Goal: Task Accomplishment & Management: Complete application form

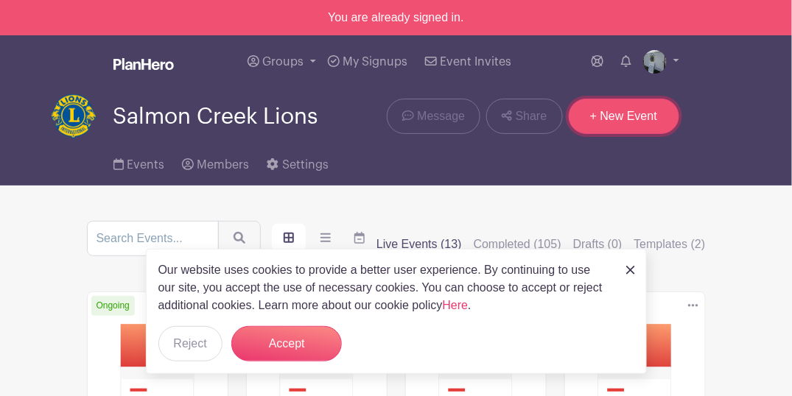
click at [627, 108] on link "+ New Event" at bounding box center [623, 116] width 110 height 35
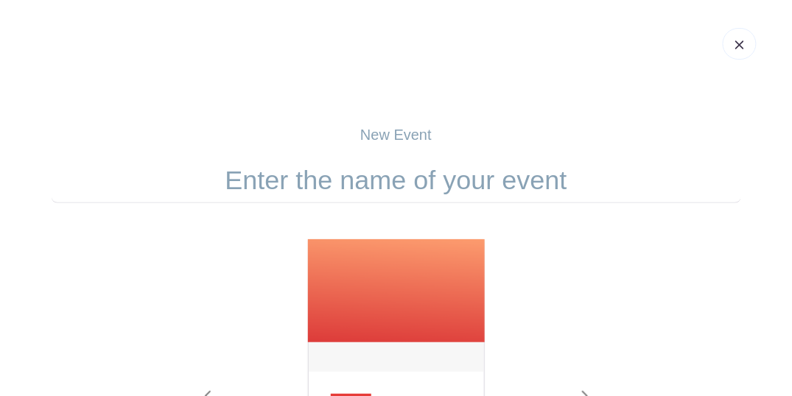
click at [440, 191] on input "text" at bounding box center [396, 181] width 689 height 46
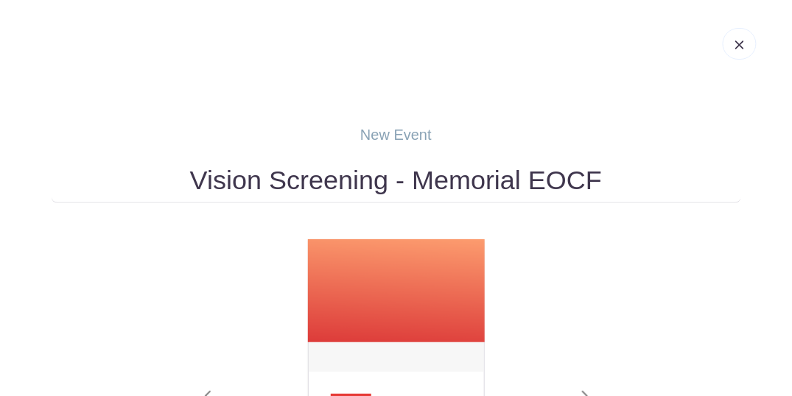
type input "Vision Screening - Memorial EOCF"
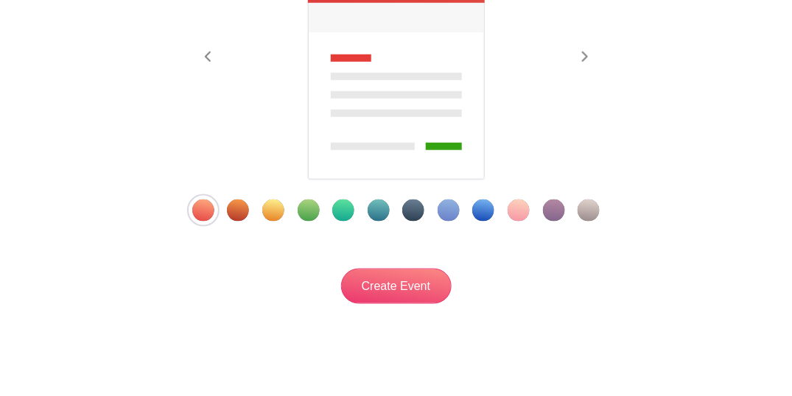
scroll to position [373, 0]
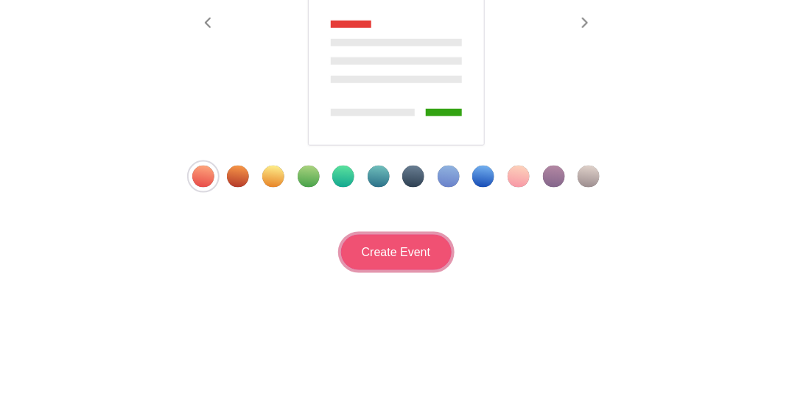
click at [406, 258] on input "Create Event" at bounding box center [396, 252] width 110 height 35
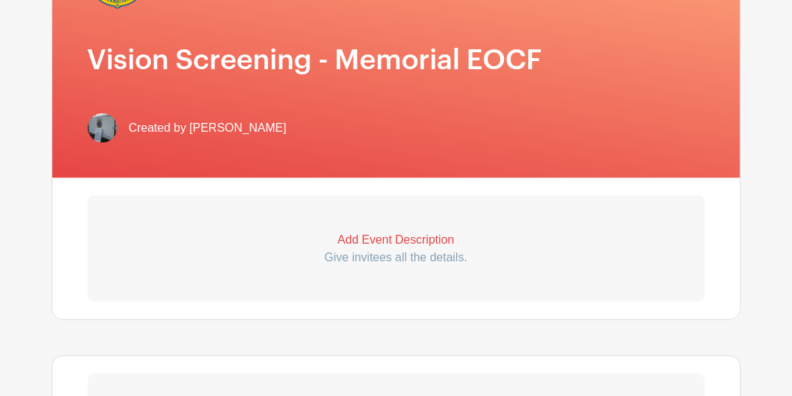
scroll to position [343, 0]
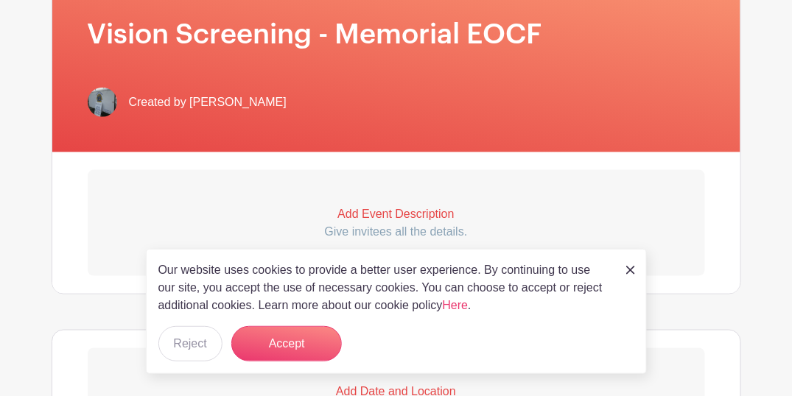
click at [390, 216] on p "Add Event Description" at bounding box center [396, 214] width 617 height 18
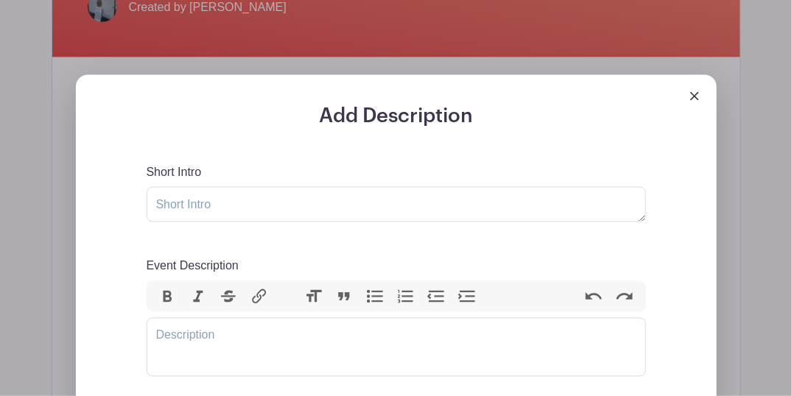
scroll to position [442, 0]
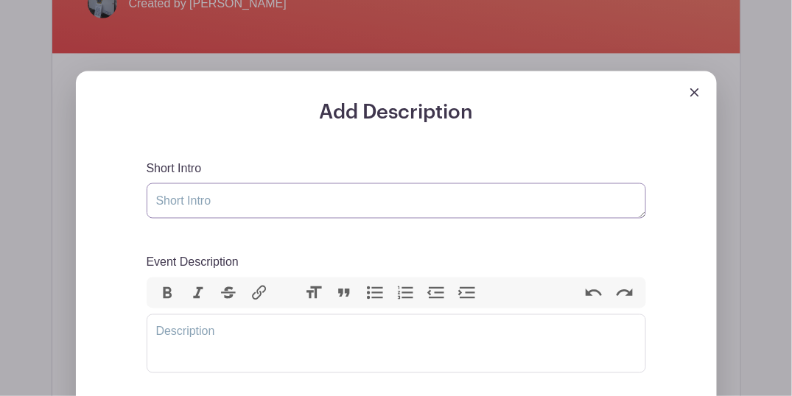
click at [292, 201] on textarea "Short Intro" at bounding box center [396, 200] width 499 height 35
type textarea "v"
type textarea "Vision screening"
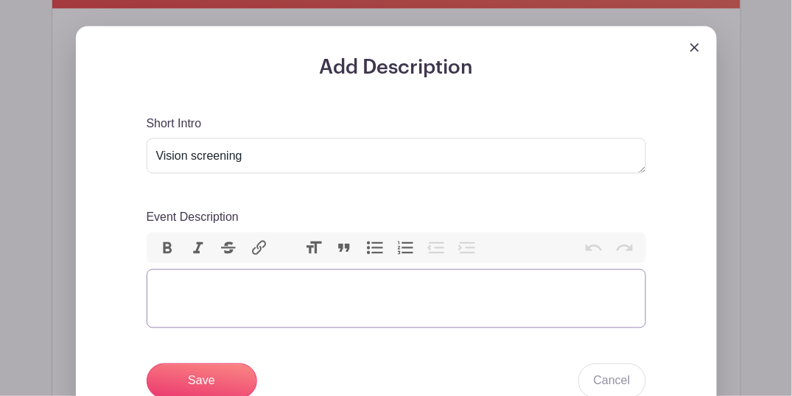
scroll to position [540, 0]
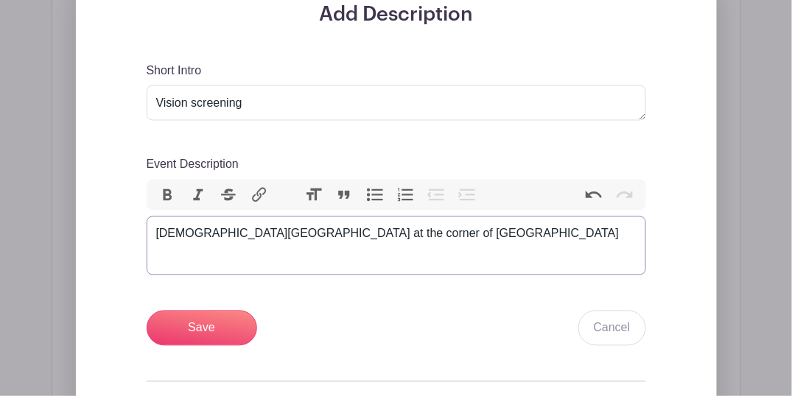
click at [158, 235] on div "[DEMOGRAPHIC_DATA][GEOGRAPHIC_DATA] at the corner of [GEOGRAPHIC_DATA]" at bounding box center [396, 234] width 480 height 18
click at [487, 232] on div "[DEMOGRAPHIC_DATA][GEOGRAPHIC_DATA] at the corner of [GEOGRAPHIC_DATA]" at bounding box center [396, 234] width 480 height 18
type trix-editor "<div>At [GEOGRAPHIC_DATA][DEMOGRAPHIC_DATA] at the corner of 28th and Grand.&nb…"
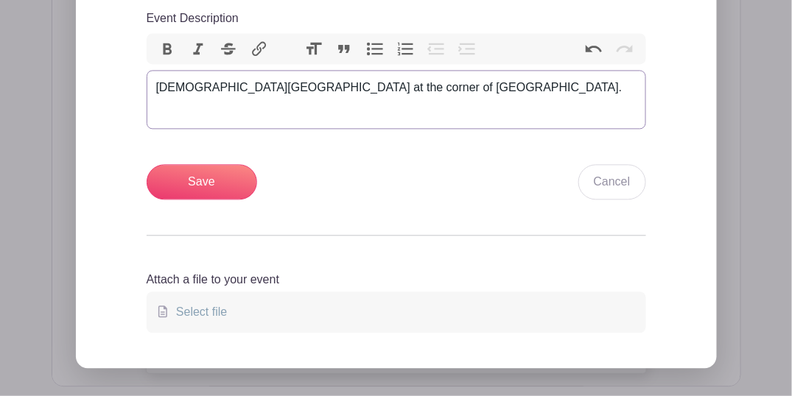
scroll to position [687, 0]
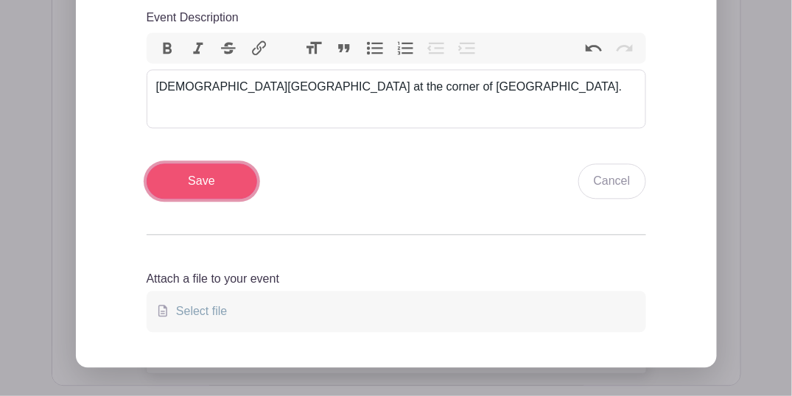
click at [219, 187] on input "Save" at bounding box center [202, 180] width 110 height 35
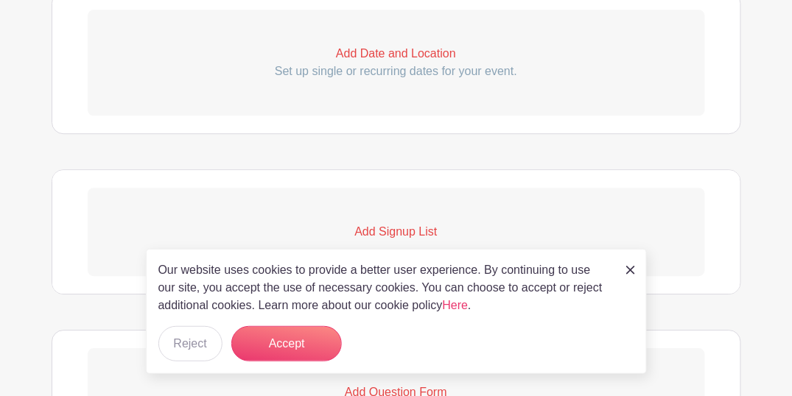
scroll to position [854, 0]
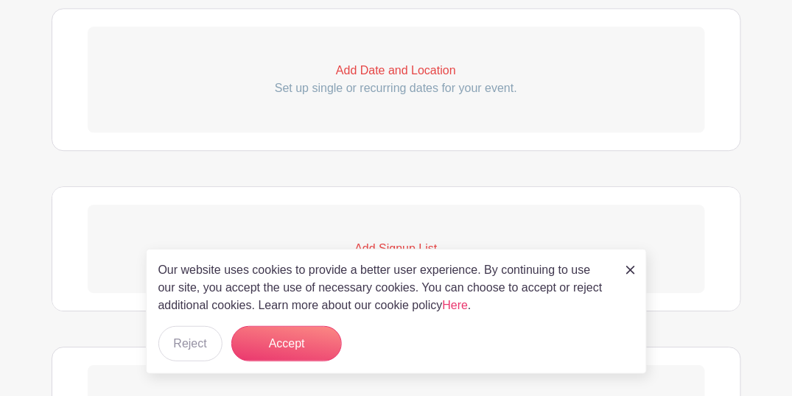
click at [366, 74] on p "Add Date and Location" at bounding box center [396, 71] width 617 height 18
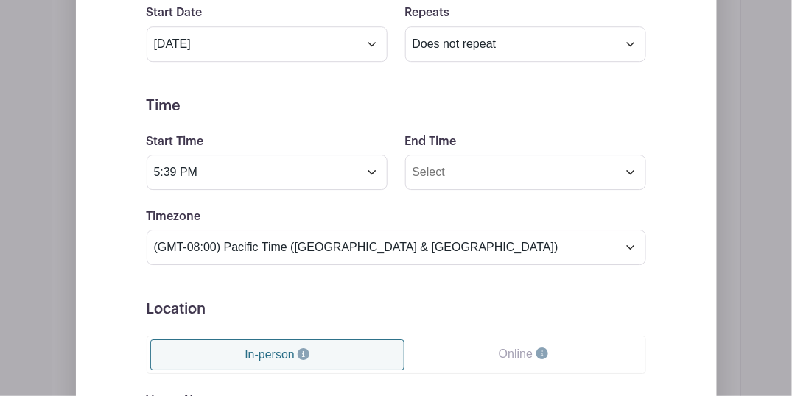
scroll to position [1004, 0]
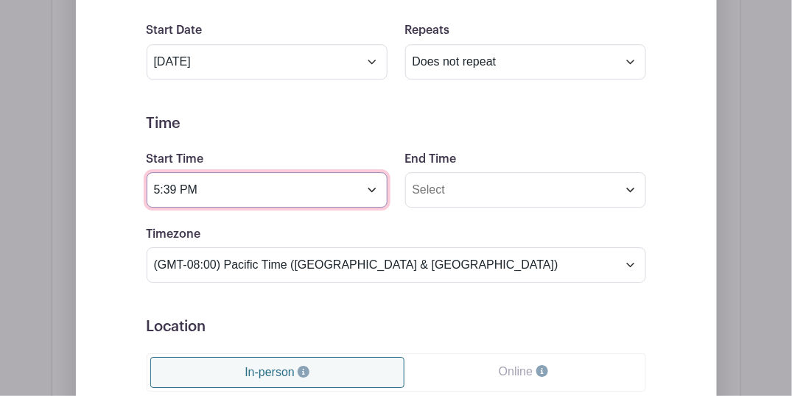
click at [267, 191] on input "5:39 PM" at bounding box center [267, 189] width 241 height 35
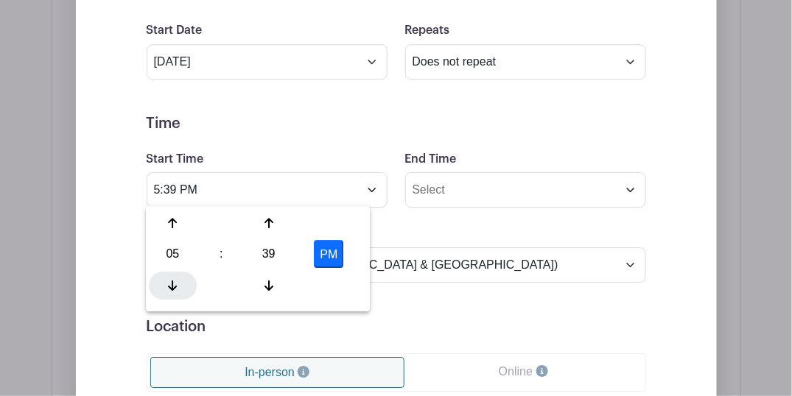
click at [175, 286] on icon at bounding box center [173, 286] width 9 height 10
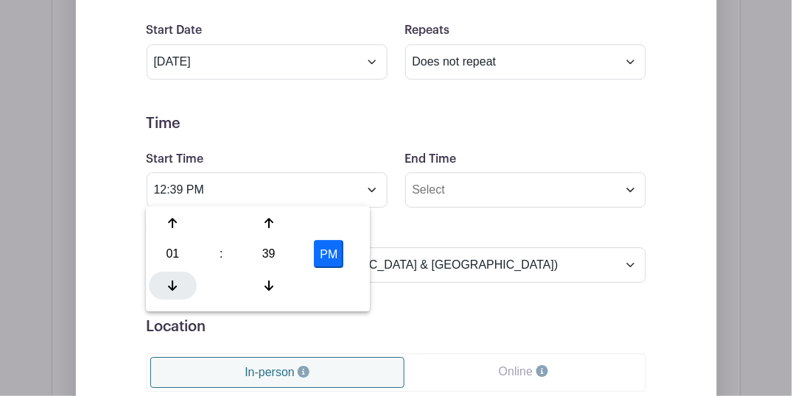
click at [175, 286] on icon at bounding box center [173, 286] width 9 height 10
click at [270, 219] on icon at bounding box center [268, 223] width 9 height 10
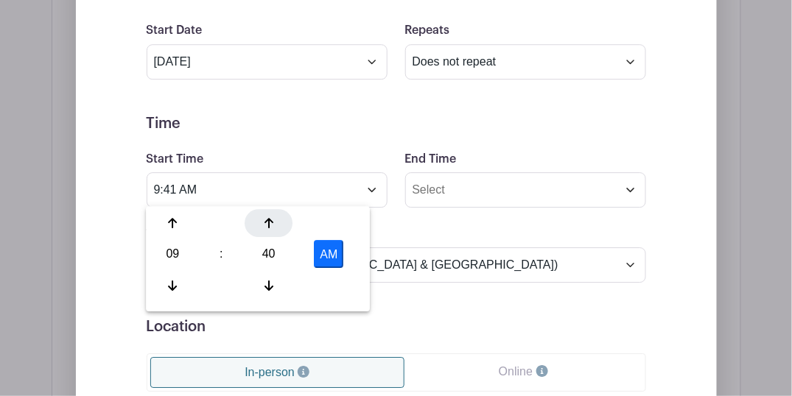
click at [270, 219] on icon at bounding box center [268, 223] width 9 height 10
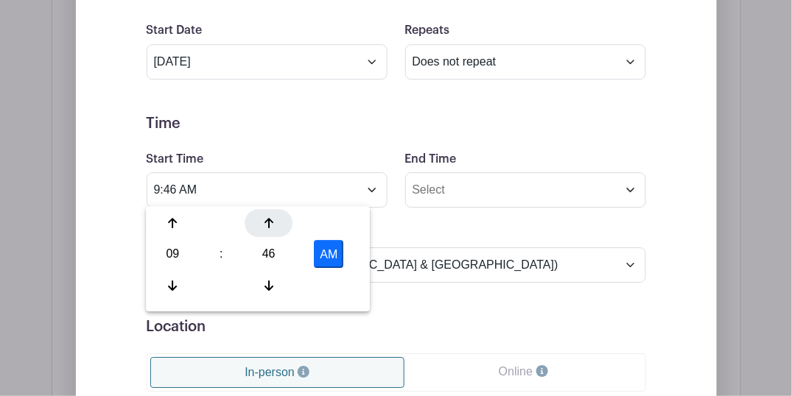
click at [270, 219] on icon at bounding box center [268, 223] width 9 height 10
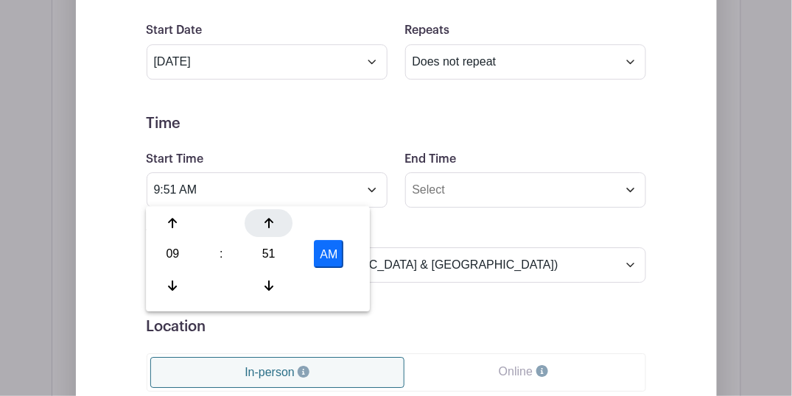
click at [270, 219] on icon at bounding box center [268, 223] width 9 height 10
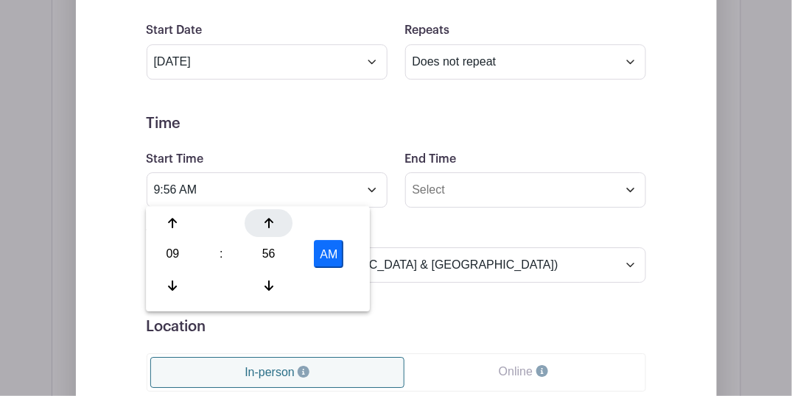
click at [270, 219] on icon at bounding box center [268, 223] width 9 height 10
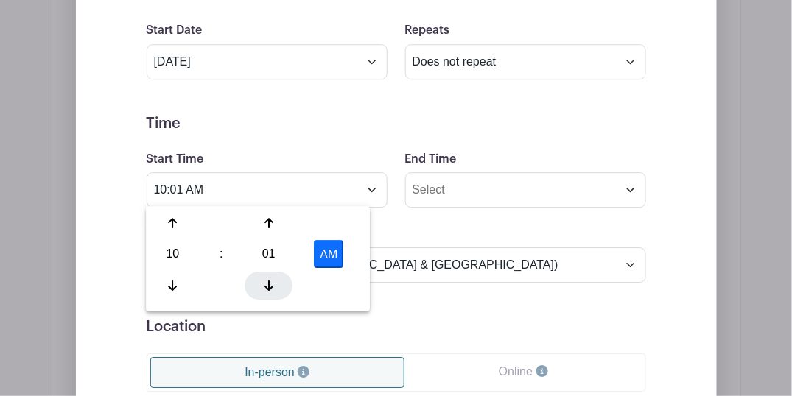
click at [274, 281] on div at bounding box center [268, 286] width 48 height 28
click at [180, 282] on div at bounding box center [173, 286] width 48 height 28
type input "9:00 AM"
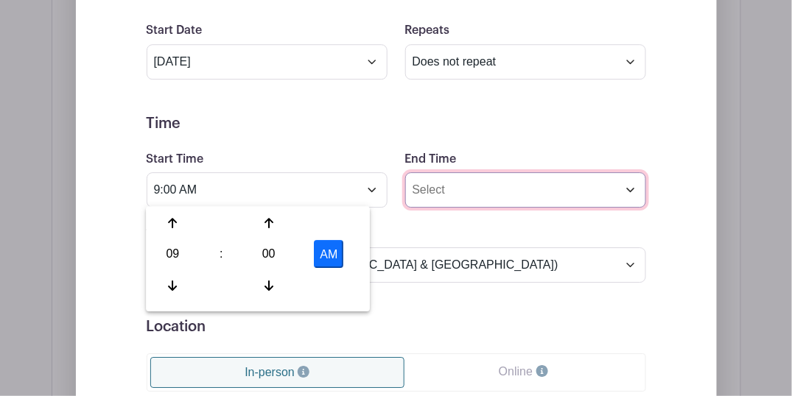
click at [439, 191] on input "End Time" at bounding box center [525, 189] width 241 height 35
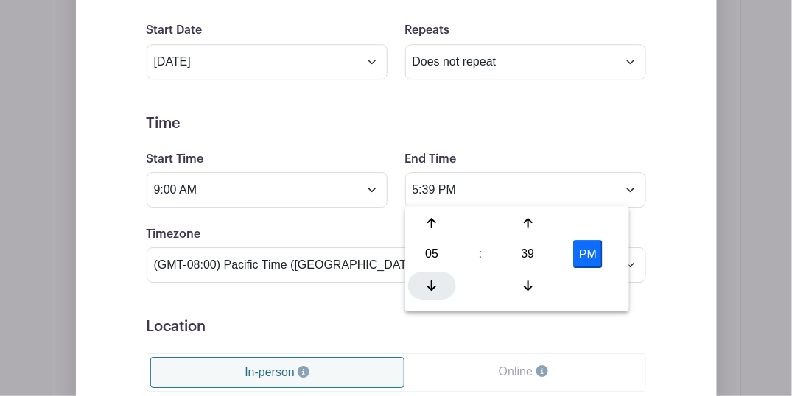
click at [432, 281] on icon at bounding box center [431, 286] width 9 height 10
click at [431, 281] on icon at bounding box center [431, 286] width 9 height 10
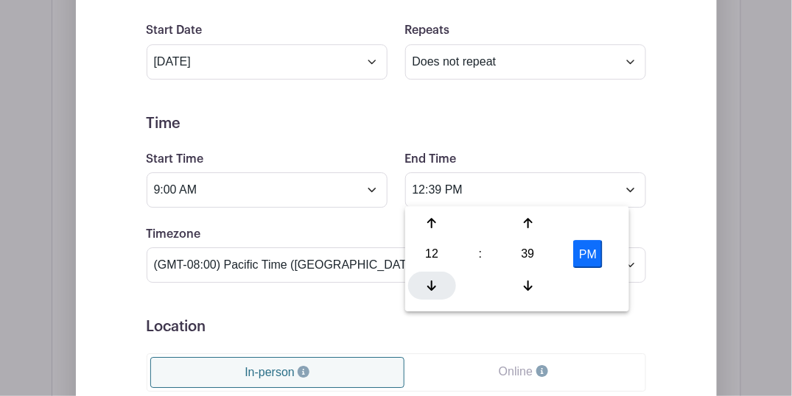
click at [431, 281] on icon at bounding box center [431, 286] width 9 height 10
click at [432, 228] on icon at bounding box center [431, 223] width 9 height 10
click at [531, 216] on div at bounding box center [528, 223] width 48 height 28
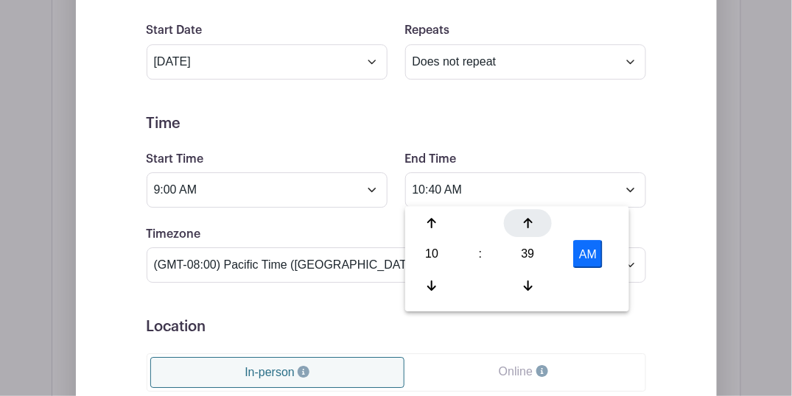
click at [531, 216] on div at bounding box center [528, 223] width 48 height 28
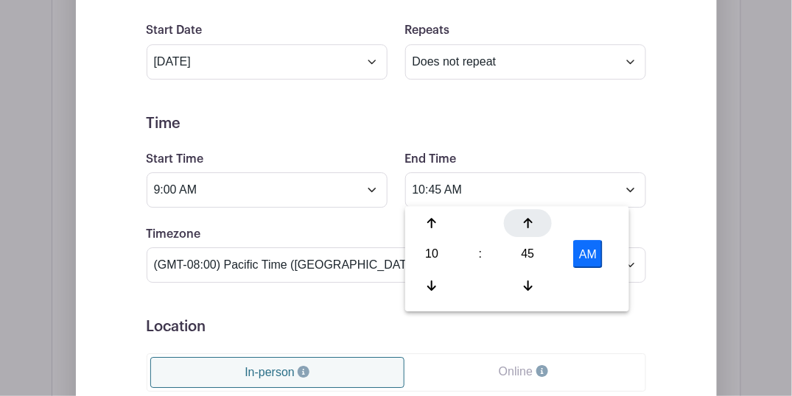
click at [531, 216] on div at bounding box center [528, 223] width 48 height 28
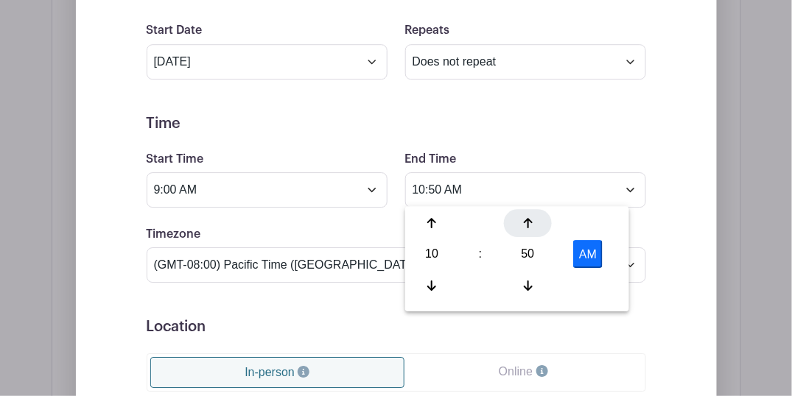
click at [531, 216] on div at bounding box center [528, 223] width 48 height 28
click at [532, 216] on div at bounding box center [528, 223] width 48 height 28
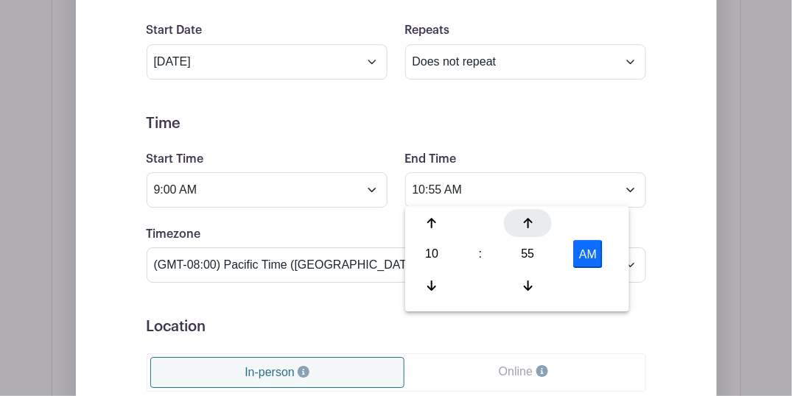
click at [532, 216] on div at bounding box center [528, 223] width 48 height 28
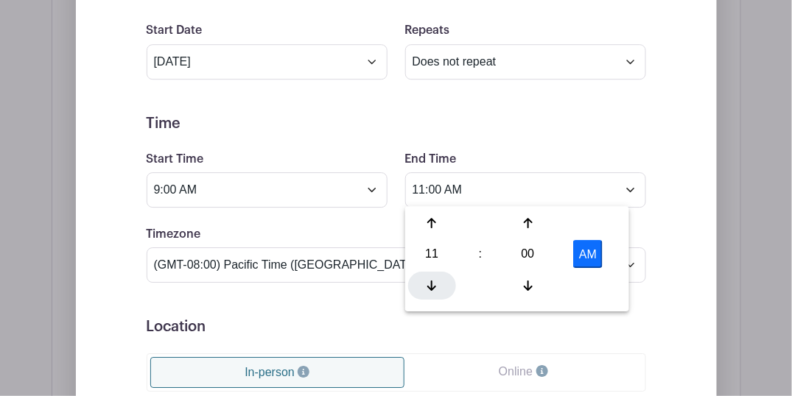
click at [432, 281] on icon at bounding box center [431, 286] width 9 height 12
type input "10:00 AM"
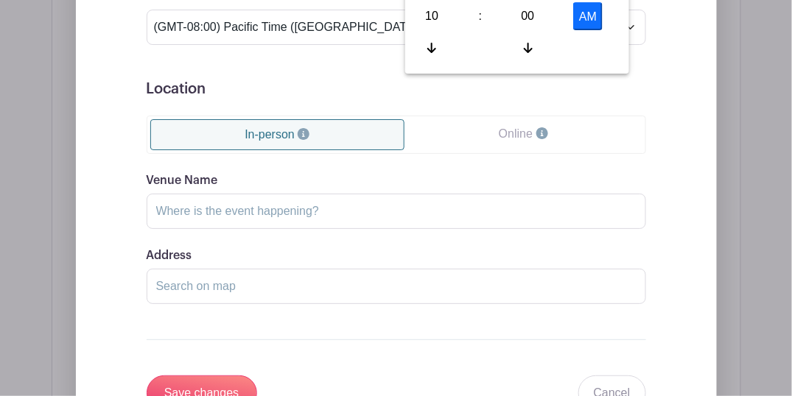
scroll to position [1250, 0]
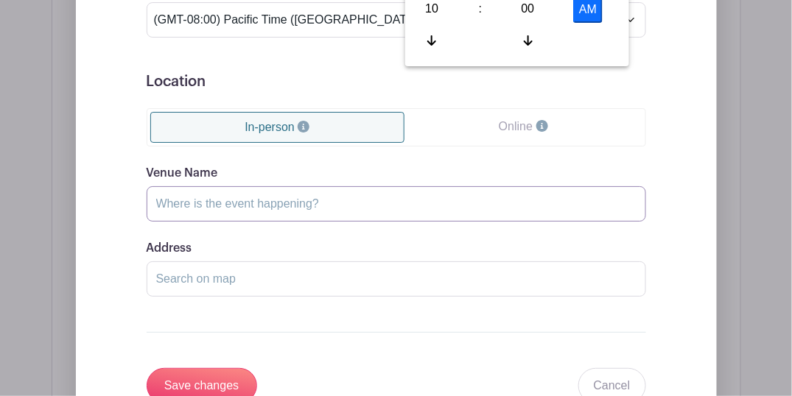
click at [220, 205] on input "Venue Name" at bounding box center [396, 203] width 499 height 35
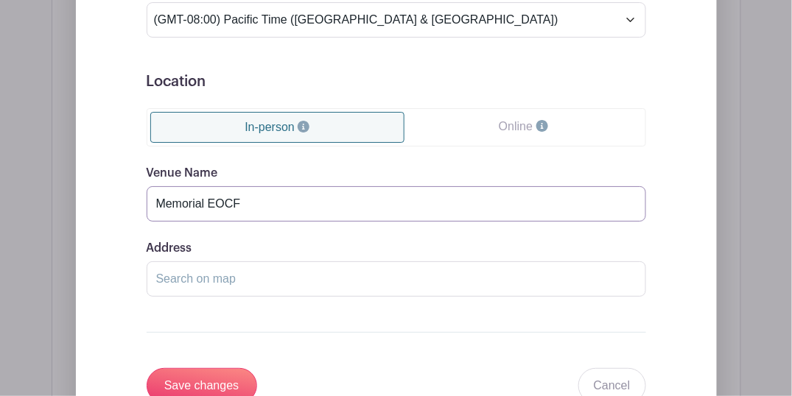
type input "Memorial EOCF"
click at [222, 273] on input "Address" at bounding box center [396, 278] width 499 height 35
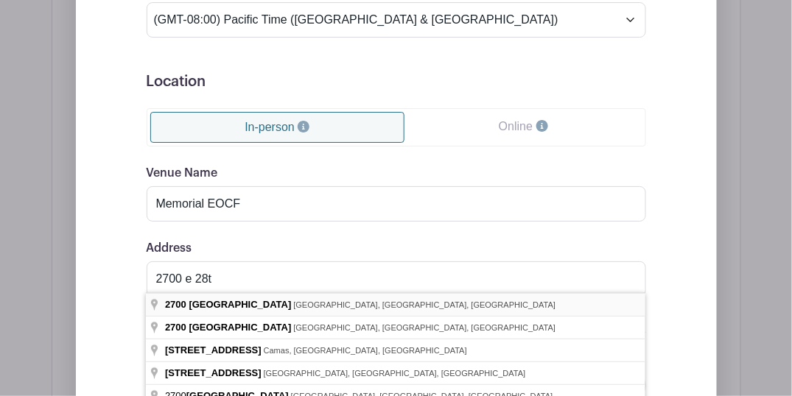
type input "[STREET_ADDRESS]"
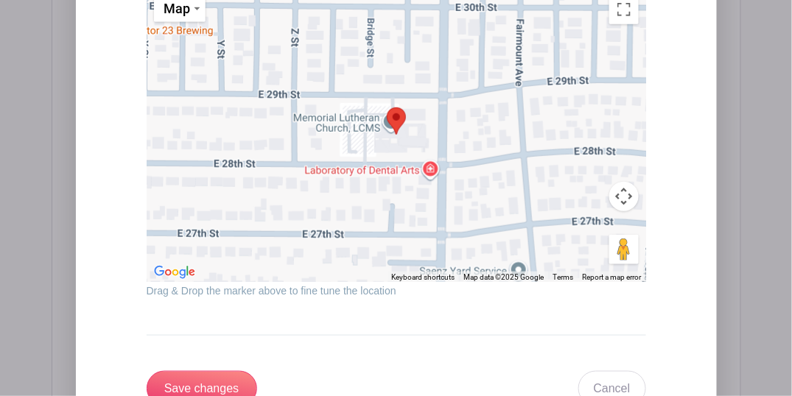
scroll to position [1691, 0]
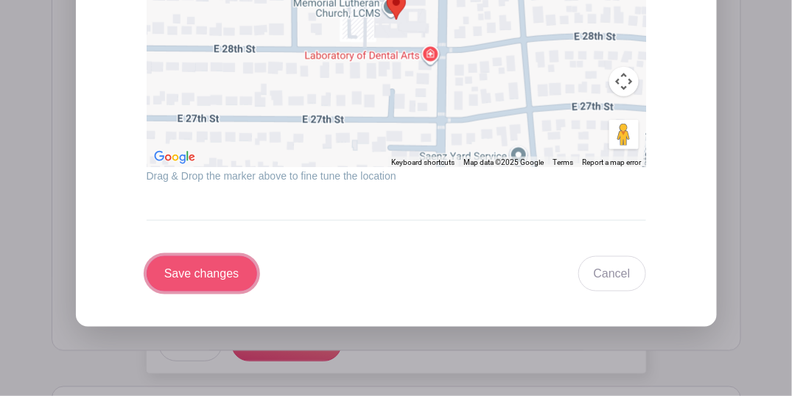
click at [184, 274] on input "Save changes" at bounding box center [202, 273] width 110 height 35
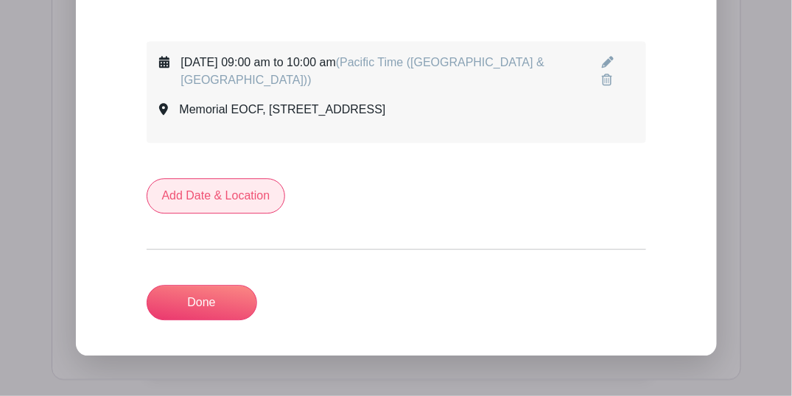
scroll to position [836, 0]
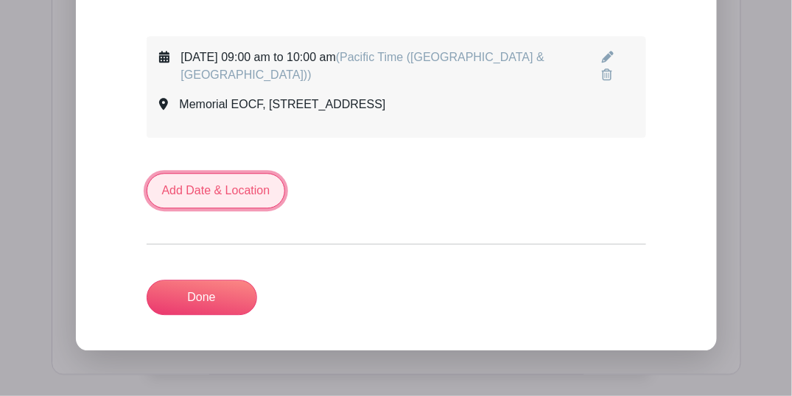
click at [211, 193] on link "Add Date & Location" at bounding box center [216, 190] width 139 height 35
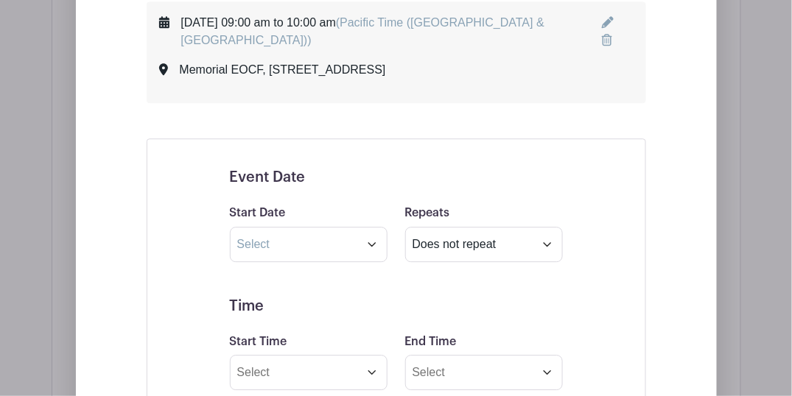
scroll to position [934, 0]
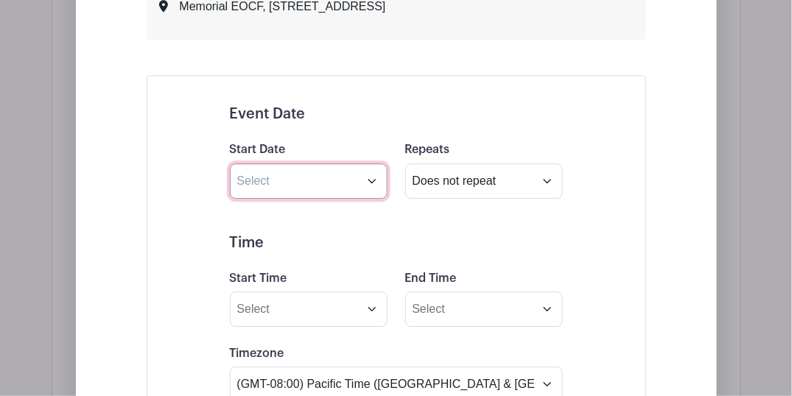
click at [304, 177] on input "text" at bounding box center [309, 180] width 158 height 35
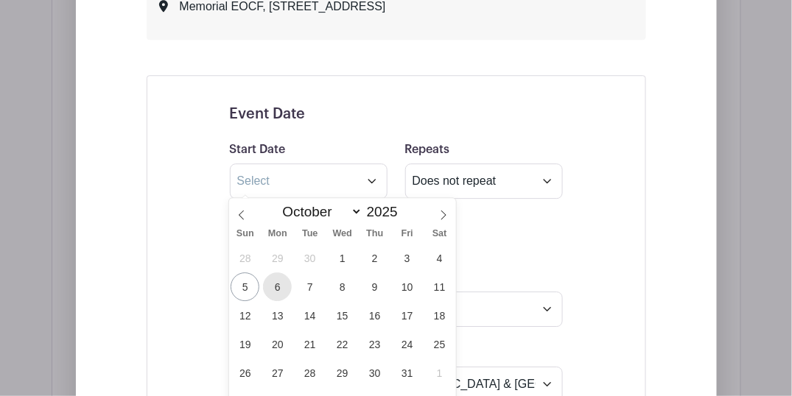
click at [273, 281] on span "6" at bounding box center [277, 286] width 29 height 29
type input "[DATE]"
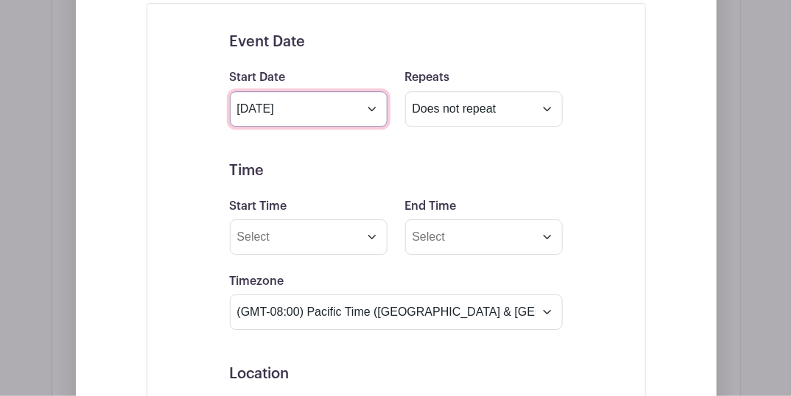
scroll to position [1032, 0]
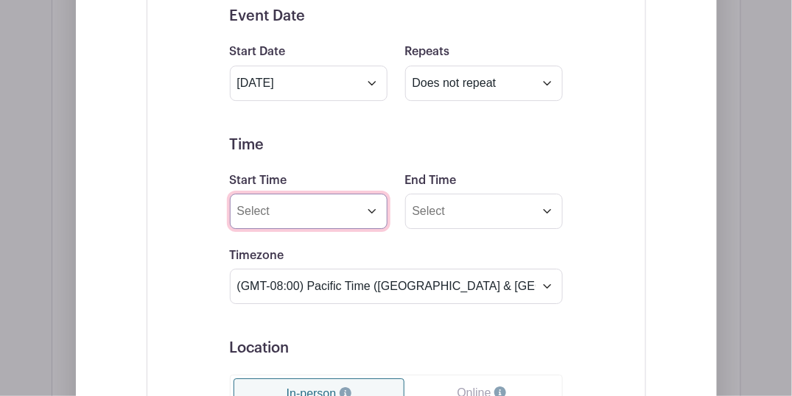
click at [343, 205] on input "Start Time" at bounding box center [309, 211] width 158 height 35
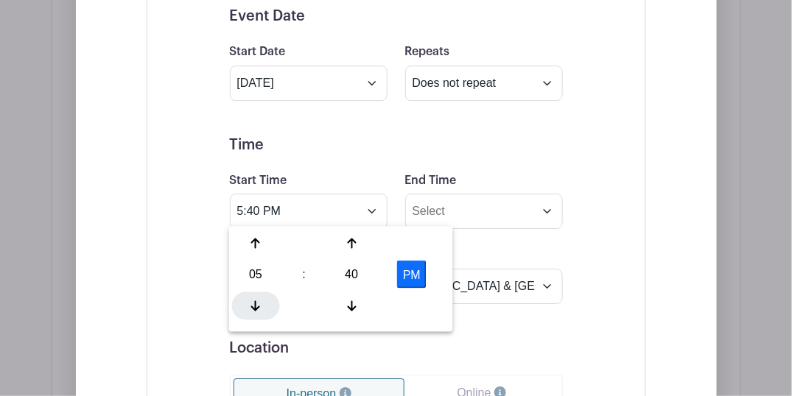
click at [260, 306] on div at bounding box center [256, 306] width 48 height 28
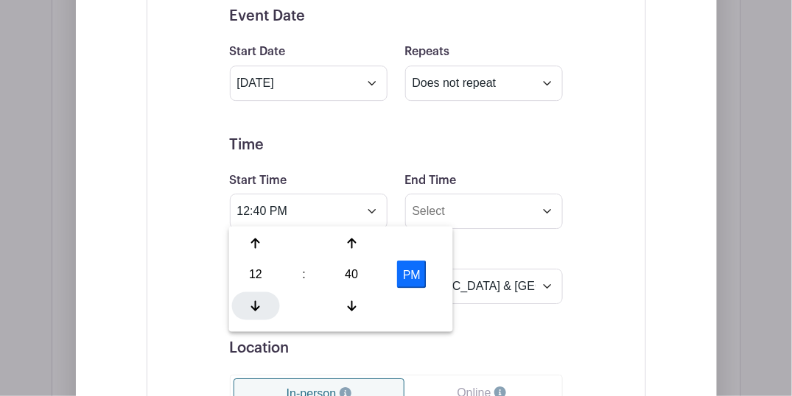
click at [260, 306] on div at bounding box center [256, 306] width 48 height 28
click at [255, 239] on icon at bounding box center [255, 244] width 9 height 10
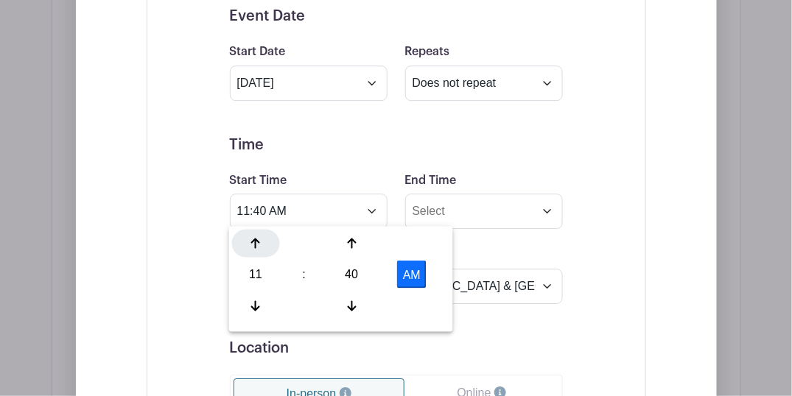
click at [255, 239] on icon at bounding box center [255, 244] width 9 height 10
click at [351, 300] on icon at bounding box center [351, 305] width 9 height 10
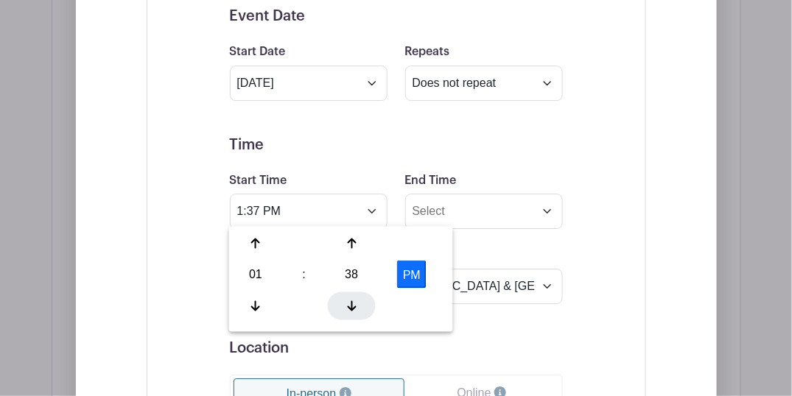
click at [351, 300] on icon at bounding box center [351, 305] width 9 height 10
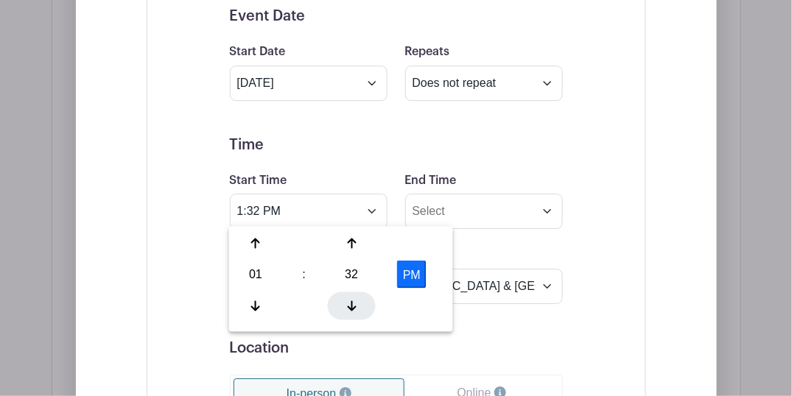
click at [351, 300] on icon at bounding box center [351, 305] width 9 height 10
click at [352, 298] on div at bounding box center [352, 306] width 48 height 28
type input "1:30 PM"
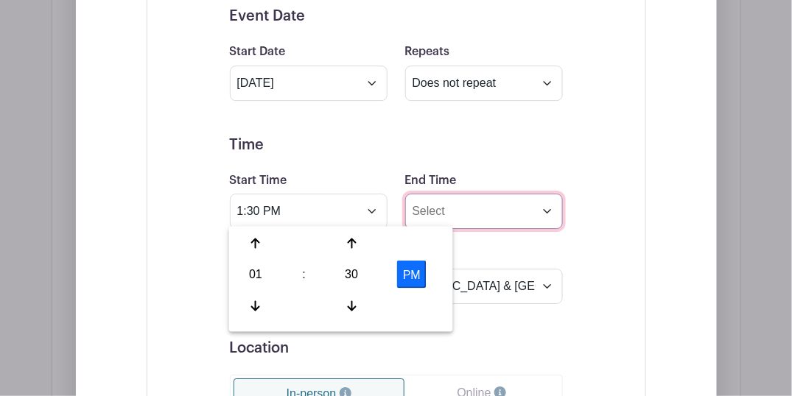
click at [485, 205] on input "End Time" at bounding box center [484, 211] width 158 height 35
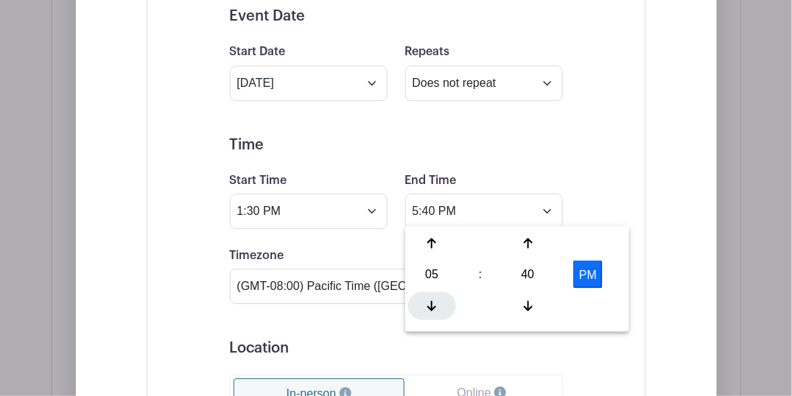
click at [437, 303] on div at bounding box center [432, 306] width 48 height 28
click at [524, 304] on icon at bounding box center [528, 306] width 9 height 12
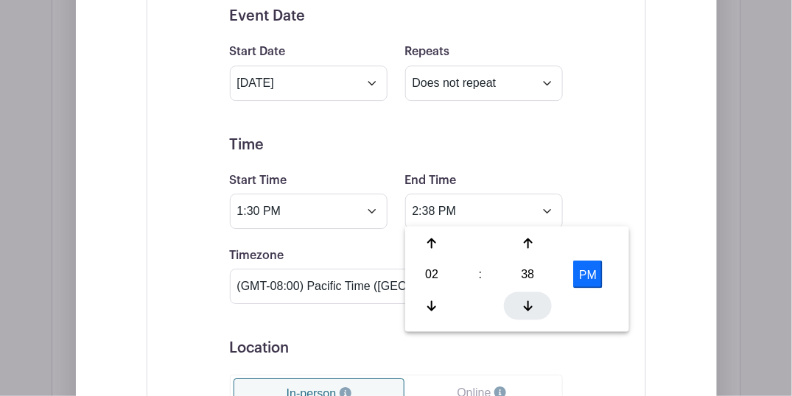
click at [524, 304] on icon at bounding box center [528, 306] width 9 height 12
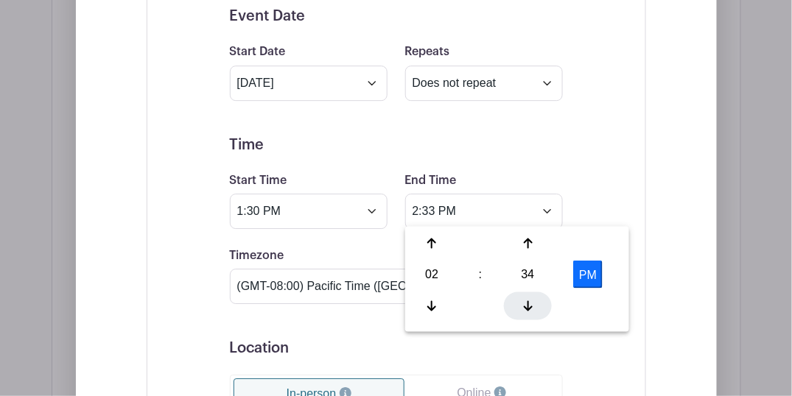
click at [524, 304] on icon at bounding box center [528, 306] width 9 height 12
type input "2:30 PM"
click at [461, 155] on form "Event Date Start Date [DATE] Repeats Does not repeat Daily Weekly Monthly on da…" at bounding box center [396, 358] width 333 height 703
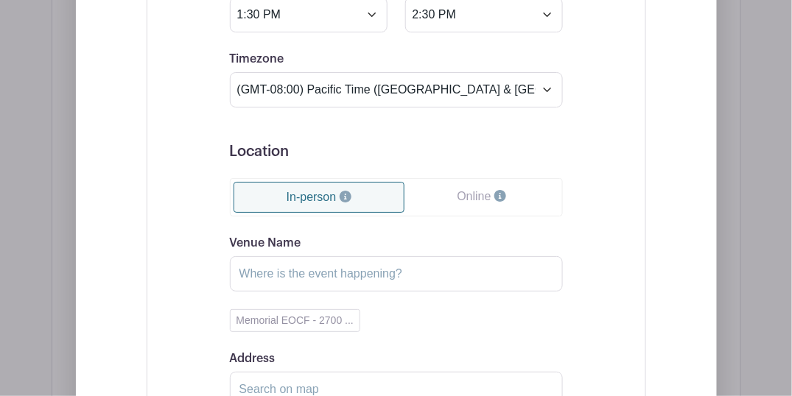
scroll to position [1229, 0]
click at [325, 266] on input "Venue Name" at bounding box center [396, 273] width 333 height 35
click at [293, 314] on button "Memorial EOCF - 2700 ..." at bounding box center [295, 320] width 131 height 23
type input "Memorial EOCF"
type input "[STREET_ADDRESS]"
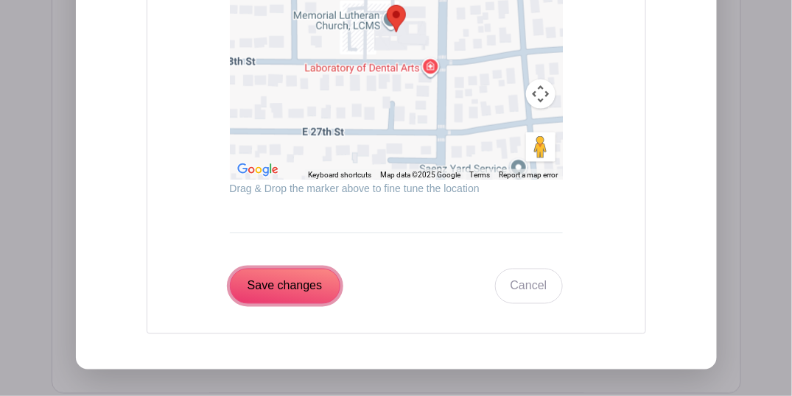
click at [308, 281] on input "Save changes" at bounding box center [285, 286] width 110 height 35
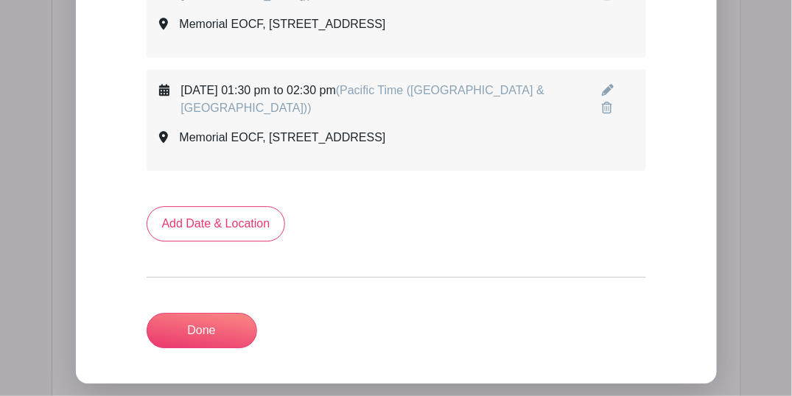
scroll to position [949, 0]
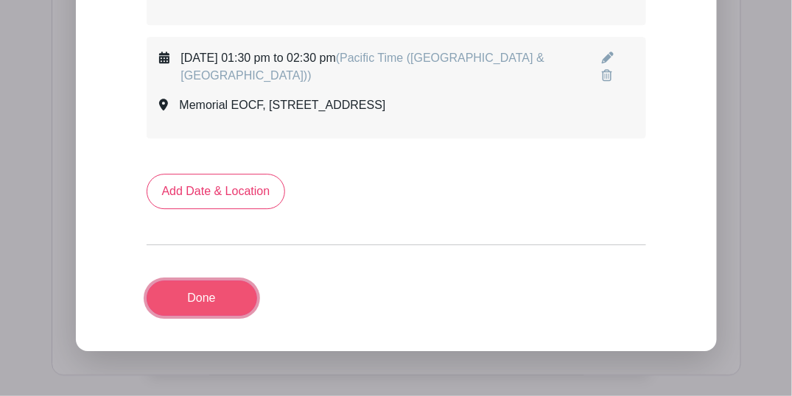
click at [219, 289] on link "Done" at bounding box center [202, 298] width 110 height 35
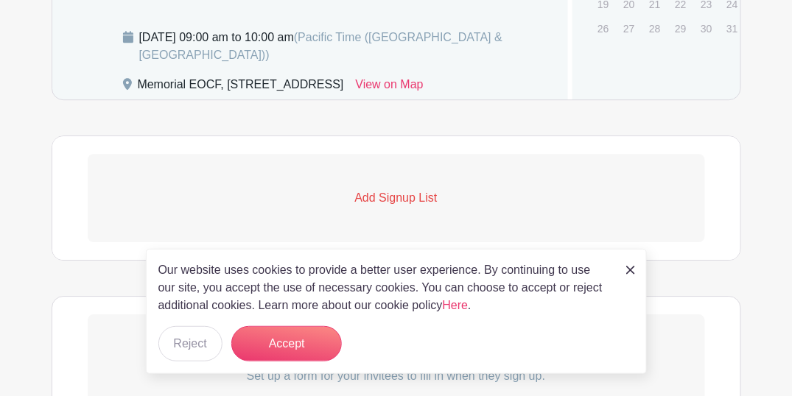
scroll to position [998, 0]
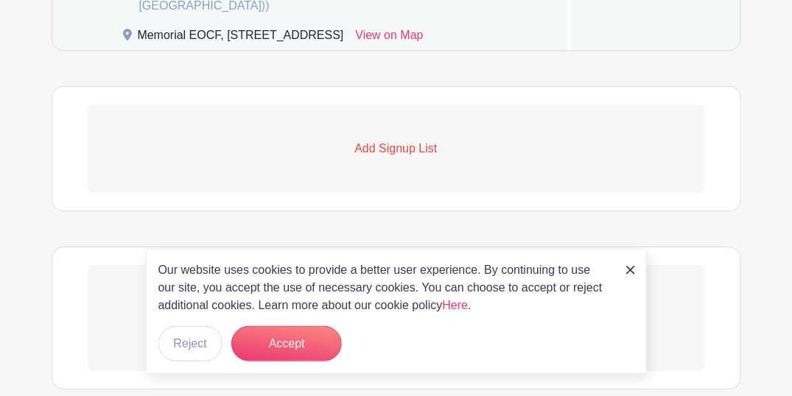
click at [395, 158] on p "Add Signup List" at bounding box center [396, 149] width 617 height 18
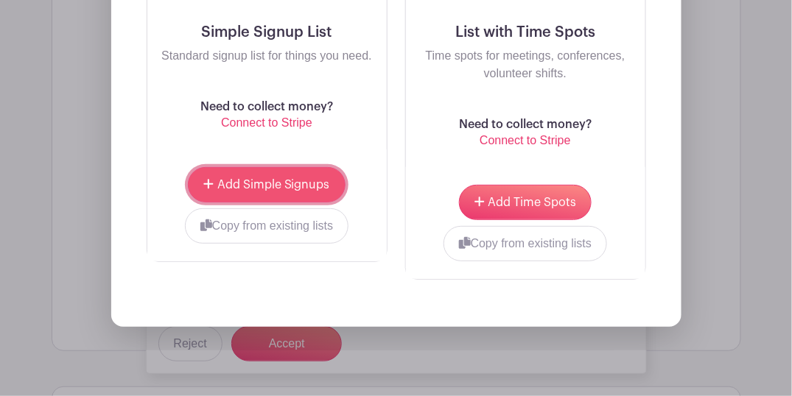
click at [312, 191] on span "Add Simple Signups" at bounding box center [273, 185] width 113 height 12
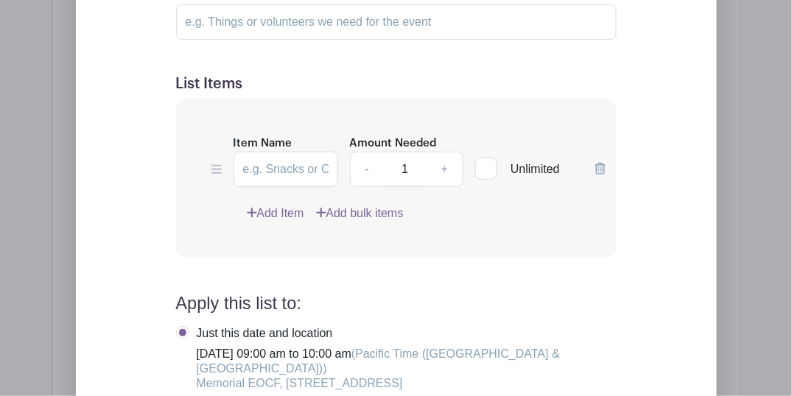
scroll to position [1362, 0]
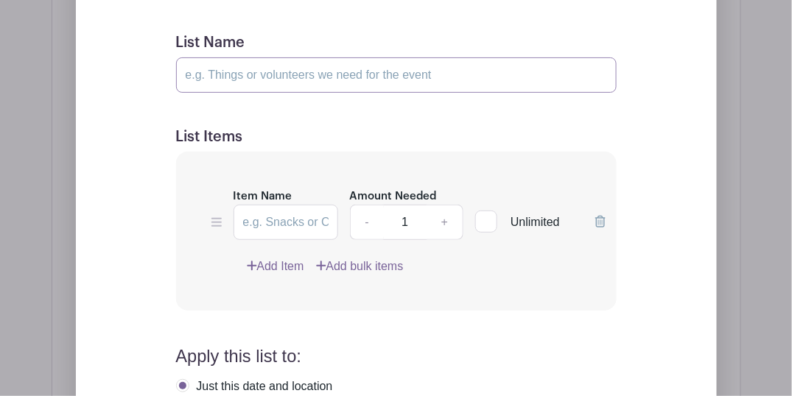
click at [295, 91] on input "List Name" at bounding box center [396, 74] width 440 height 35
type input "Volunteers"
click at [283, 240] on input "Item Name" at bounding box center [285, 222] width 105 height 35
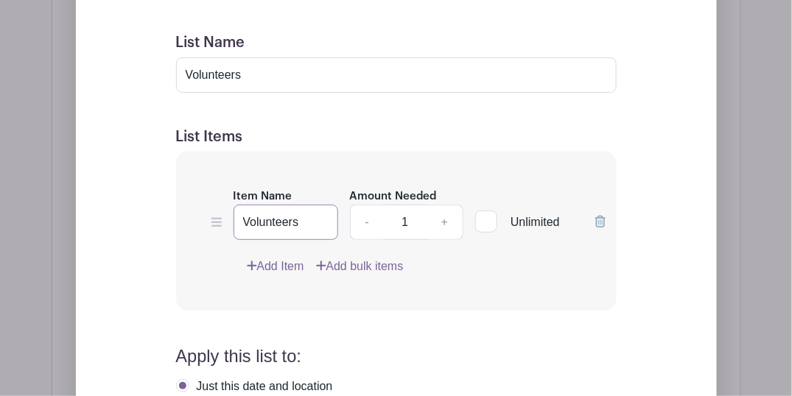
type input "Volunteers"
click at [444, 239] on link "+" at bounding box center [444, 222] width 37 height 35
type input "2"
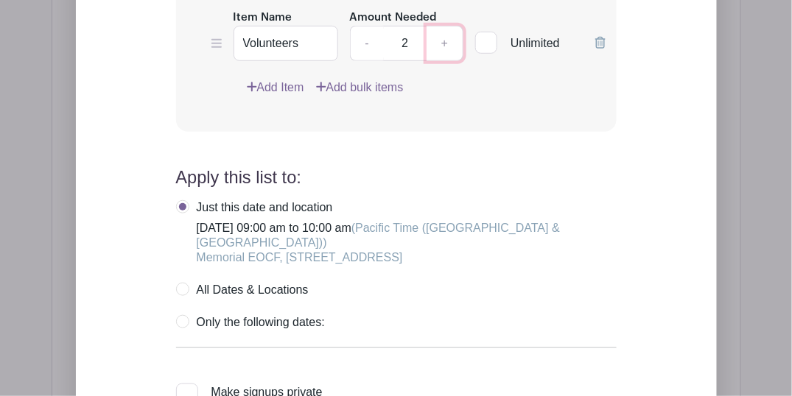
scroll to position [1558, 0]
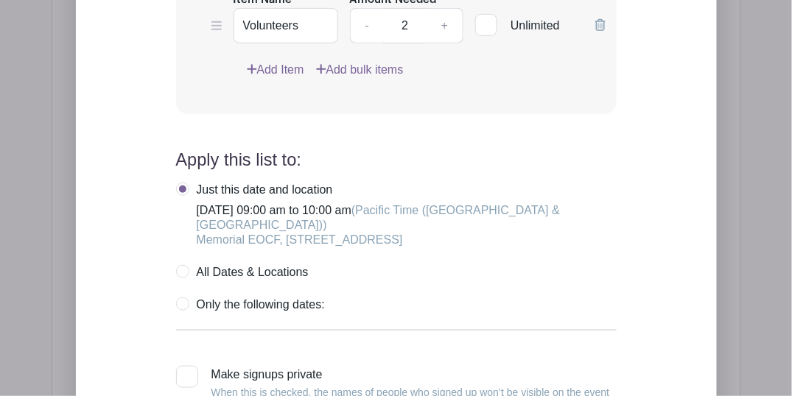
click at [179, 205] on label "Just this date and location [DATE] 09:00 am to 10:00 am (Pacific Time ([GEOGRAP…" at bounding box center [396, 215] width 440 height 65
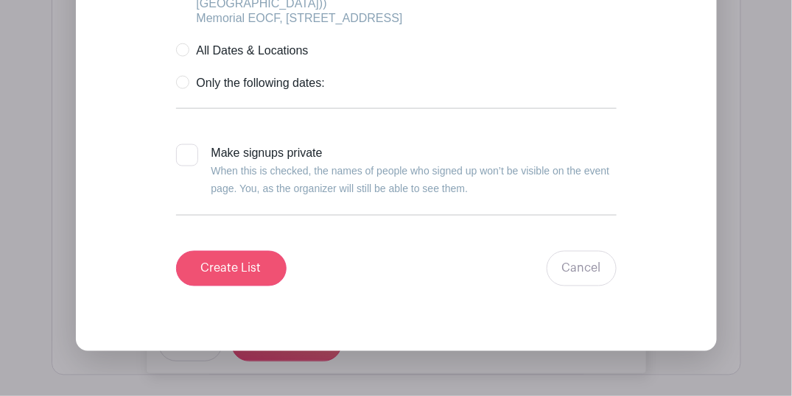
scroll to position [1804, 0]
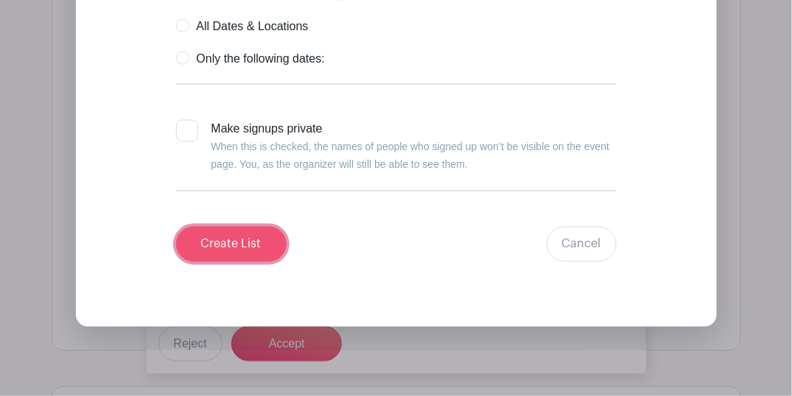
click at [241, 262] on input "Create List" at bounding box center [231, 244] width 110 height 35
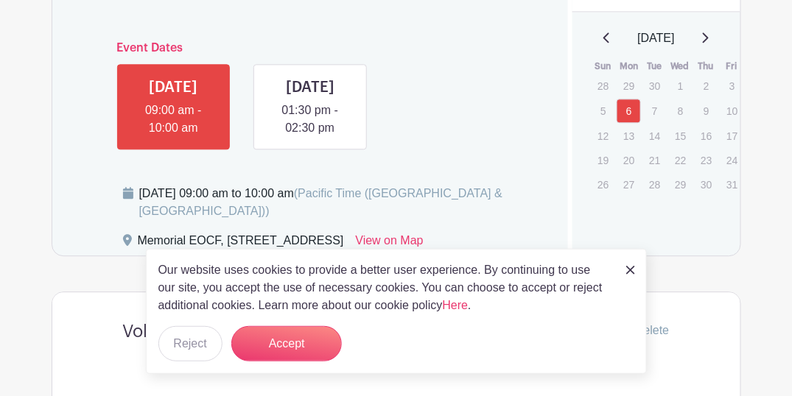
scroll to position [793, 0]
click at [310, 137] on link at bounding box center [310, 137] width 0 height 0
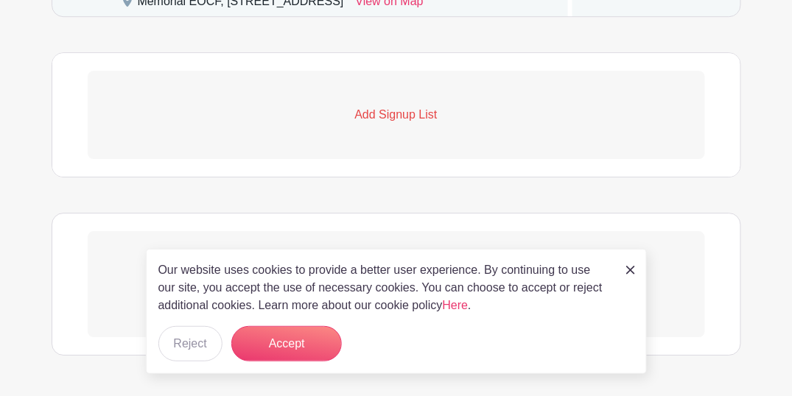
scroll to position [1004, 0]
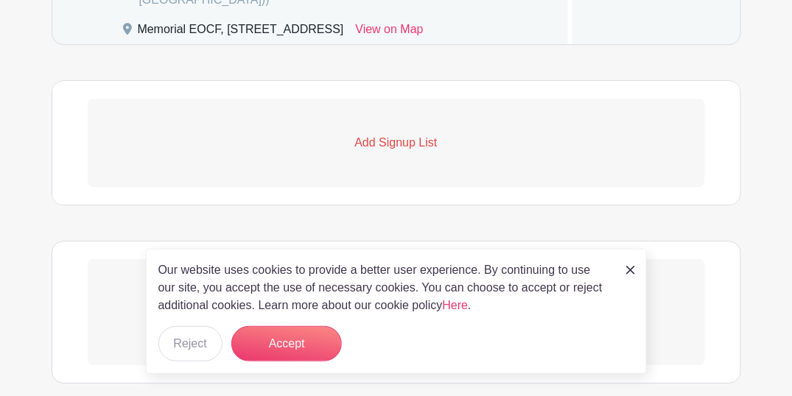
click at [395, 152] on p "Add Signup List" at bounding box center [396, 143] width 617 height 18
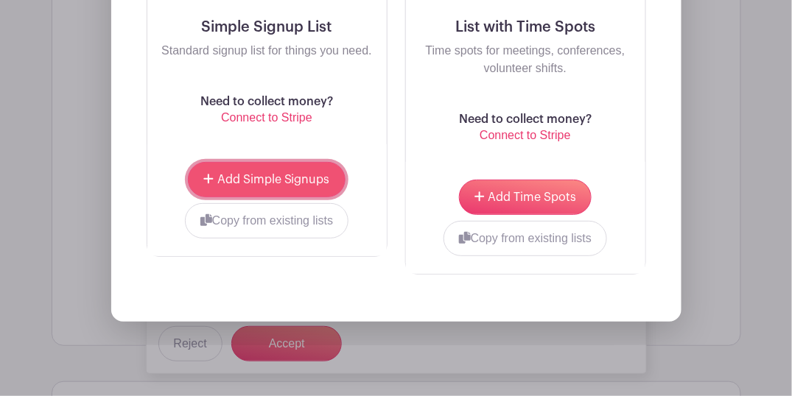
click at [293, 197] on button "Add Simple Signups" at bounding box center [266, 179] width 157 height 35
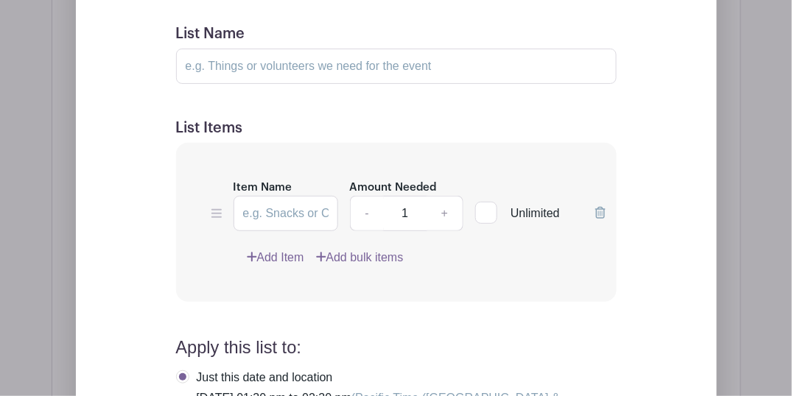
scroll to position [1367, 0]
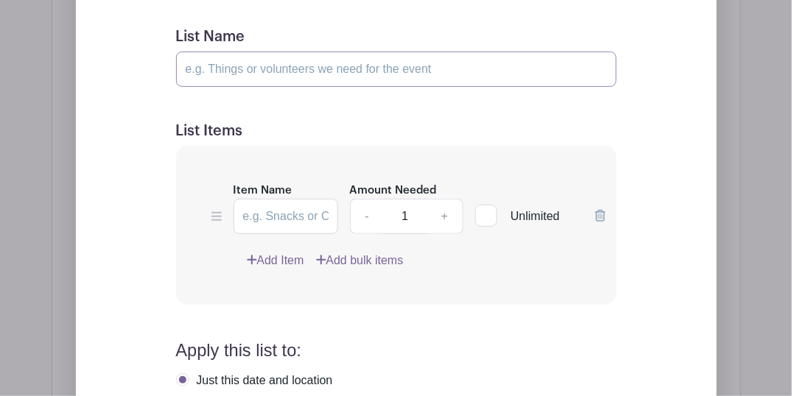
click at [267, 87] on input "List Name" at bounding box center [396, 69] width 440 height 35
type input "Volunteers"
click at [442, 230] on link "+" at bounding box center [444, 216] width 37 height 35
type input "2"
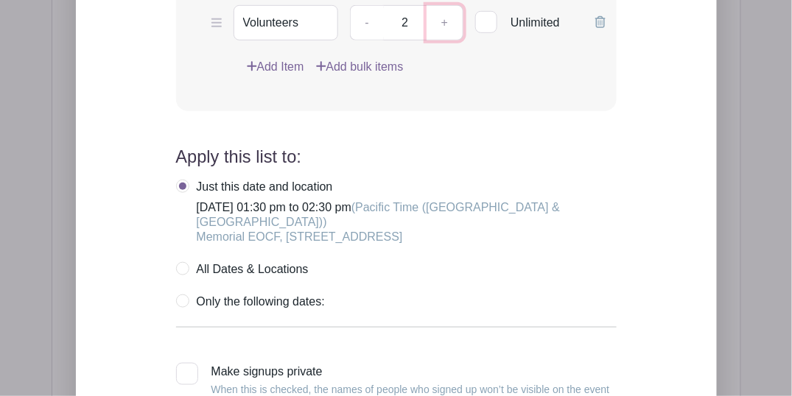
scroll to position [1564, 0]
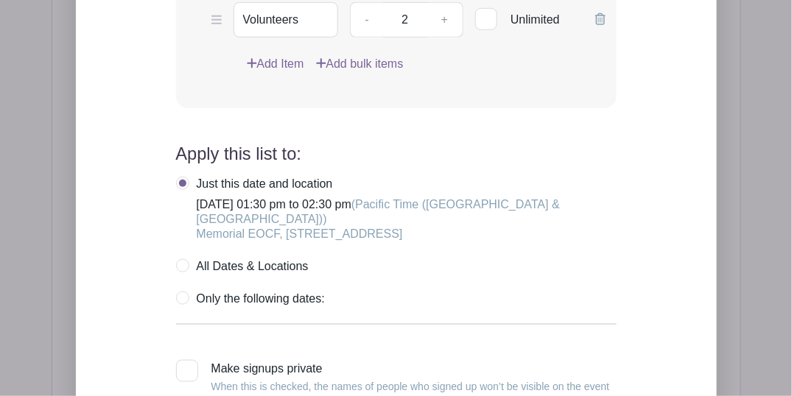
click at [184, 200] on label "Just this date and location [DATE] 01:30 pm to 02:30 pm (Pacific Time ([GEOGRAP…" at bounding box center [396, 209] width 440 height 65
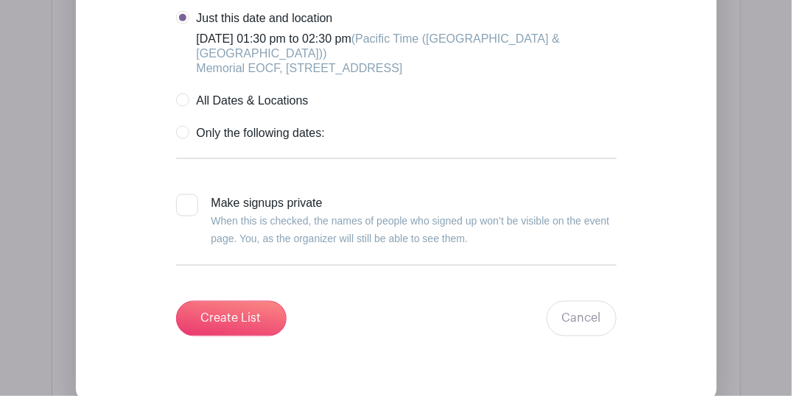
scroll to position [1761, 0]
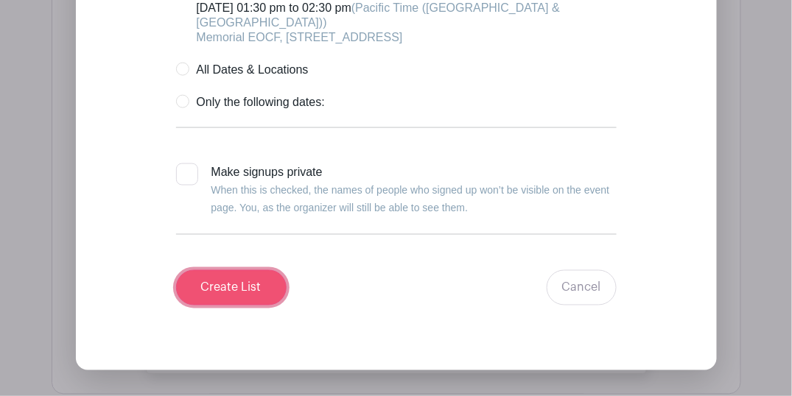
click at [245, 302] on input "Create List" at bounding box center [231, 287] width 110 height 35
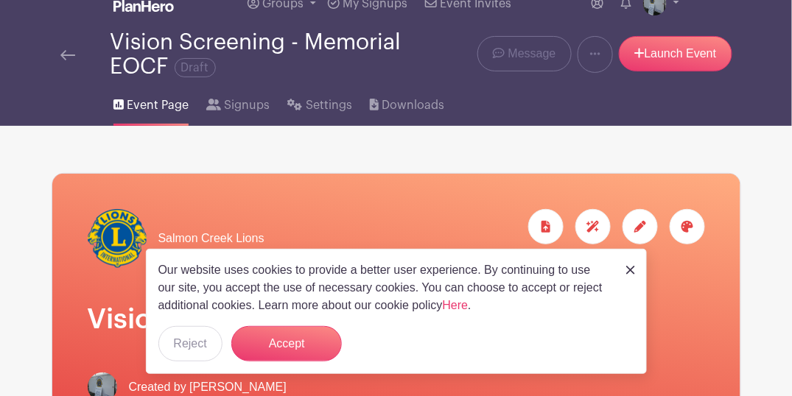
scroll to position [0, 0]
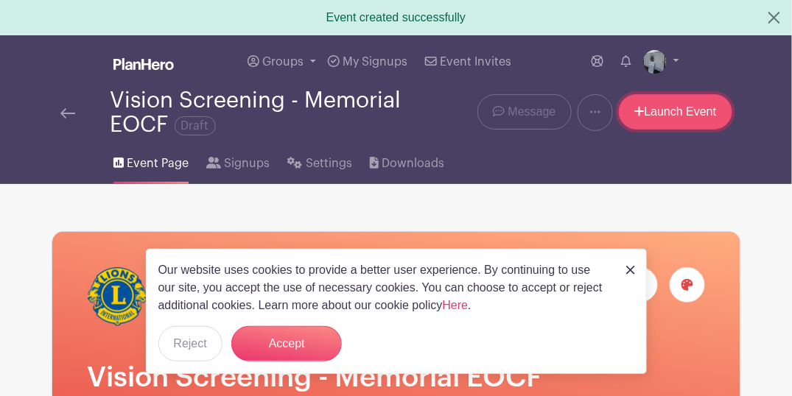
click at [706, 116] on link "Launch Event" at bounding box center [675, 111] width 113 height 35
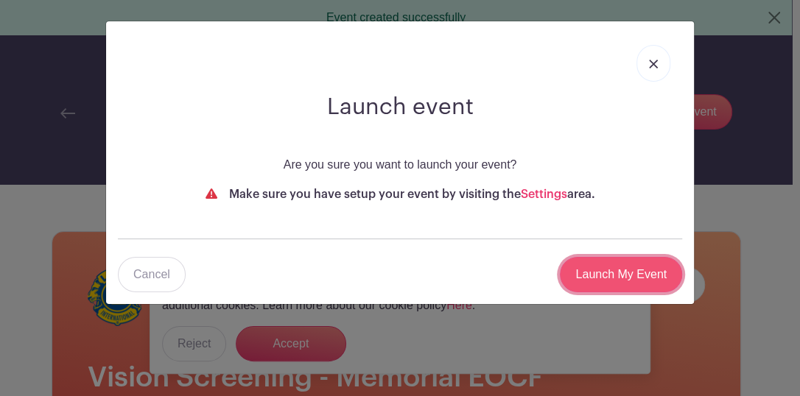
click at [625, 278] on input "Launch My Event" at bounding box center [621, 274] width 122 height 35
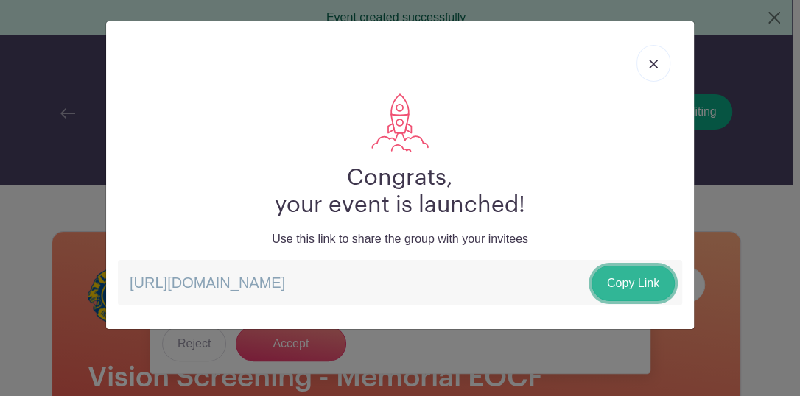
click at [626, 283] on link "Copy Link" at bounding box center [632, 283] width 83 height 35
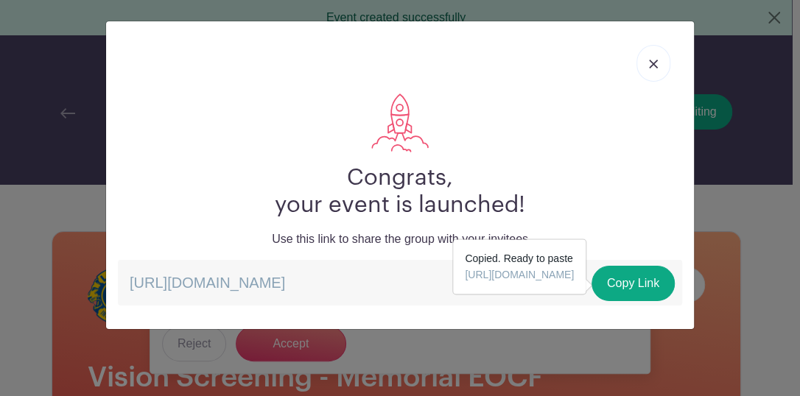
click at [644, 66] on link at bounding box center [653, 63] width 34 height 37
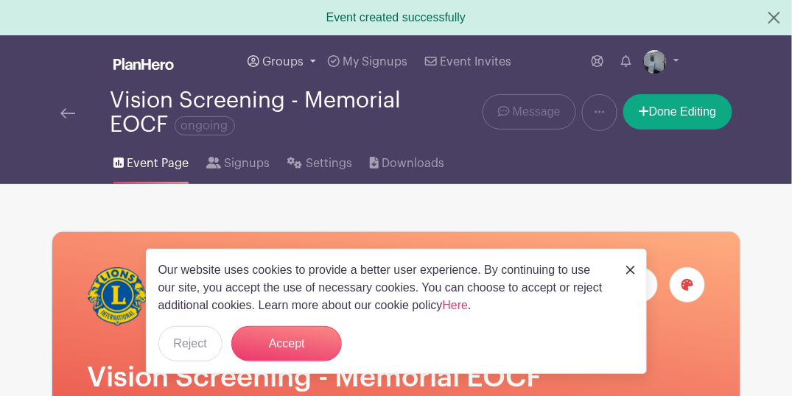
click at [286, 62] on span "Groups" at bounding box center [282, 62] width 41 height 12
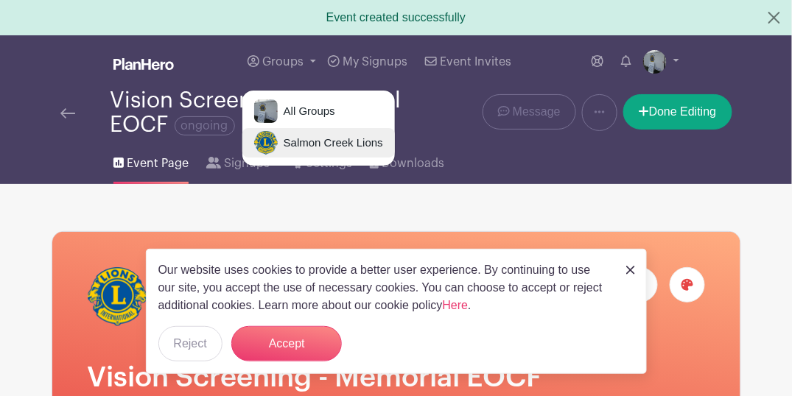
click at [306, 142] on span "Salmon Creek Lions" at bounding box center [330, 143] width 105 height 17
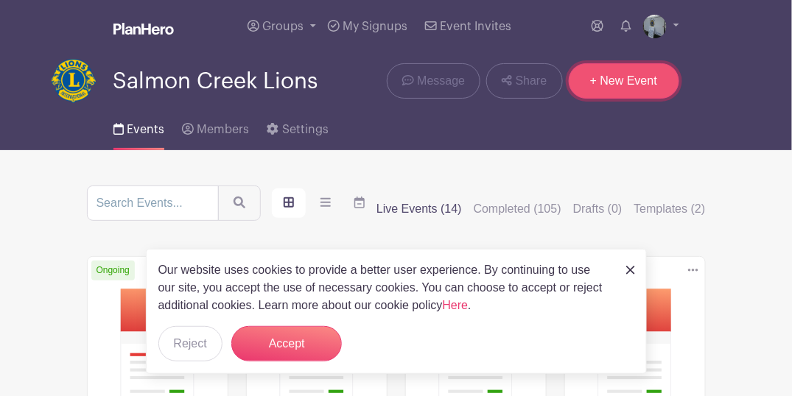
click at [627, 80] on link "+ New Event" at bounding box center [623, 80] width 110 height 35
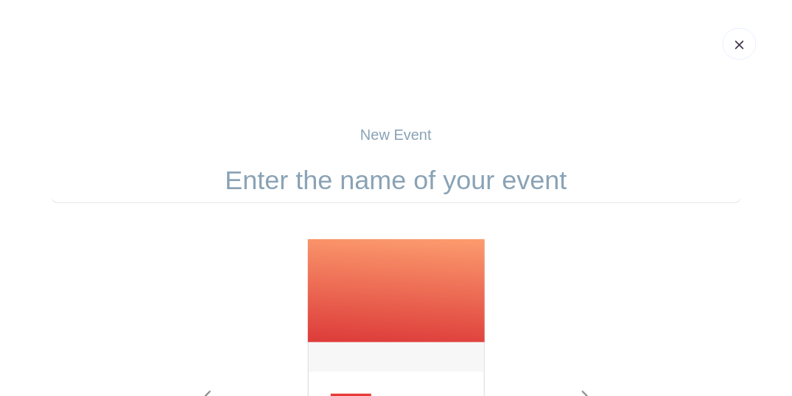
click at [448, 189] on input "text" at bounding box center [396, 181] width 689 height 46
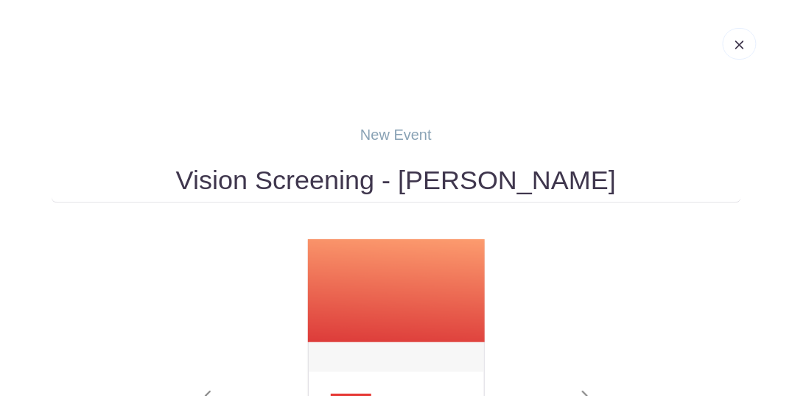
type input "Vision Screening - [PERSON_NAME]"
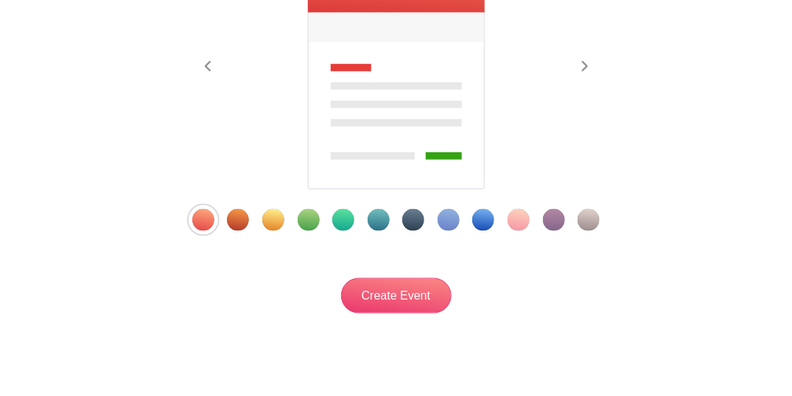
scroll to position [373, 0]
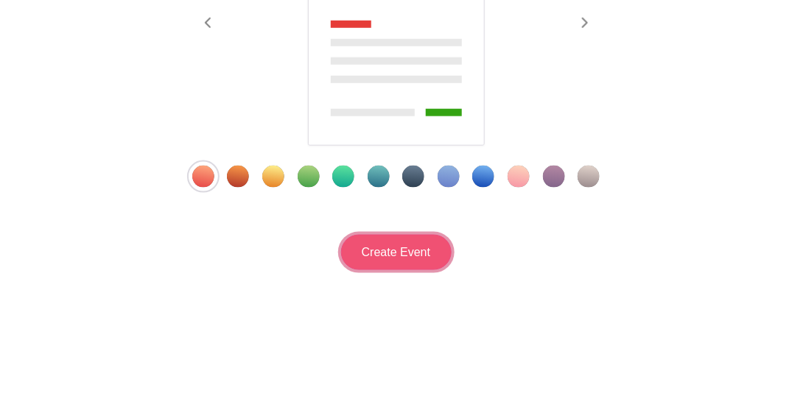
click at [392, 256] on input "Create Event" at bounding box center [396, 252] width 110 height 35
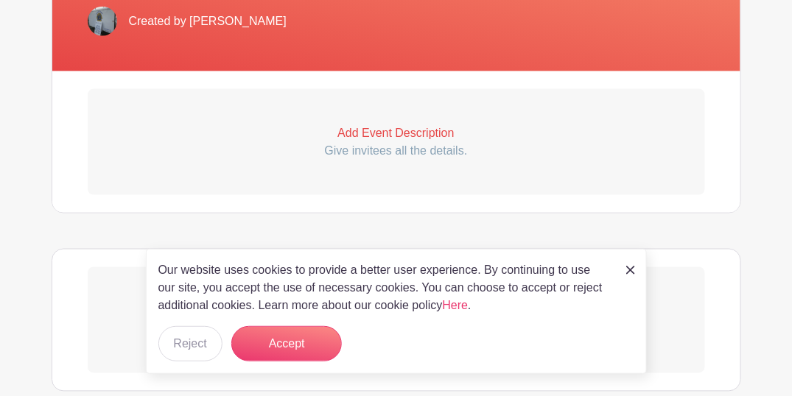
scroll to position [442, 0]
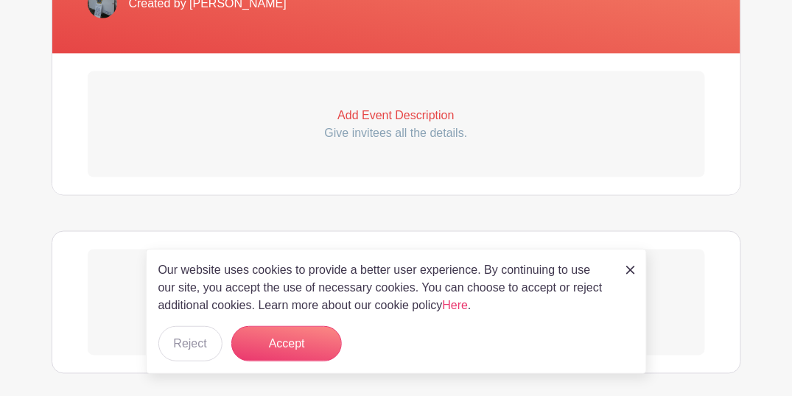
click at [377, 120] on p "Add Event Description" at bounding box center [396, 116] width 617 height 18
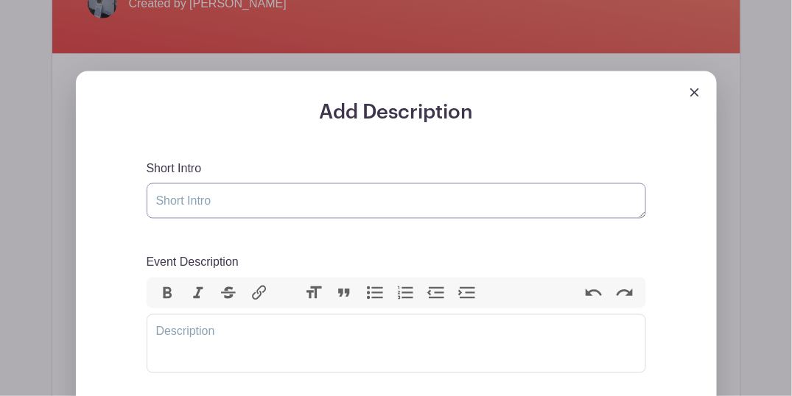
click at [314, 193] on textarea "Short Intro" at bounding box center [396, 200] width 499 height 35
type textarea "Vision screening"
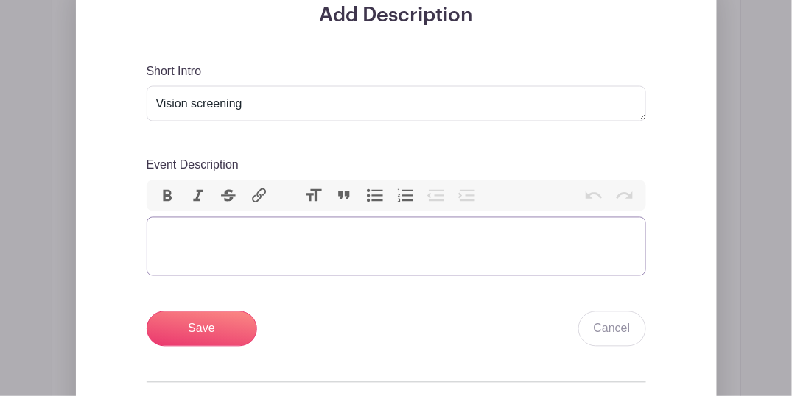
scroll to position [540, 0]
click at [228, 242] on trix-editor "Event Description" at bounding box center [396, 245] width 499 height 59
paste trix-editor "<div>&nbsp;At [PERSON_NAME][GEOGRAPHIC_DATA] (VPS), ring bell at front door of …"
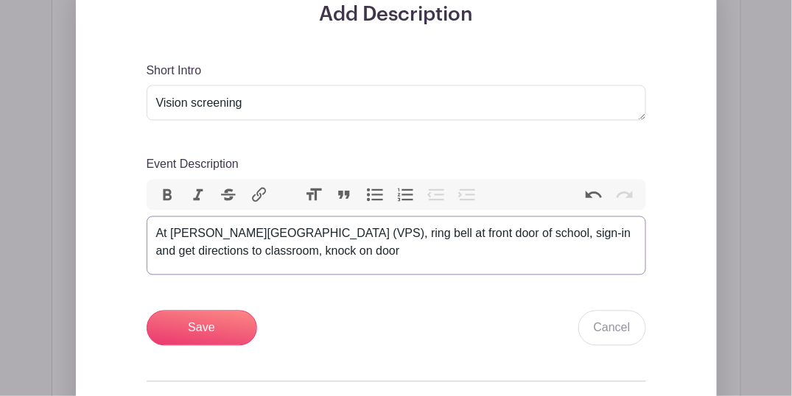
click at [158, 234] on div "At [PERSON_NAME][GEOGRAPHIC_DATA] (VPS), ring bell at front door of school, sig…" at bounding box center [396, 242] width 480 height 35
click at [208, 230] on div "At [PERSON_NAME][GEOGRAPHIC_DATA] (VPS), ring bell at front door of school, sig…" at bounding box center [396, 242] width 480 height 35
click at [391, 254] on div "At [PERSON_NAME][GEOGRAPHIC_DATA] (VPS), ring bell at front door of school, sig…" at bounding box center [396, 242] width 480 height 35
type trix-editor "<div>At [PERSON_NAME][GEOGRAPHIC_DATA] (VPS), ring bell at front door of school…"
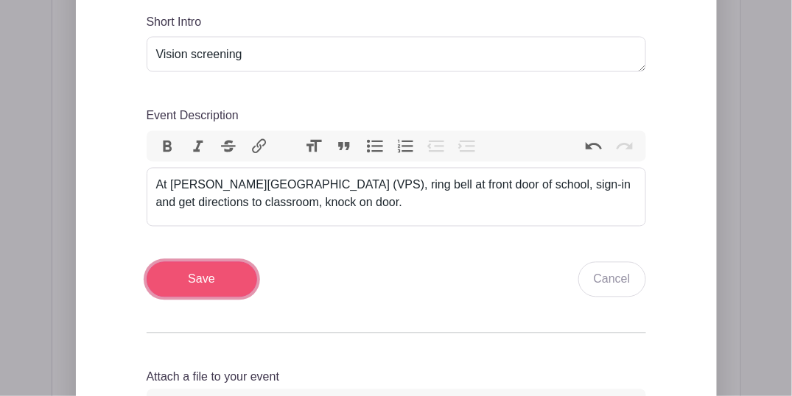
click at [211, 286] on input "Save" at bounding box center [202, 279] width 110 height 35
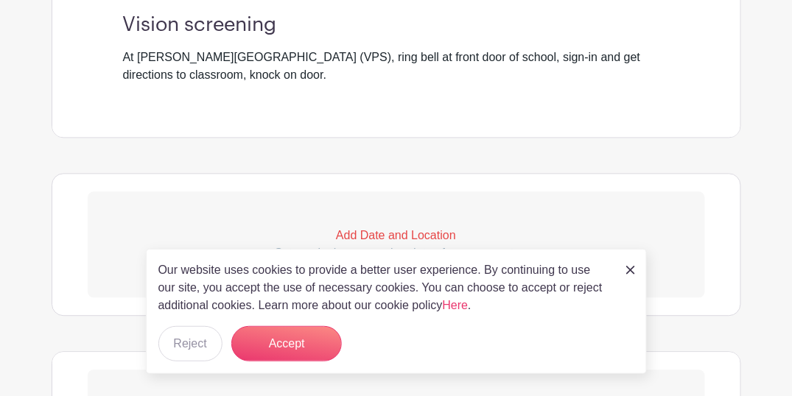
scroll to position [755, 0]
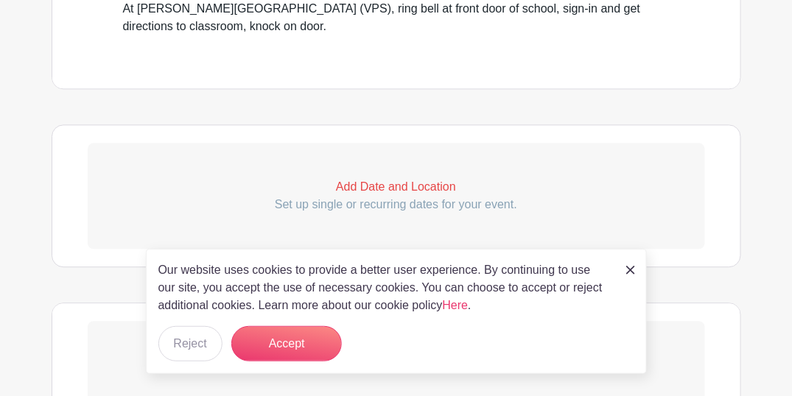
click at [369, 189] on p "Add Date and Location" at bounding box center [396, 187] width 617 height 18
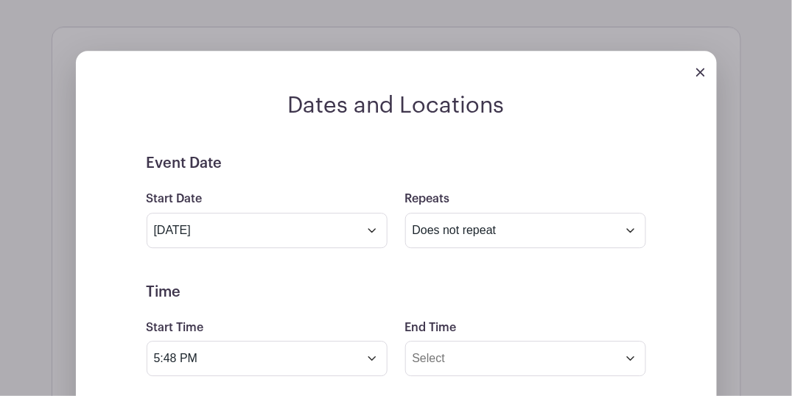
scroll to position [854, 0]
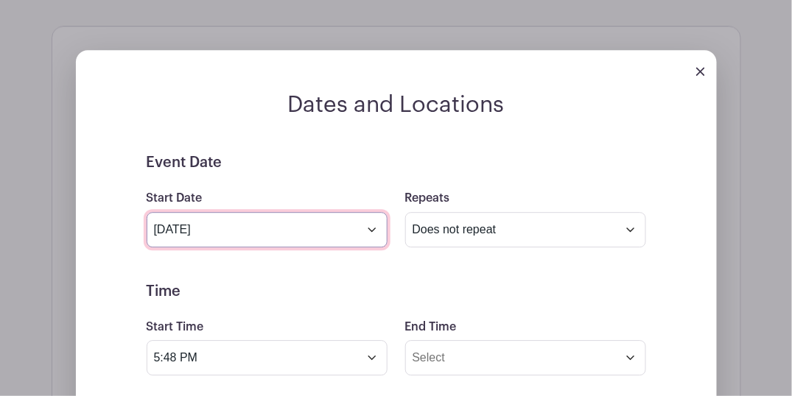
click at [245, 230] on input "[DATE]" at bounding box center [267, 229] width 241 height 35
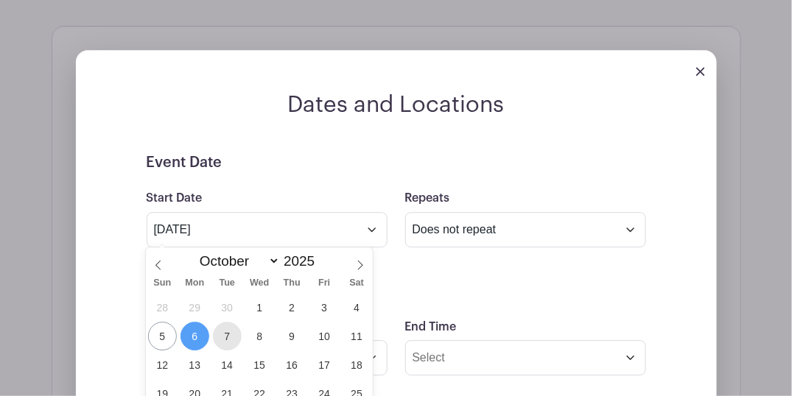
click at [224, 342] on span "7" at bounding box center [227, 336] width 29 height 29
type input "[DATE]"
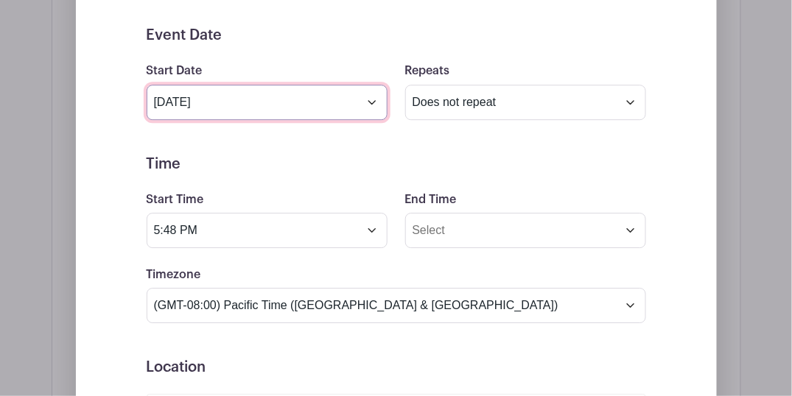
scroll to position [1001, 0]
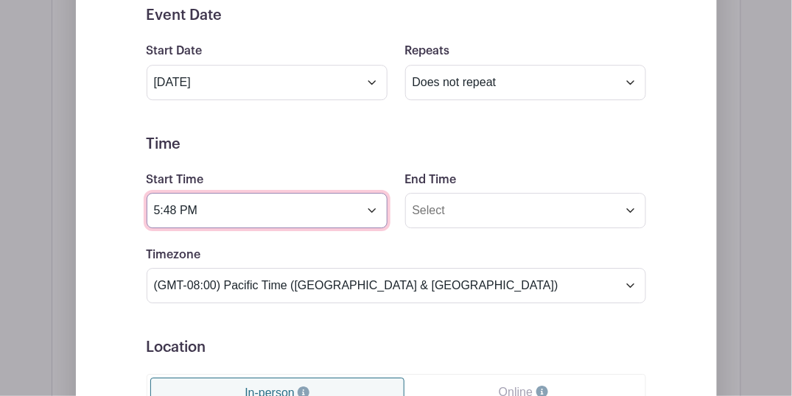
click at [243, 210] on input "5:48 PM" at bounding box center [267, 210] width 241 height 35
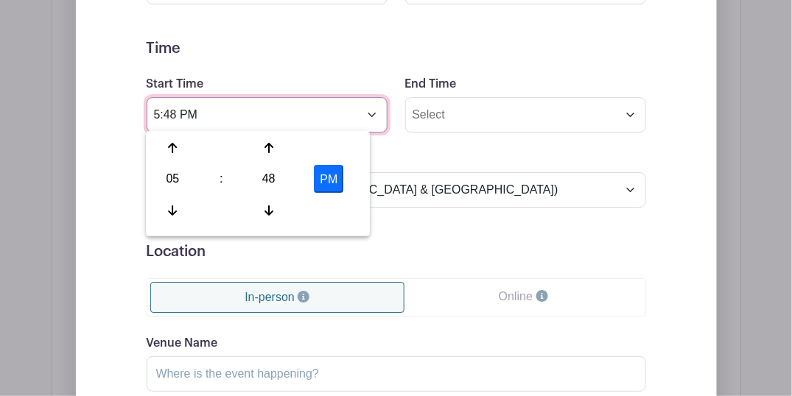
scroll to position [1099, 0]
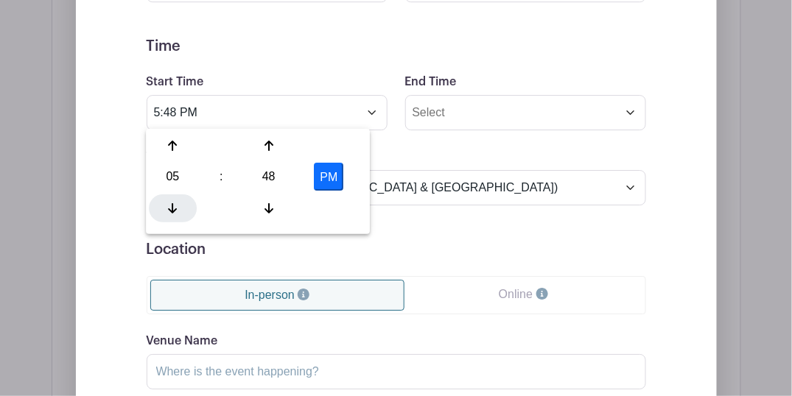
click at [180, 205] on div at bounding box center [173, 208] width 48 height 28
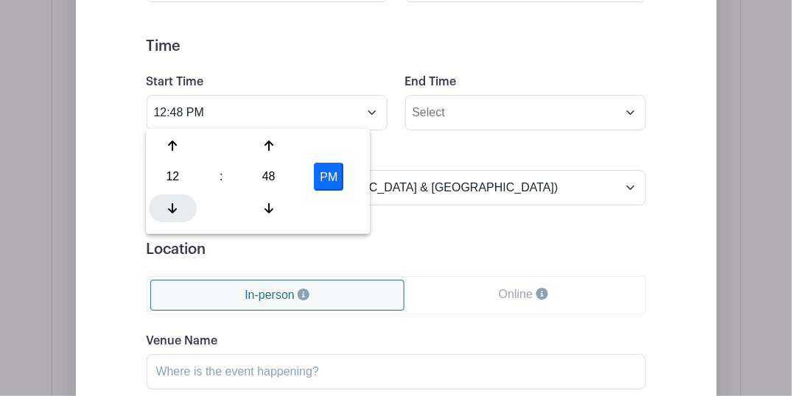
click at [180, 205] on div at bounding box center [173, 208] width 48 height 28
click at [261, 205] on div at bounding box center [268, 208] width 48 height 28
click at [275, 141] on div at bounding box center [268, 146] width 48 height 28
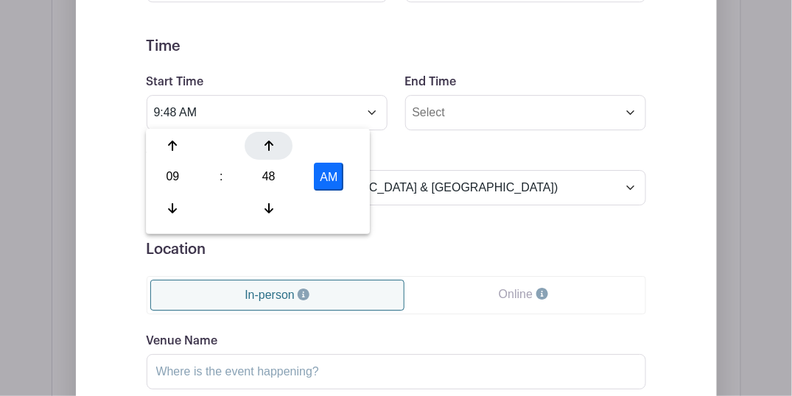
click at [275, 141] on div at bounding box center [268, 146] width 48 height 28
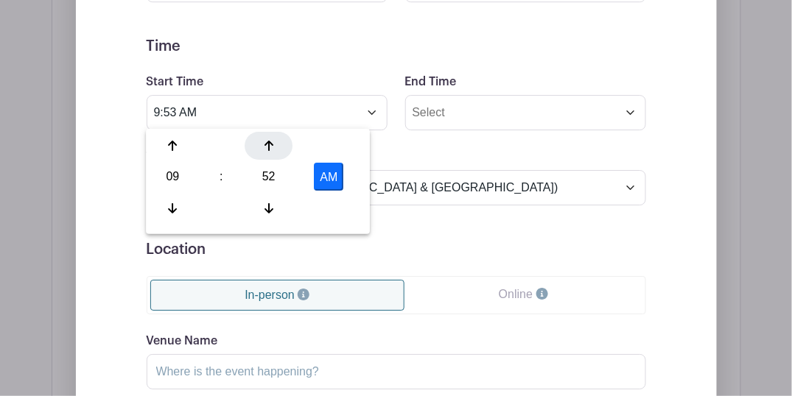
click at [275, 141] on div at bounding box center [268, 146] width 48 height 28
click at [274, 141] on div at bounding box center [268, 146] width 48 height 28
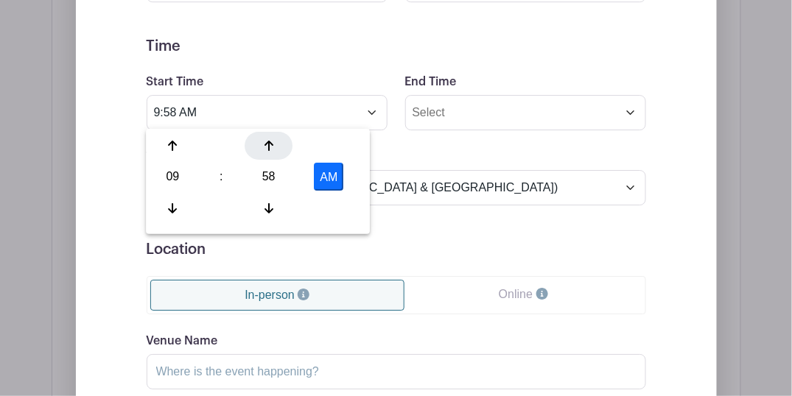
click at [274, 141] on div at bounding box center [268, 146] width 48 height 28
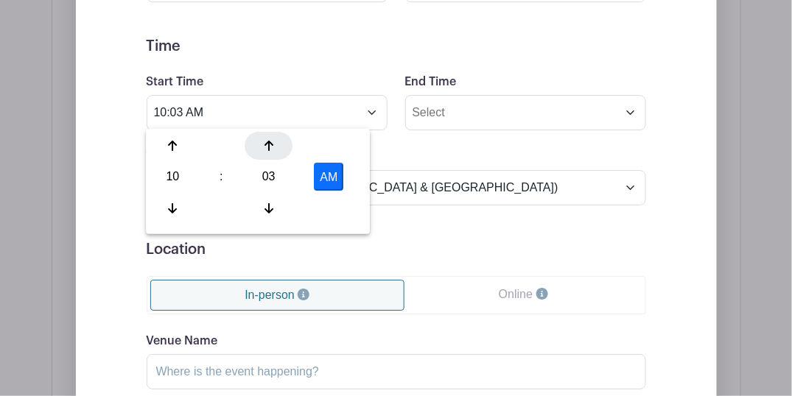
click at [274, 141] on div at bounding box center [268, 146] width 48 height 28
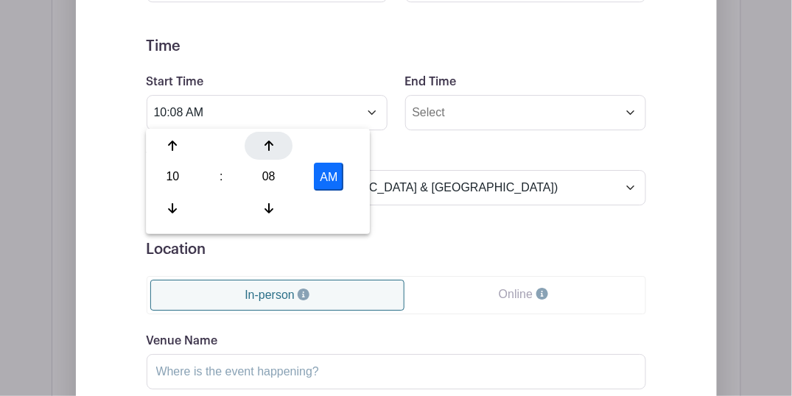
click at [274, 141] on div at bounding box center [268, 146] width 48 height 28
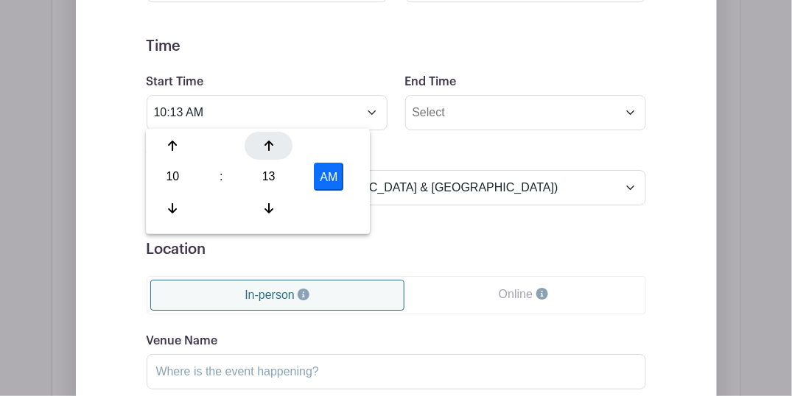
click at [274, 141] on div at bounding box center [268, 146] width 48 height 28
click at [170, 203] on icon at bounding box center [173, 208] width 9 height 12
type input "9:15 AM"
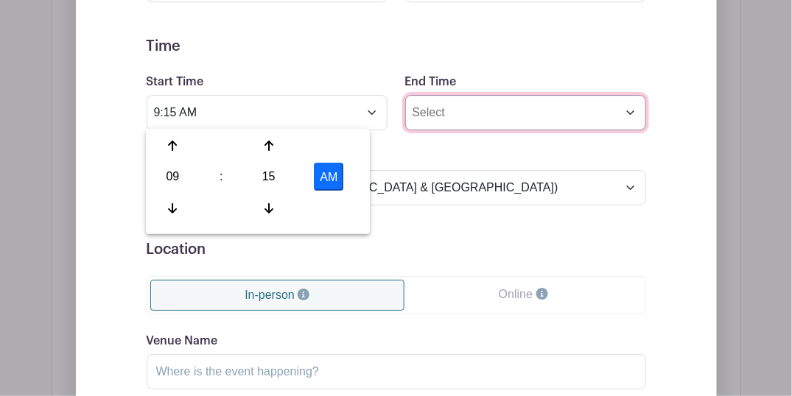
click at [422, 108] on input "End Time" at bounding box center [525, 112] width 241 height 35
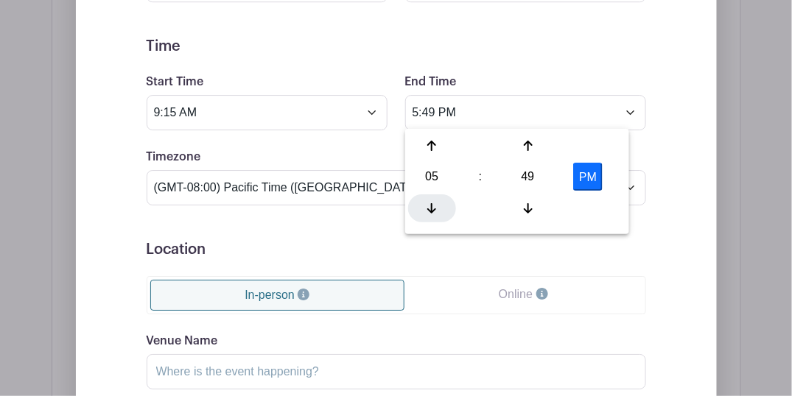
click at [428, 198] on div at bounding box center [432, 208] width 48 height 28
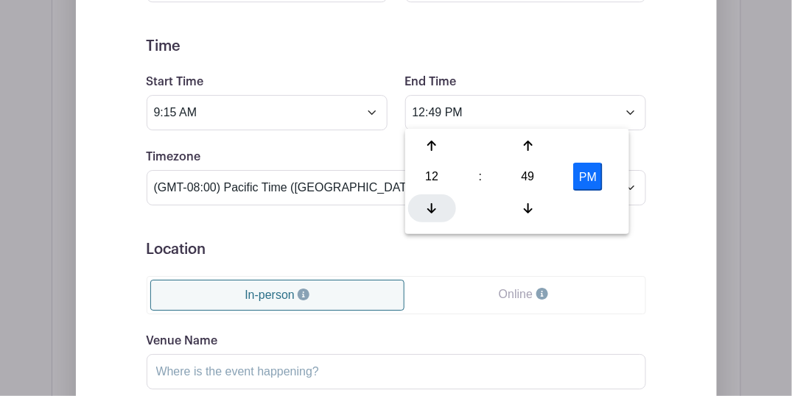
click at [428, 198] on div at bounding box center [432, 208] width 48 height 28
click at [535, 147] on div at bounding box center [528, 146] width 48 height 28
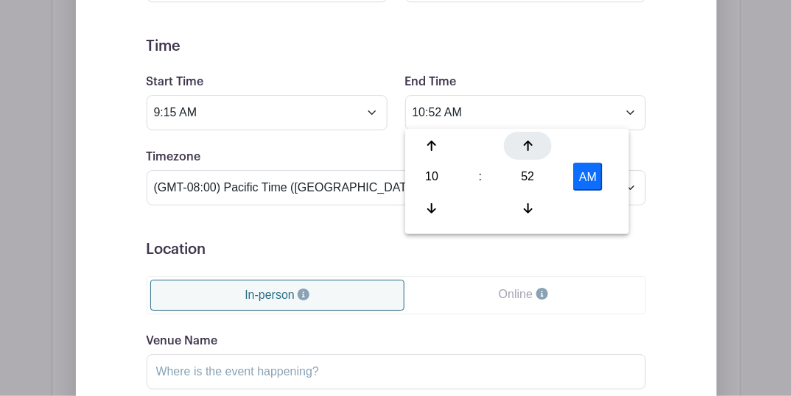
click at [535, 147] on div at bounding box center [528, 146] width 48 height 28
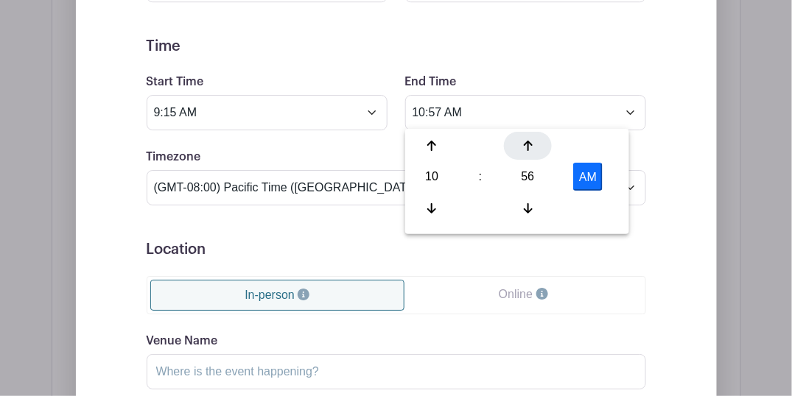
click at [535, 147] on div at bounding box center [528, 146] width 48 height 28
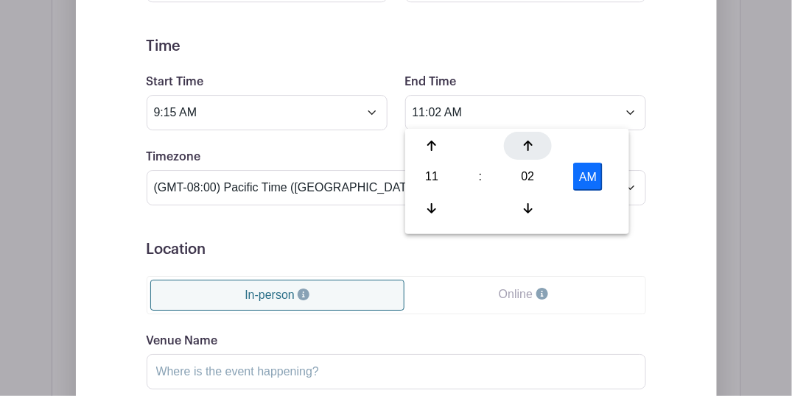
click at [535, 147] on div at bounding box center [528, 146] width 48 height 28
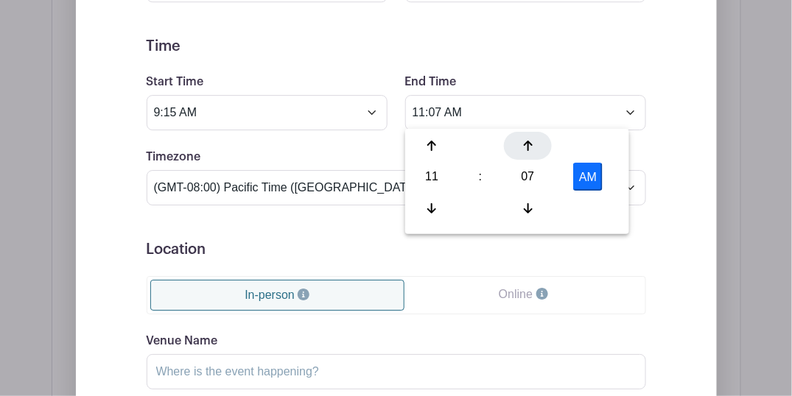
click at [535, 147] on div at bounding box center [528, 146] width 48 height 28
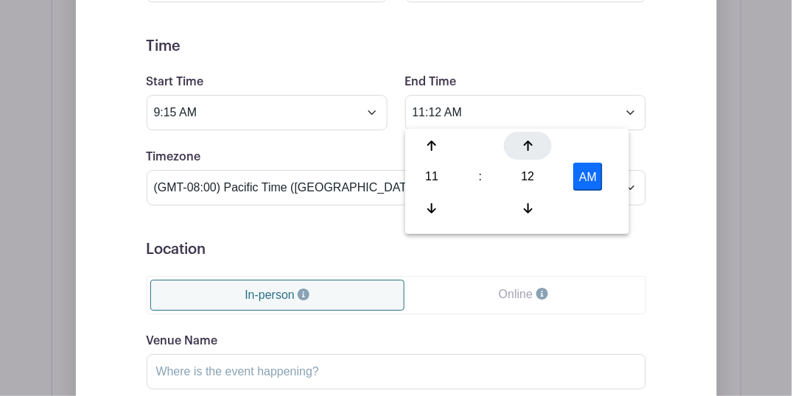
click at [535, 147] on div at bounding box center [528, 146] width 48 height 28
click at [436, 201] on div at bounding box center [432, 208] width 48 height 28
type input "10:15 AM"
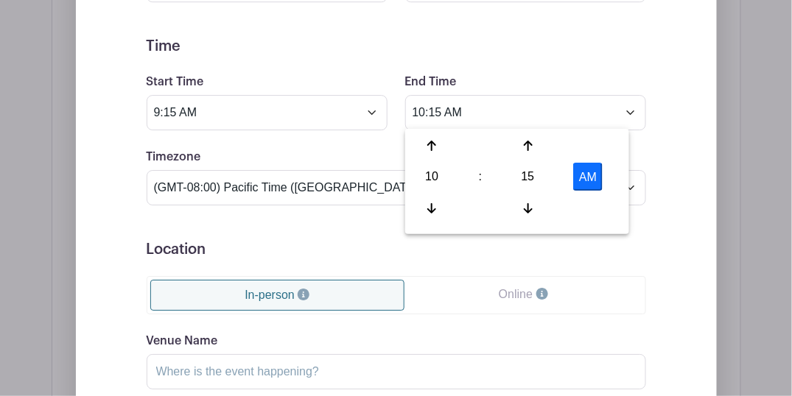
click at [483, 68] on form "Event Date Start Date [DATE] Repeats Does not repeat Daily Weekly Monthly on da…" at bounding box center [396, 240] width 499 height 663
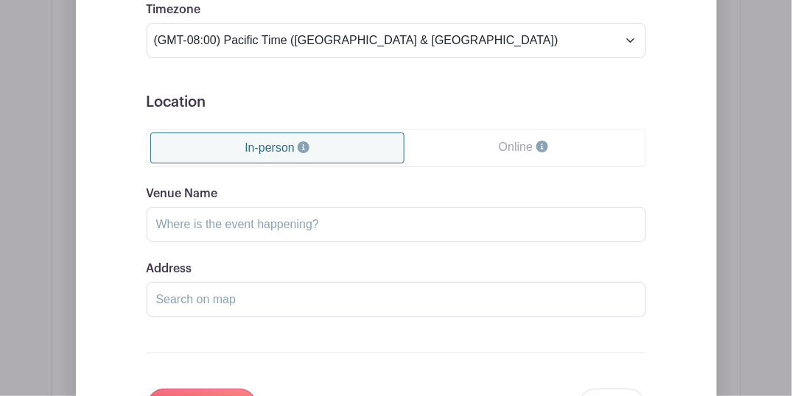
scroll to position [1296, 0]
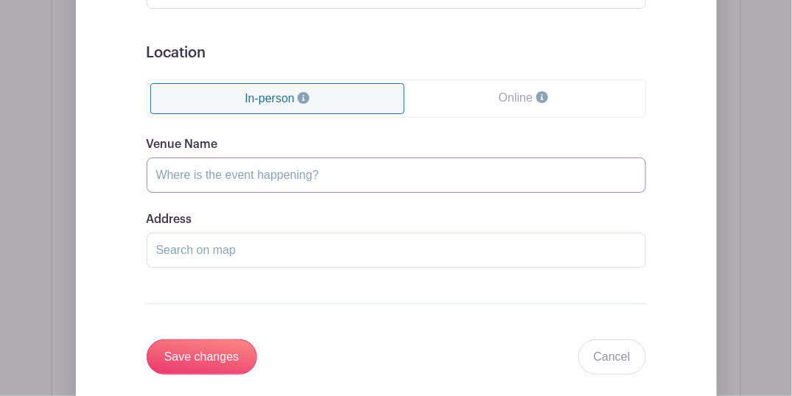
click at [281, 172] on input "Venue Name" at bounding box center [396, 175] width 499 height 35
type input "[PERSON_NAME]"
click at [248, 242] on input "Address" at bounding box center [396, 250] width 499 height 35
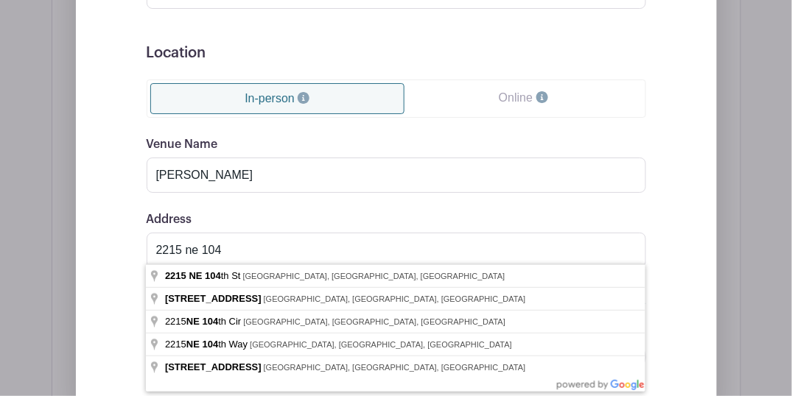
type input "[STREET_ADDRESS]"
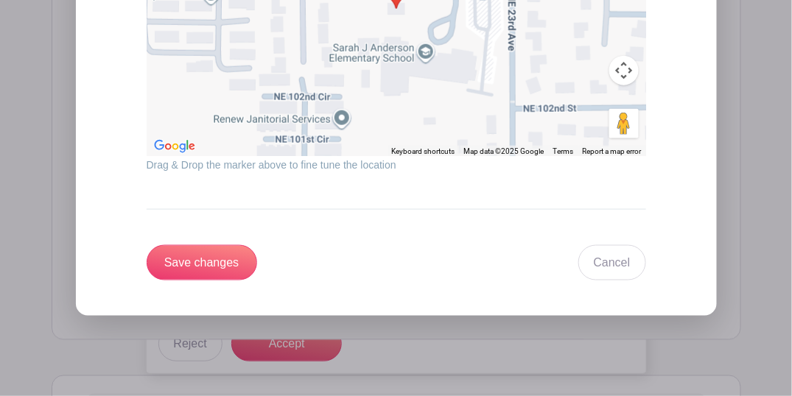
scroll to position [1738, 0]
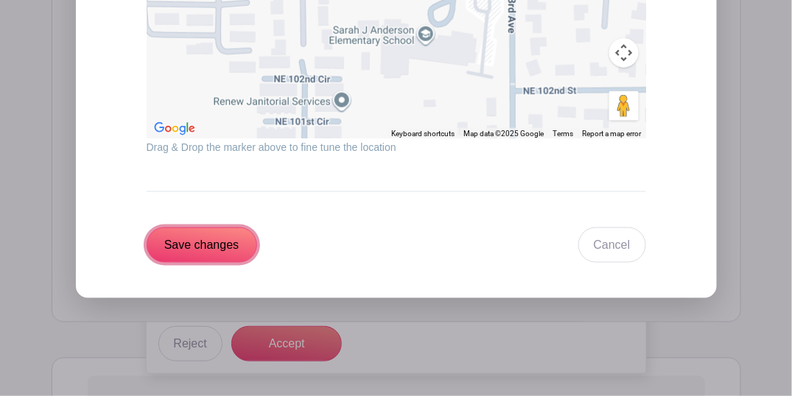
click at [192, 244] on input "Save changes" at bounding box center [202, 245] width 110 height 35
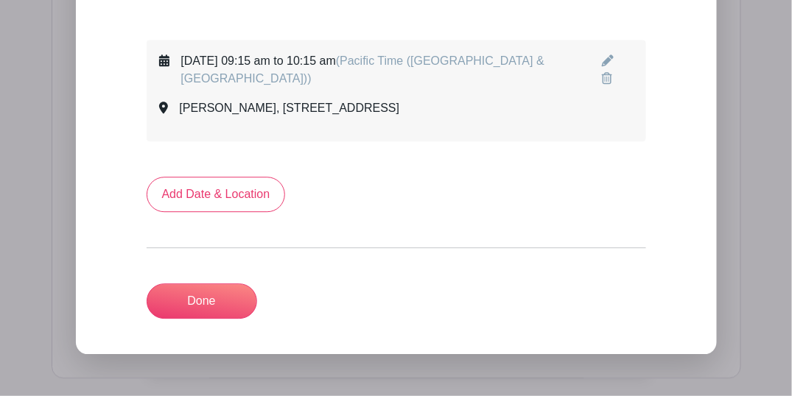
scroll to position [904, 0]
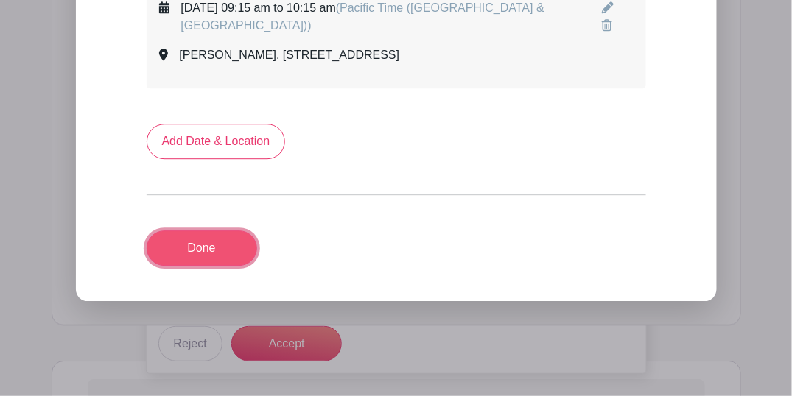
click at [208, 244] on link "Done" at bounding box center [202, 247] width 110 height 35
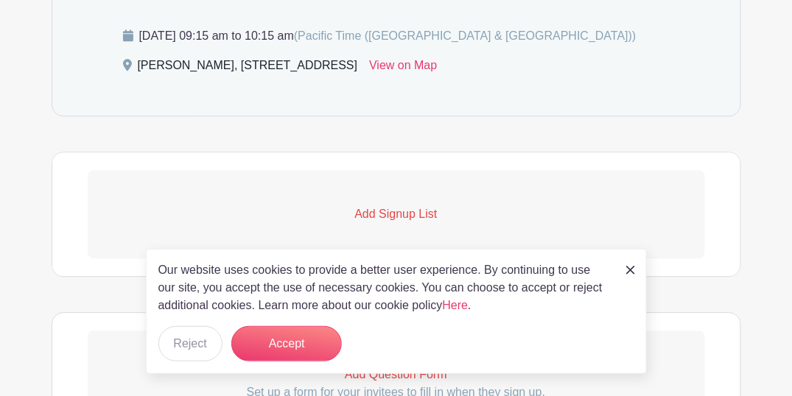
scroll to position [864, 0]
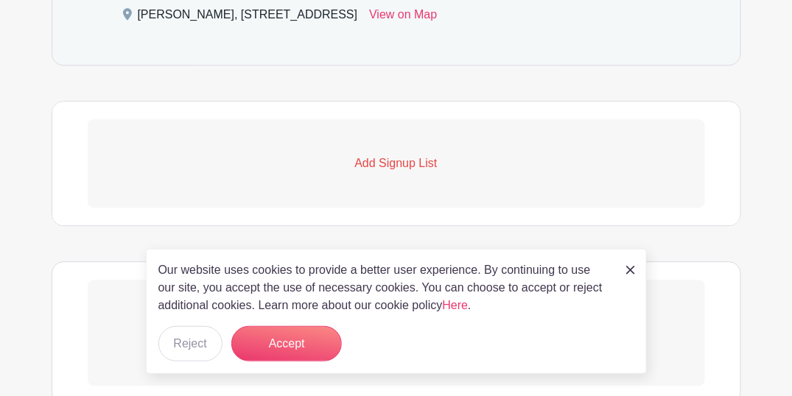
click at [406, 163] on p "Add Signup List" at bounding box center [396, 164] width 617 height 18
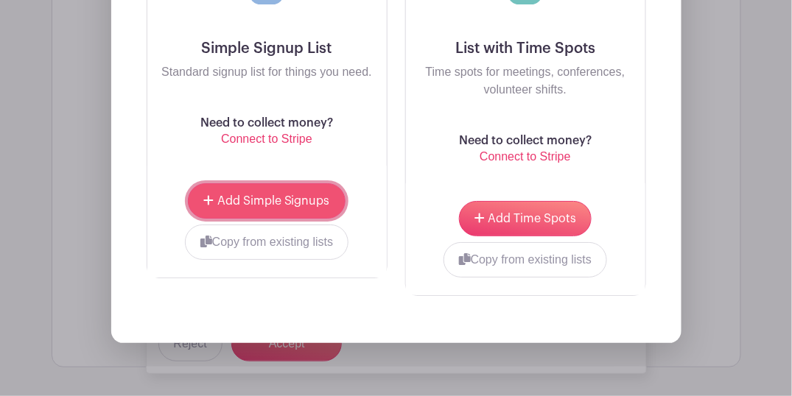
click at [297, 202] on span "Add Simple Signups" at bounding box center [273, 201] width 113 height 12
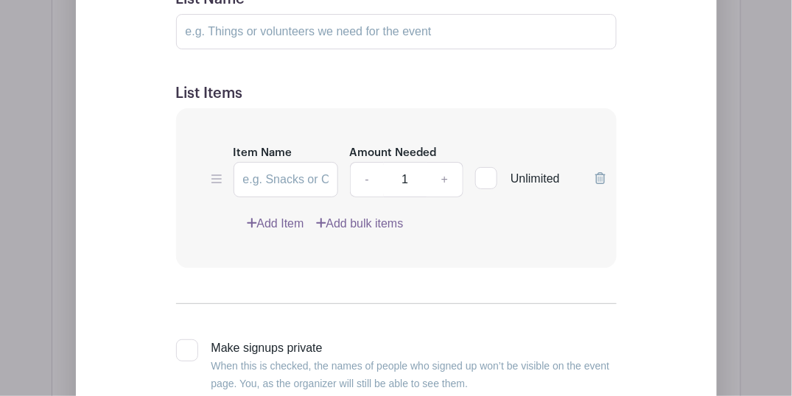
scroll to position [1227, 0]
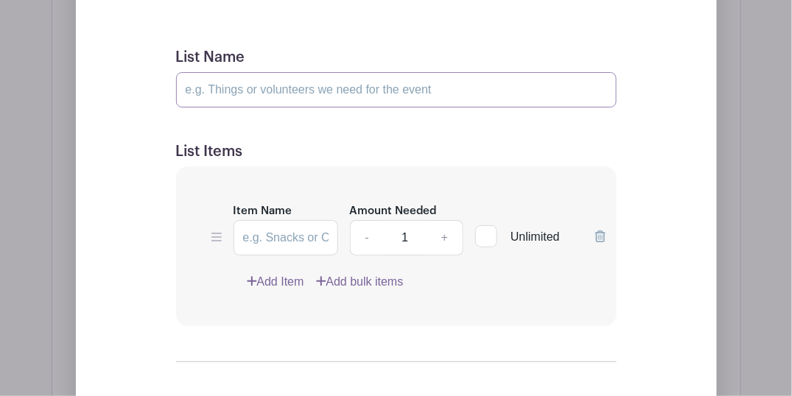
click at [246, 87] on input "List Name" at bounding box center [396, 89] width 440 height 35
type input "Volunteers"
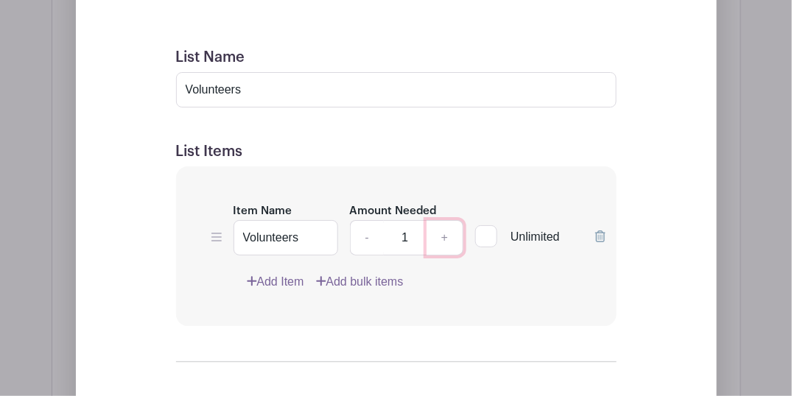
click at [442, 233] on link "+" at bounding box center [444, 237] width 37 height 35
type input "2"
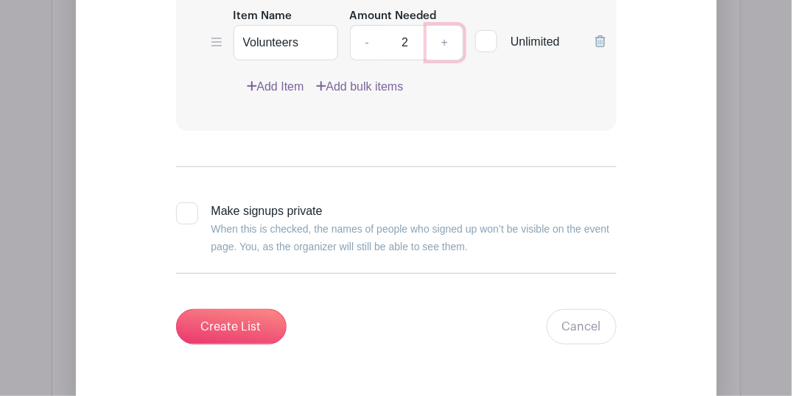
scroll to position [1423, 0]
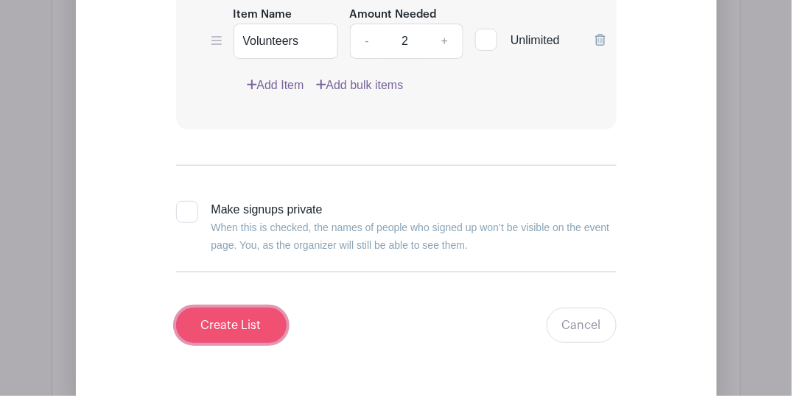
click at [266, 317] on input "Create List" at bounding box center [231, 325] width 110 height 35
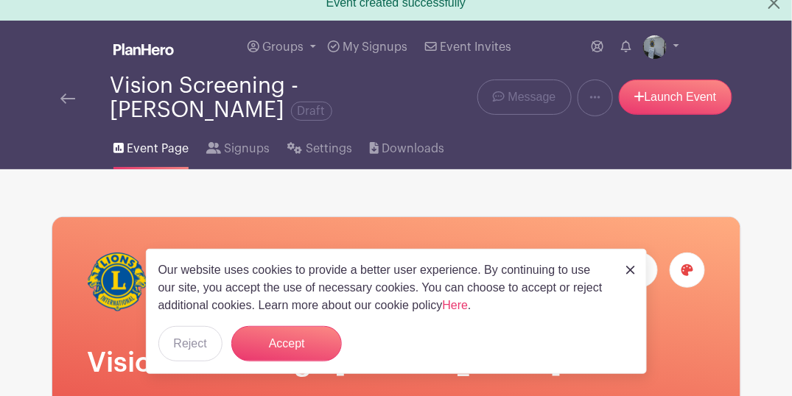
scroll to position [0, 0]
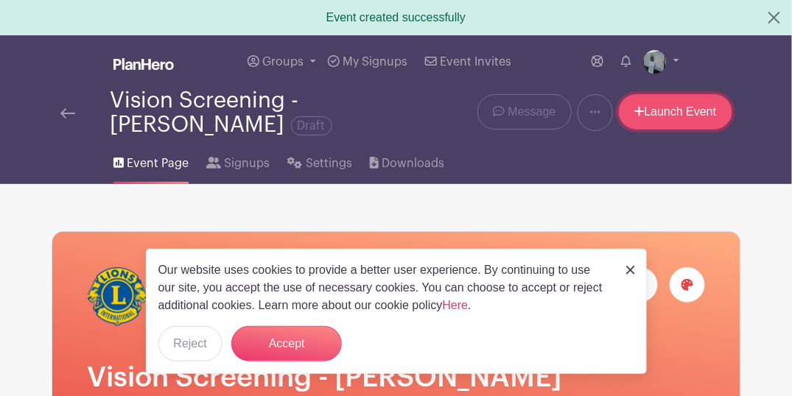
click at [680, 119] on link "Launch Event" at bounding box center [675, 111] width 113 height 35
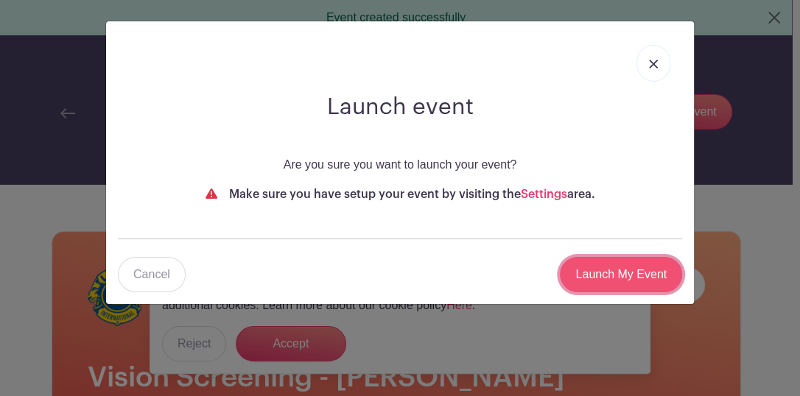
click at [643, 266] on input "Launch My Event" at bounding box center [621, 274] width 122 height 35
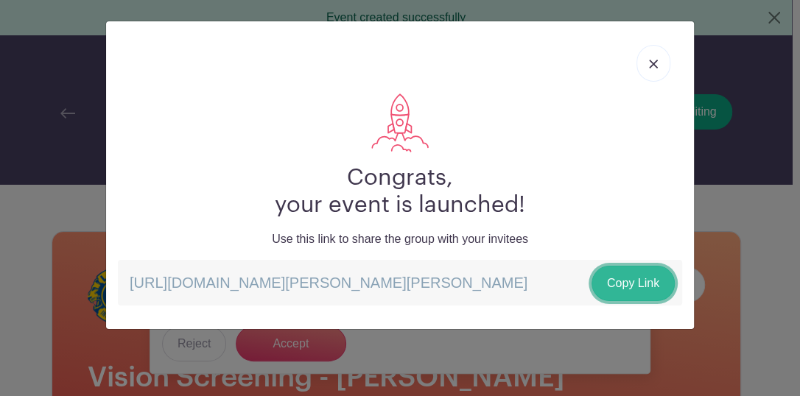
click at [642, 278] on link "Copy Link" at bounding box center [632, 283] width 83 height 35
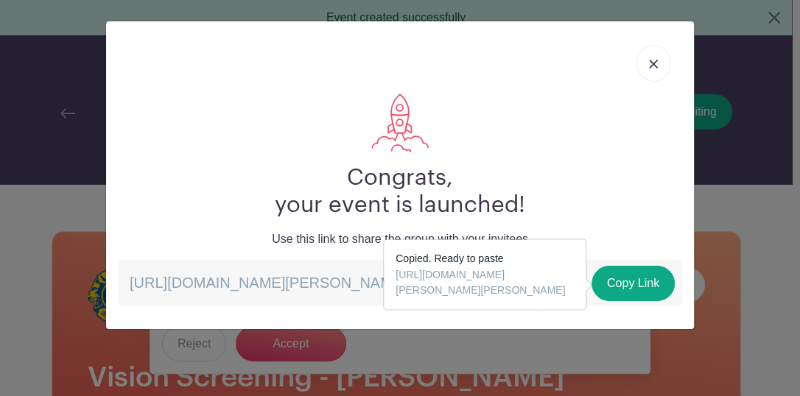
click at [658, 54] on link at bounding box center [653, 63] width 34 height 37
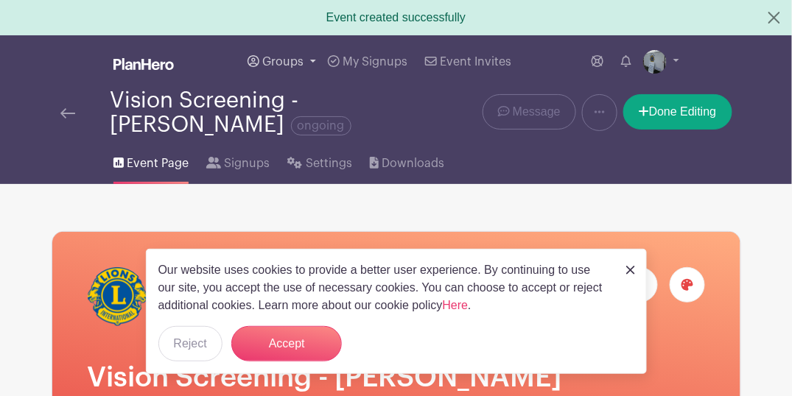
click at [278, 58] on span "Groups" at bounding box center [282, 62] width 41 height 12
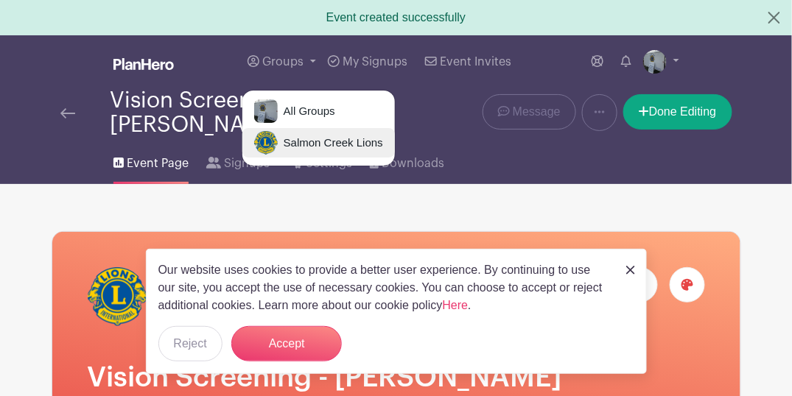
click at [299, 138] on span "Salmon Creek Lions" at bounding box center [330, 143] width 105 height 17
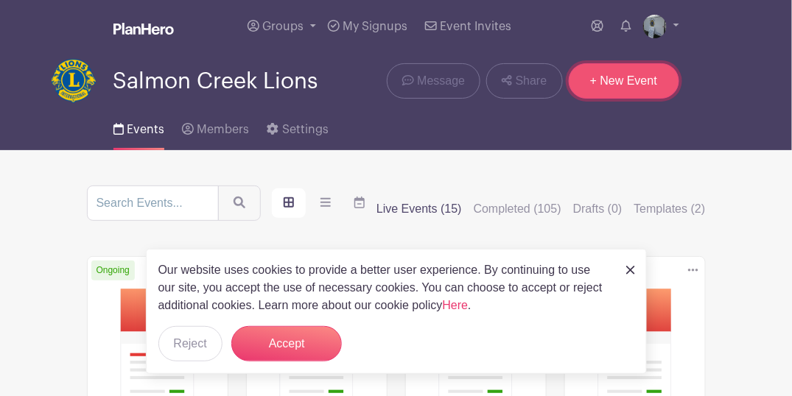
click at [624, 82] on link "+ New Event" at bounding box center [623, 80] width 110 height 35
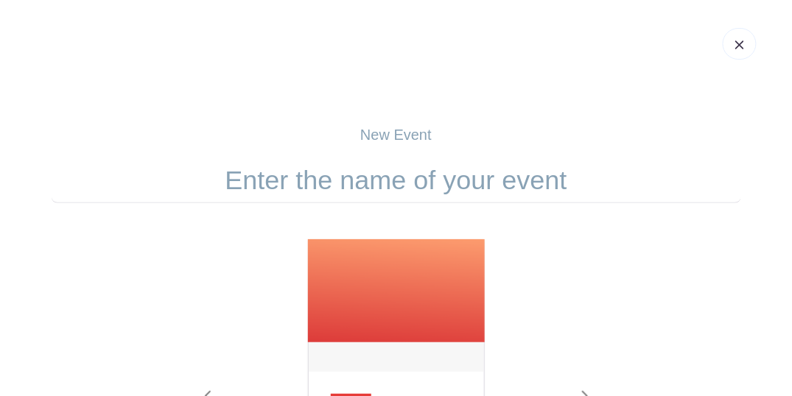
click at [393, 192] on input "text" at bounding box center [396, 181] width 689 height 46
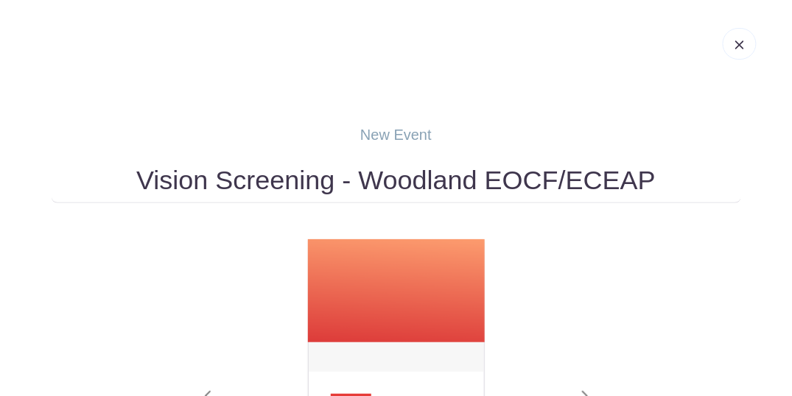
type input "Vision Screening - Woodland EOCF/ECEAP"
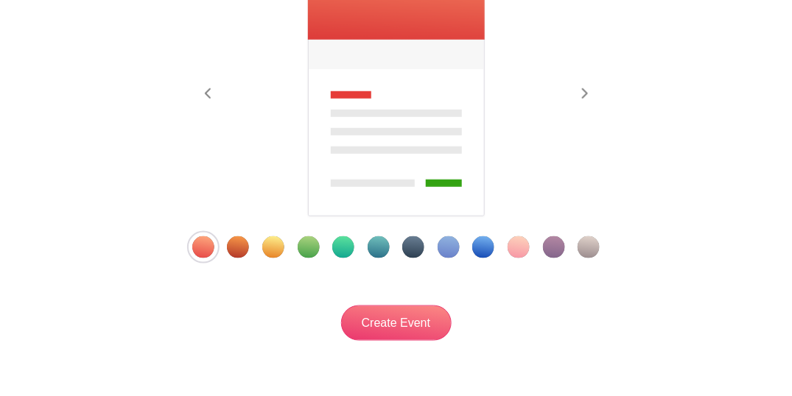
scroll to position [373, 0]
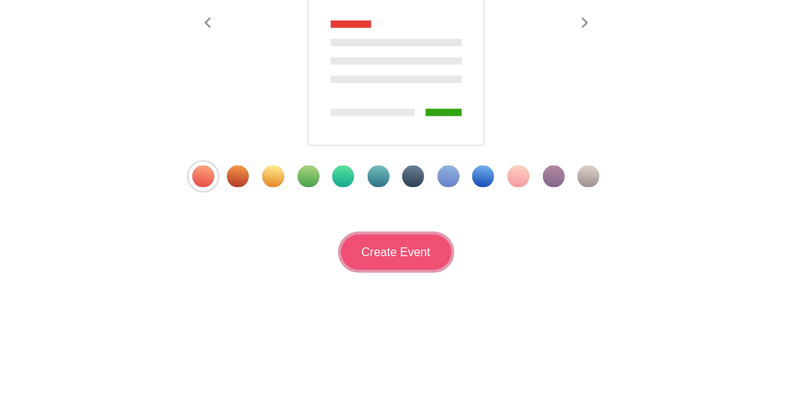
click at [401, 256] on input "Create Event" at bounding box center [396, 252] width 110 height 35
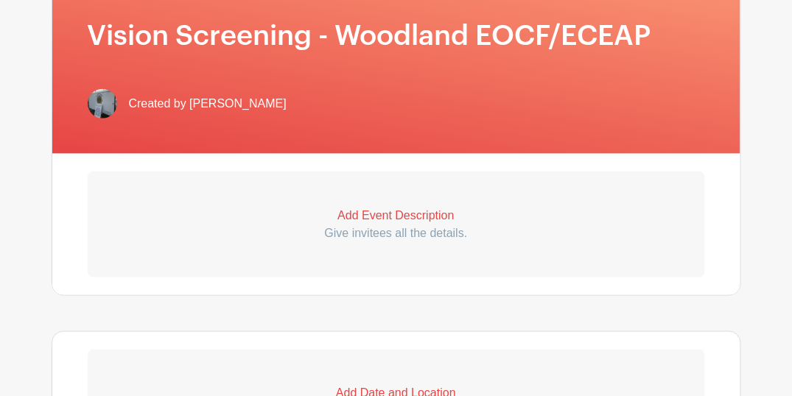
scroll to position [343, 0]
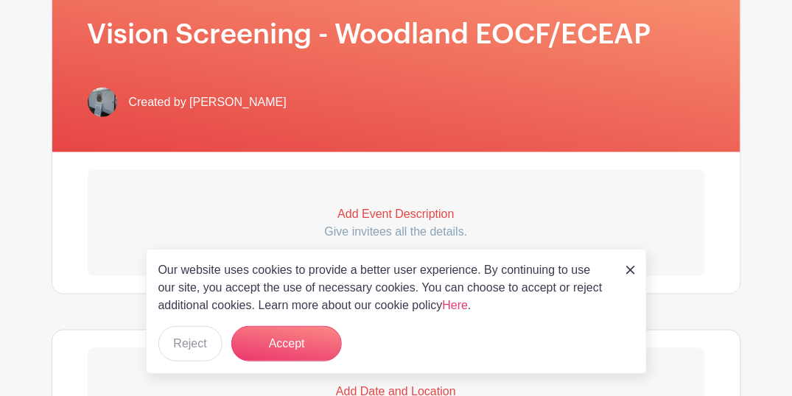
click at [398, 224] on p "Give invitees all the details." at bounding box center [396, 232] width 617 height 18
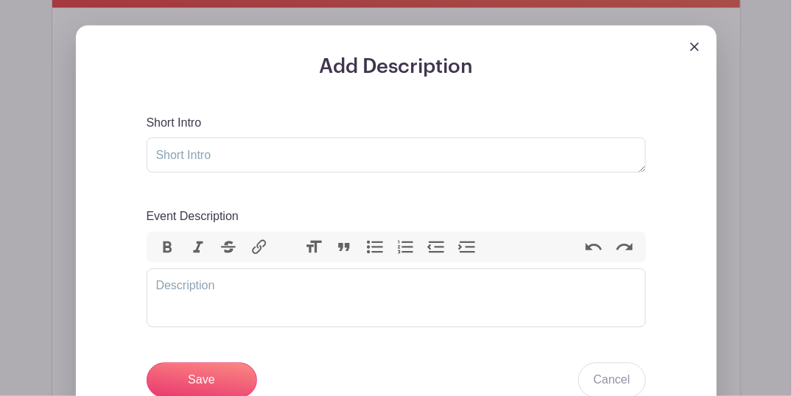
scroll to position [540, 0]
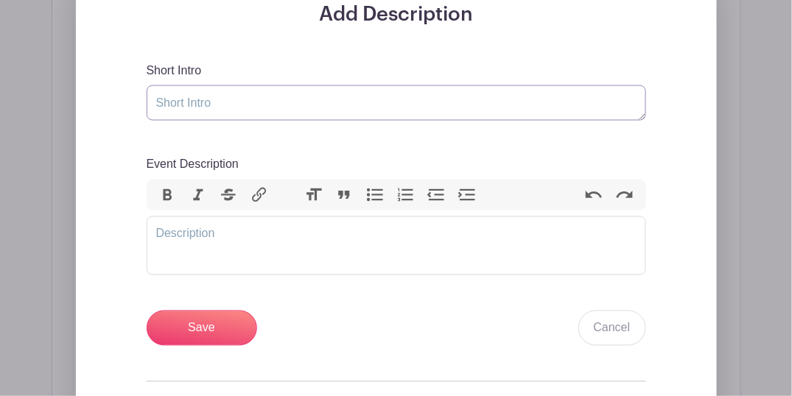
click at [247, 97] on textarea "Short Intro" at bounding box center [396, 102] width 499 height 35
type textarea "Vision screening"
paste trix-editor "<div>&nbsp;At [GEOGRAPHIC_DATA] (WPS), portable P-10 at the north end of the sc…"
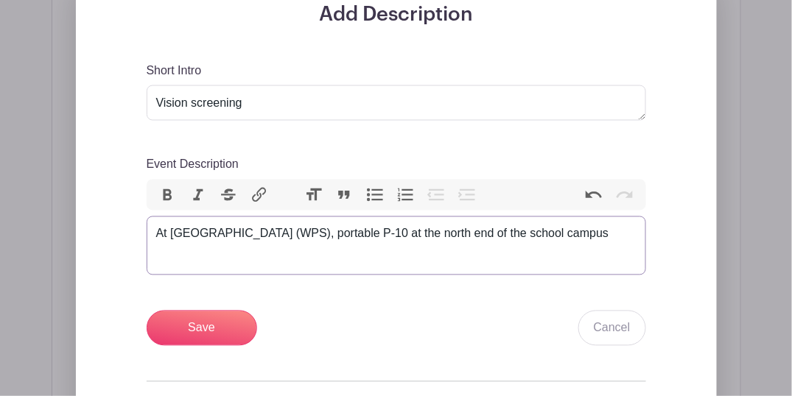
drag, startPoint x: 157, startPoint y: 232, endPoint x: 192, endPoint y: 205, distance: 44.6
click at [158, 231] on div "At [GEOGRAPHIC_DATA] (WPS), portable P-10 at the north end of the school campus" at bounding box center [396, 234] width 480 height 18
click at [218, 243] on div "At [GEOGRAPHIC_DATA] (WPS), portable P-10 at the north end of the school campus" at bounding box center [396, 234] width 480 height 18
type trix-editor "<div>At [GEOGRAPHIC_DATA] (WPS), portable P-10 at the north end of the school c…"
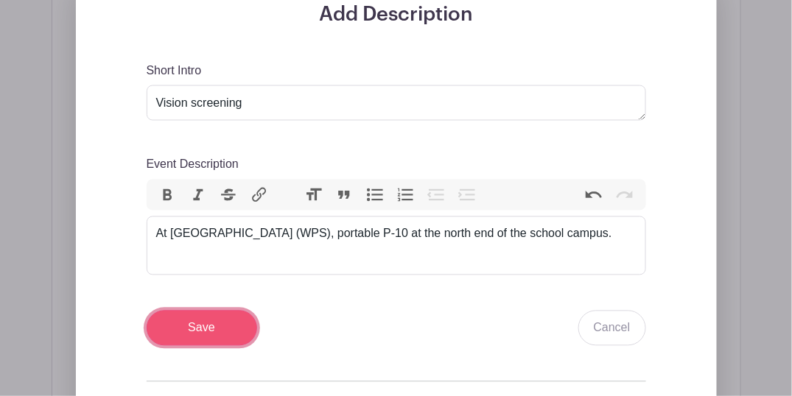
click at [208, 325] on input "Save" at bounding box center [202, 328] width 110 height 35
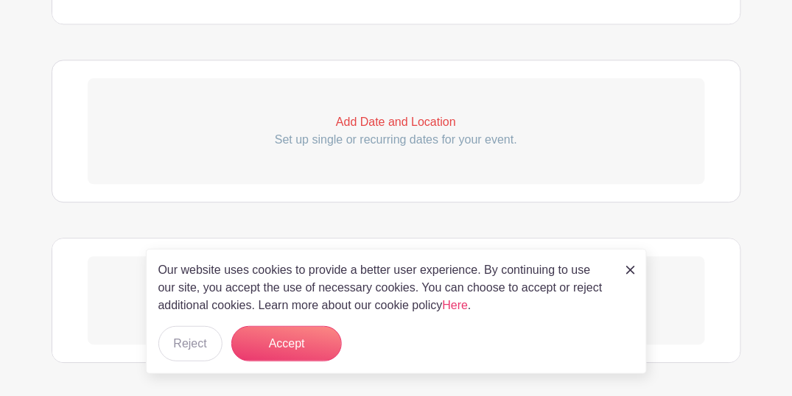
scroll to position [805, 0]
click at [395, 122] on p "Add Date and Location" at bounding box center [396, 120] width 617 height 18
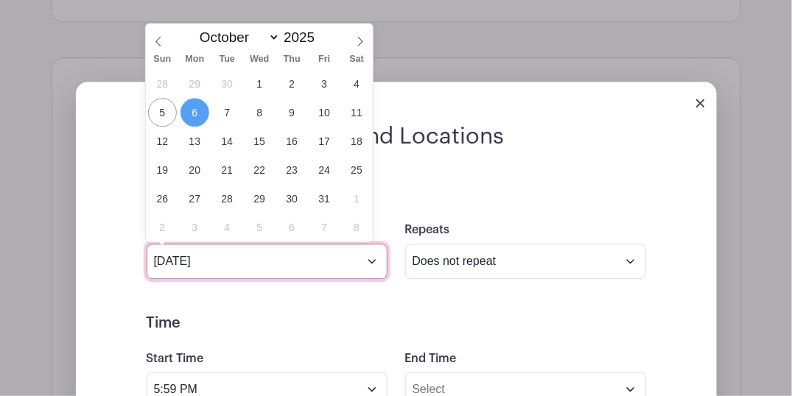
click at [235, 267] on input "[DATE]" at bounding box center [267, 261] width 241 height 35
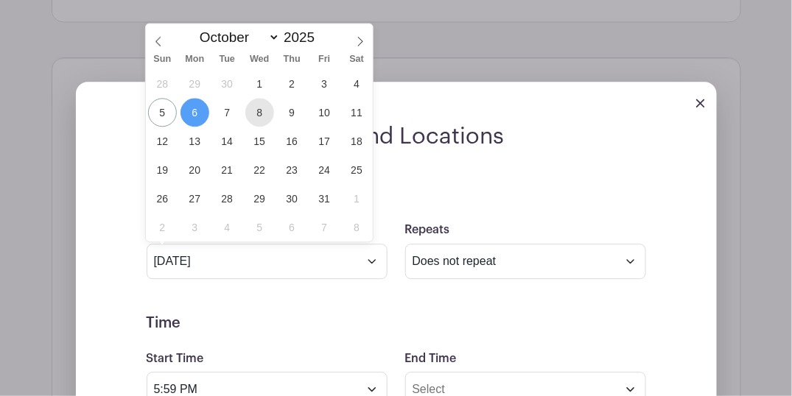
click at [265, 118] on span "8" at bounding box center [259, 112] width 29 height 29
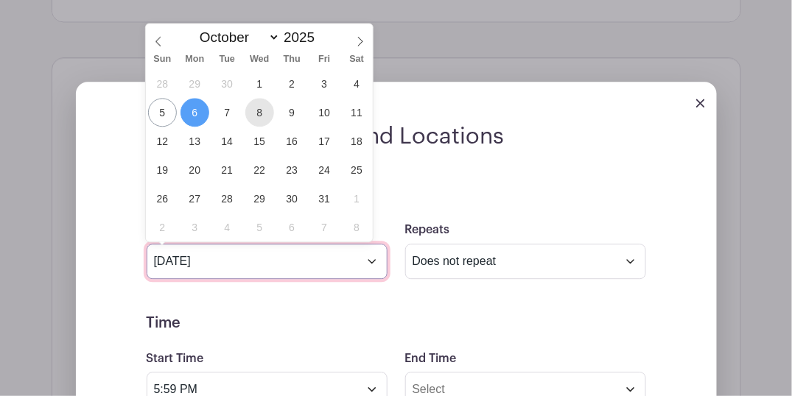
type input "[DATE]"
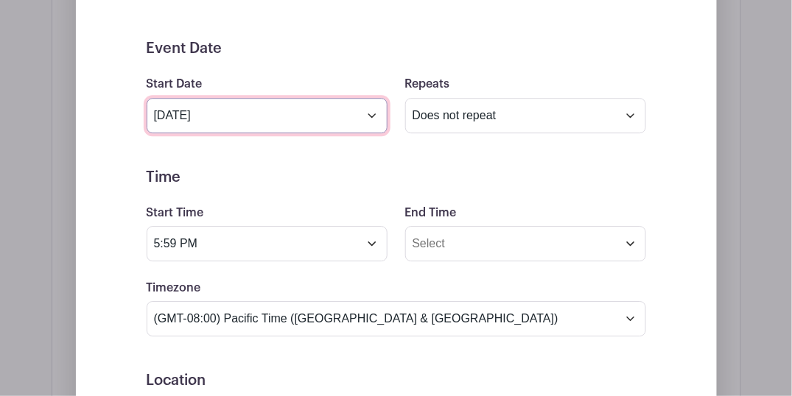
scroll to position [952, 0]
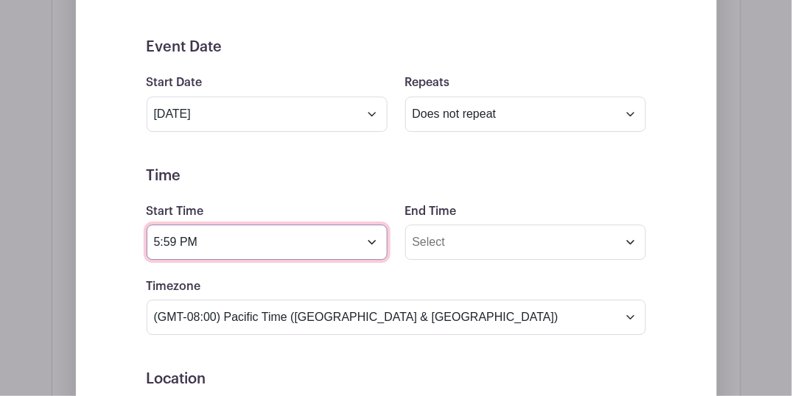
click at [251, 247] on input "5:59 PM" at bounding box center [267, 242] width 241 height 35
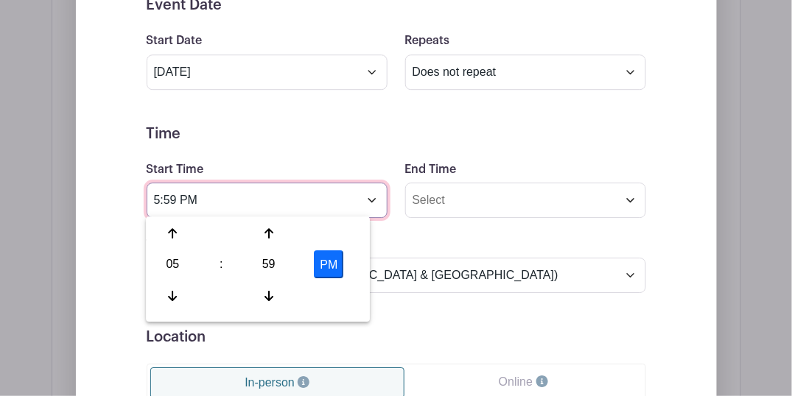
scroll to position [1050, 0]
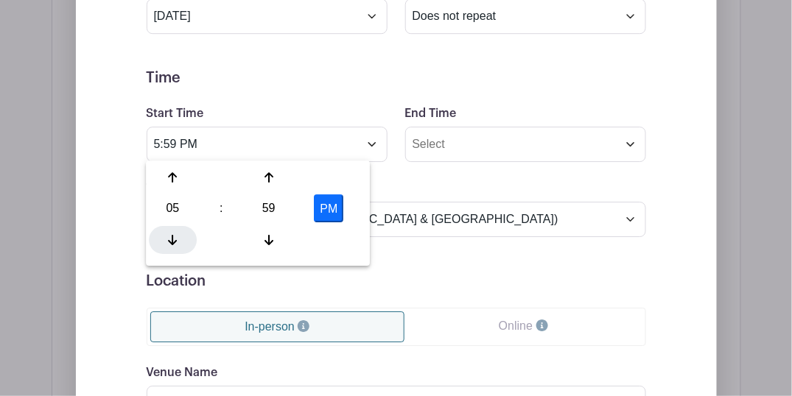
click at [172, 240] on icon at bounding box center [173, 240] width 9 height 10
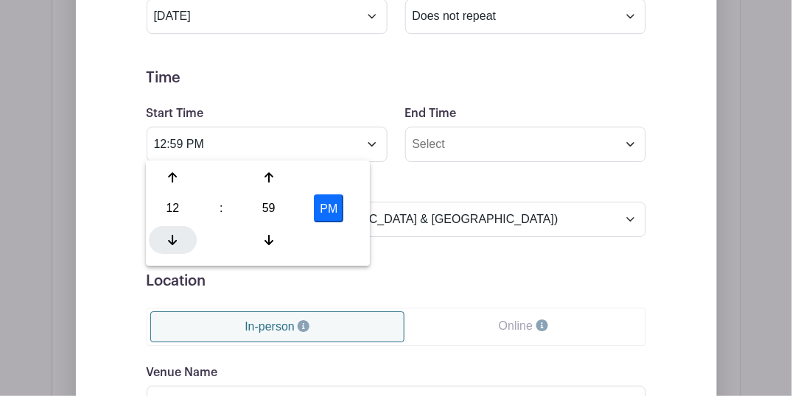
click at [172, 240] on icon at bounding box center [173, 240] width 9 height 10
click at [172, 169] on div at bounding box center [173, 177] width 48 height 28
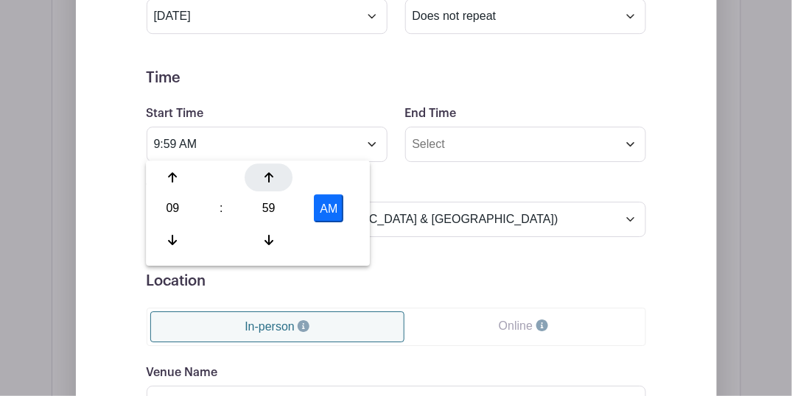
click at [276, 172] on div at bounding box center [268, 177] width 48 height 28
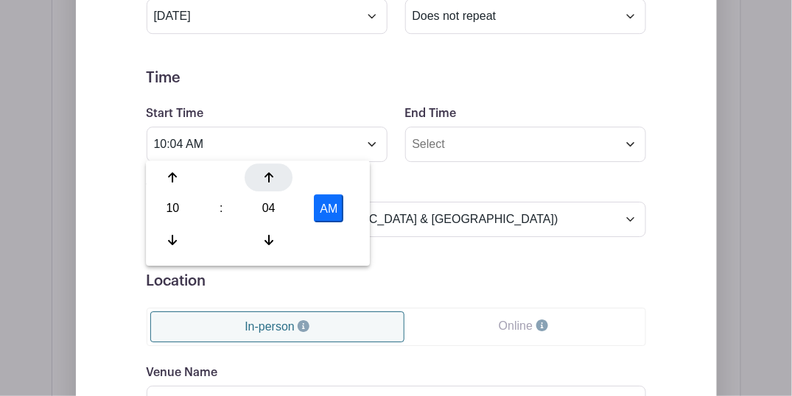
click at [276, 172] on div at bounding box center [268, 177] width 48 height 28
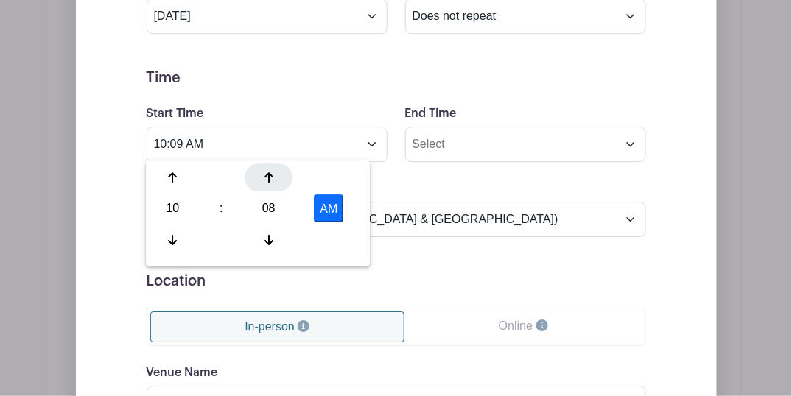
click at [276, 172] on div at bounding box center [268, 177] width 48 height 28
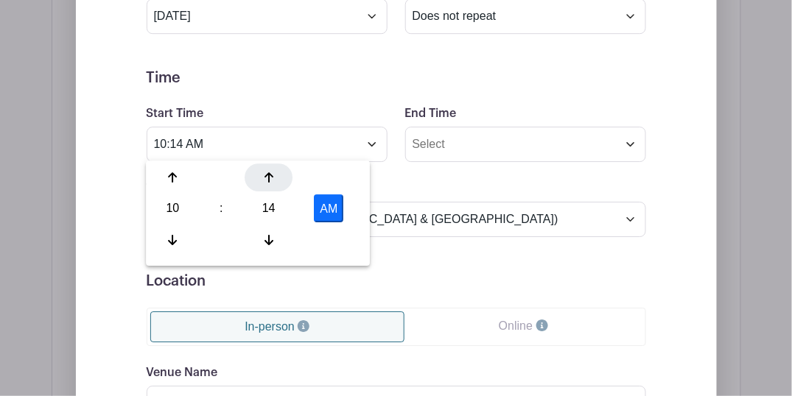
click at [276, 172] on div at bounding box center [268, 177] width 48 height 28
click at [172, 236] on icon at bounding box center [173, 240] width 9 height 10
type input "9:15 AM"
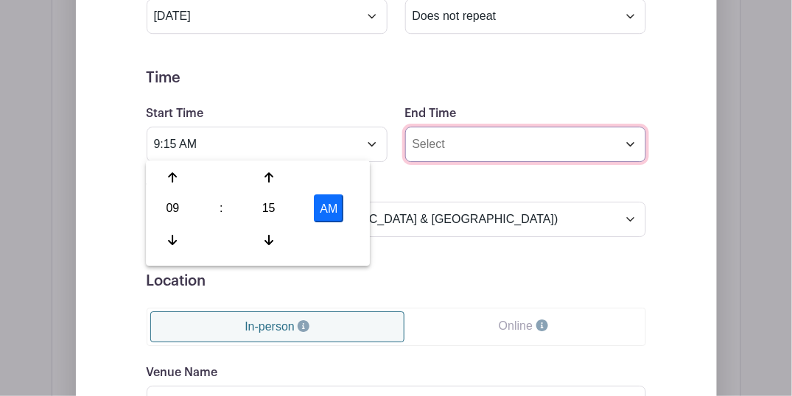
click at [429, 154] on input "End Time" at bounding box center [525, 144] width 241 height 35
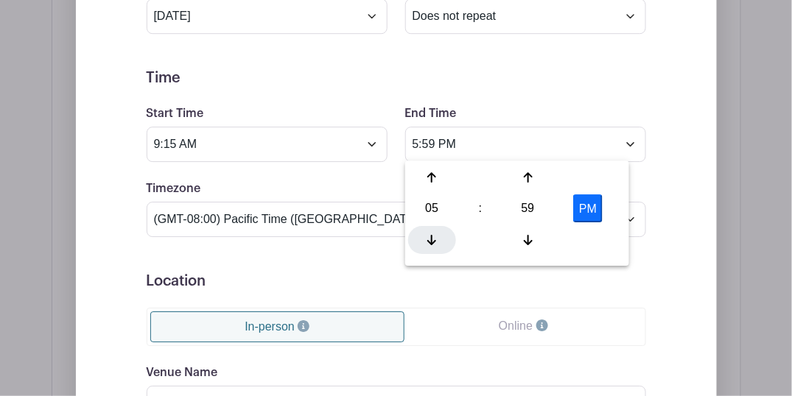
click at [429, 237] on icon at bounding box center [431, 240] width 9 height 12
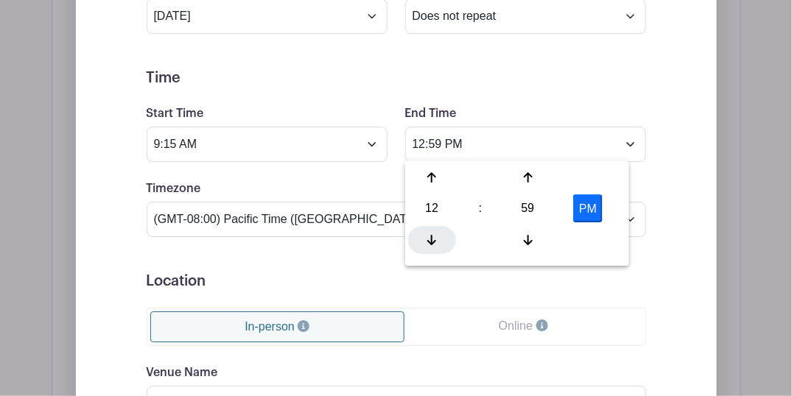
click at [429, 237] on icon at bounding box center [431, 240] width 9 height 12
click at [429, 236] on icon at bounding box center [431, 240] width 9 height 12
click at [526, 179] on icon at bounding box center [528, 178] width 9 height 12
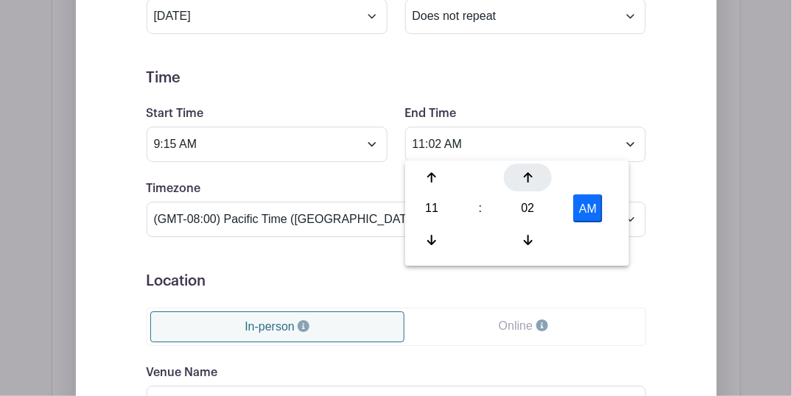
click at [526, 179] on icon at bounding box center [528, 178] width 9 height 12
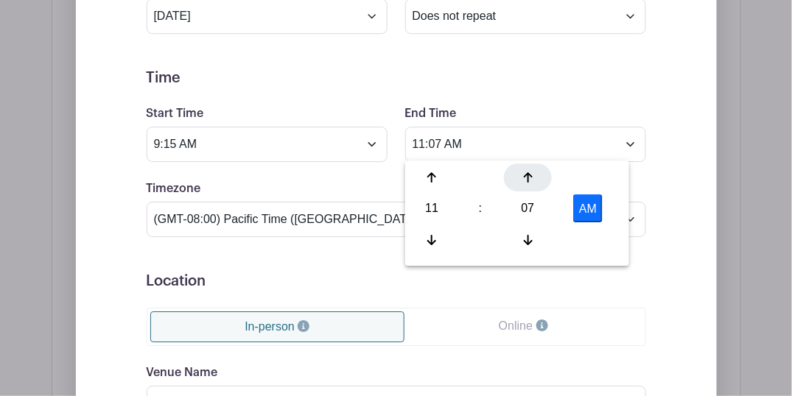
click at [526, 179] on icon at bounding box center [528, 178] width 9 height 12
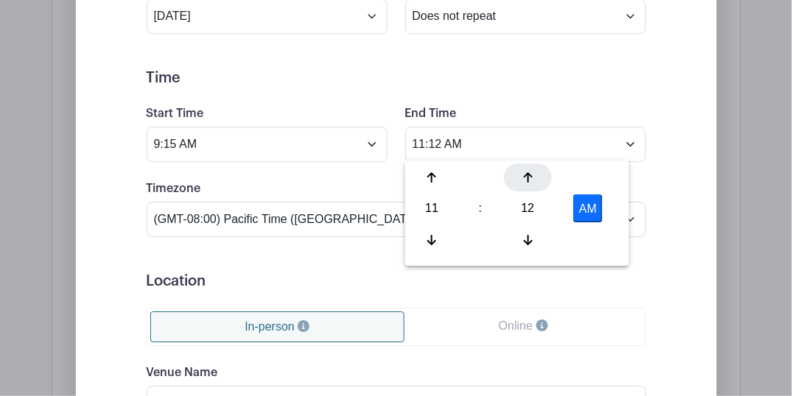
click at [526, 179] on icon at bounding box center [528, 178] width 9 height 12
click at [426, 235] on div at bounding box center [432, 240] width 48 height 28
type input "10:15 AM"
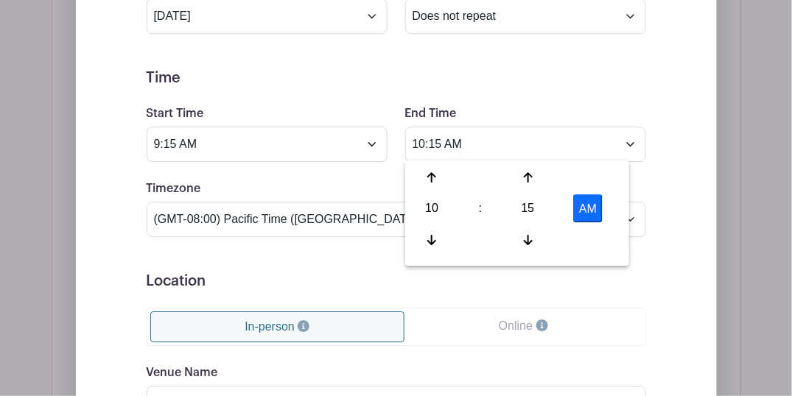
click at [476, 88] on form "Event Date Start Date [DATE] Repeats Does not repeat Daily Weekly Monthly on da…" at bounding box center [396, 271] width 499 height 663
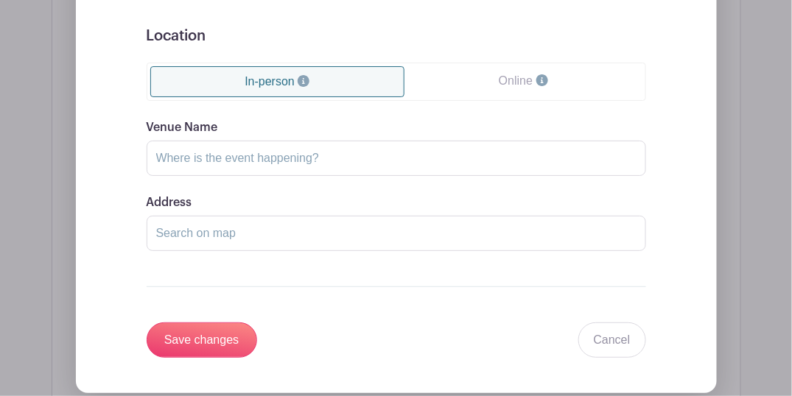
scroll to position [1296, 0]
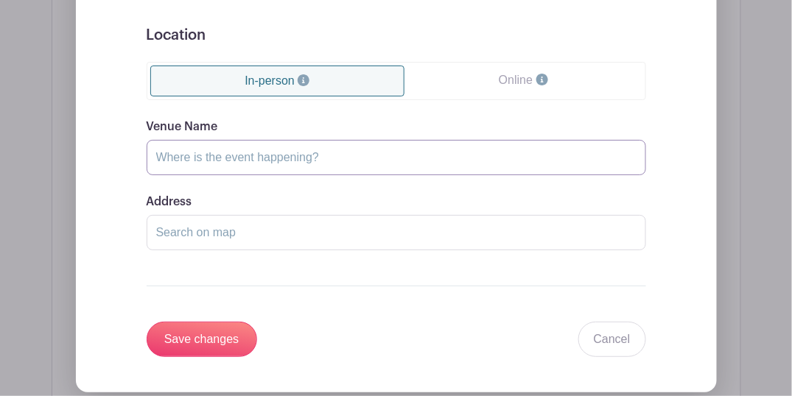
click at [279, 155] on input "Venue Name" at bounding box center [396, 157] width 499 height 35
click at [320, 155] on input "[GEOGRAPHIC_DATA] EOCF" at bounding box center [396, 157] width 499 height 35
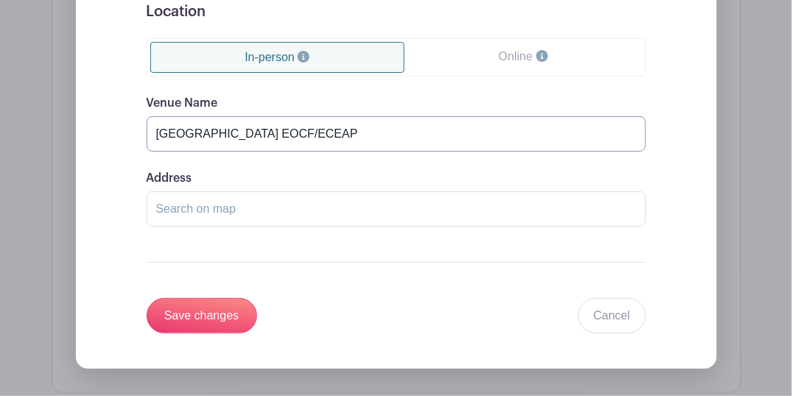
scroll to position [1374, 0]
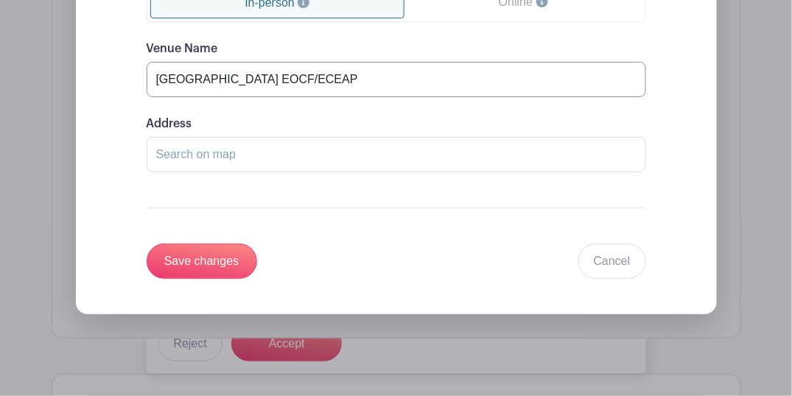
type input "[GEOGRAPHIC_DATA] EOCF/ECEAP"
click at [286, 153] on input "Address" at bounding box center [396, 154] width 499 height 35
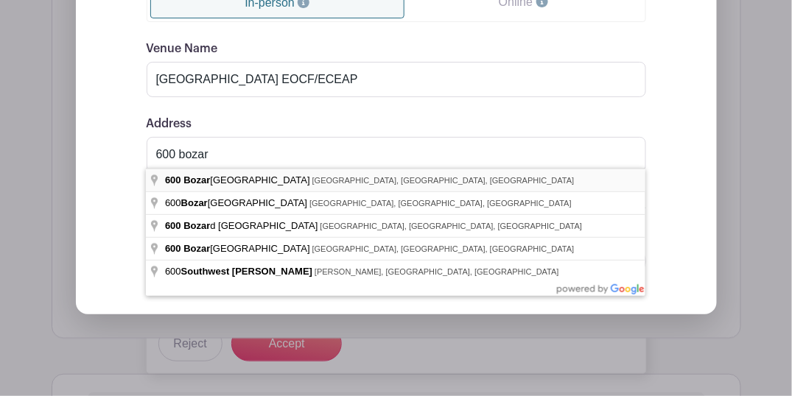
type input "[STREET_ADDRESS][PERSON_NAME]"
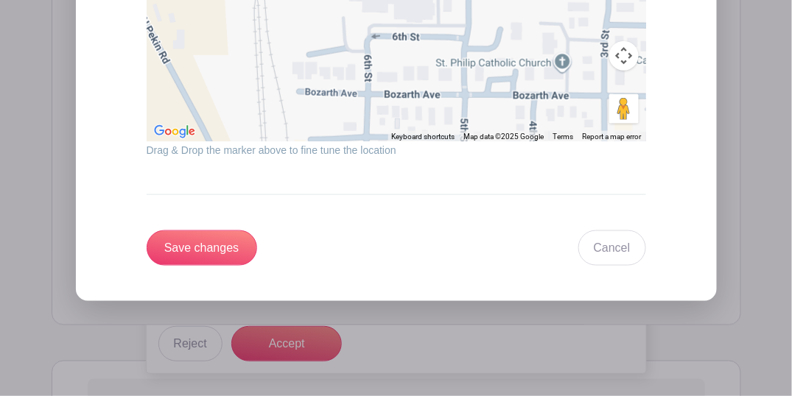
scroll to position [1718, 0]
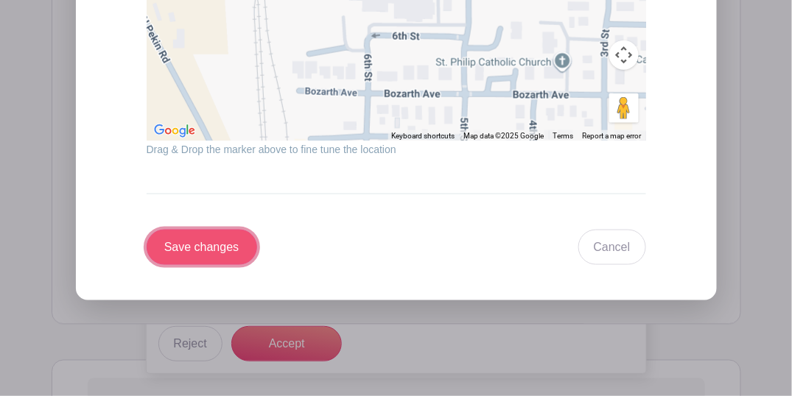
click at [205, 244] on input "Save changes" at bounding box center [202, 247] width 110 height 35
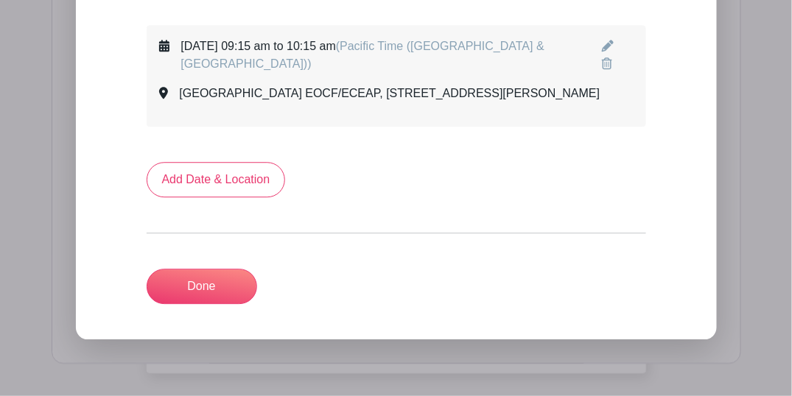
scroll to position [854, 0]
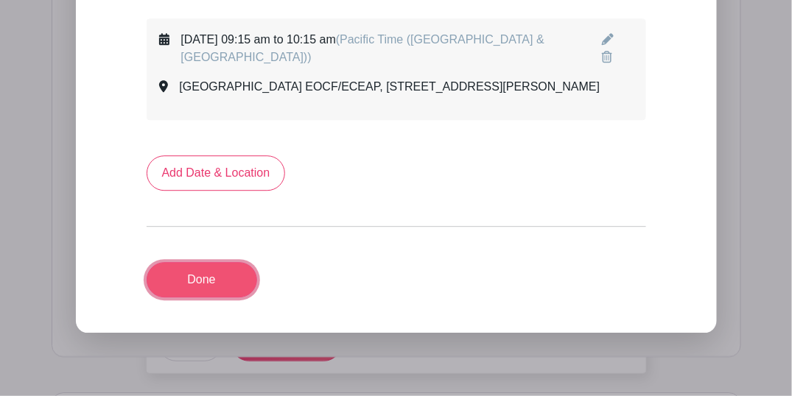
click at [219, 297] on link "Done" at bounding box center [202, 279] width 110 height 35
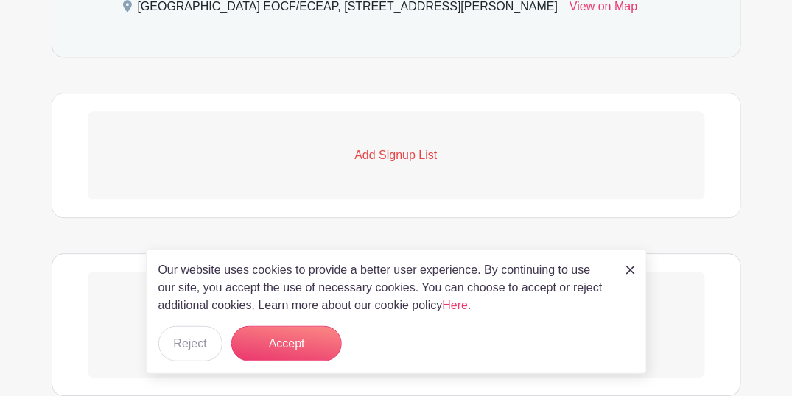
click at [370, 159] on p "Add Signup List" at bounding box center [396, 156] width 617 height 18
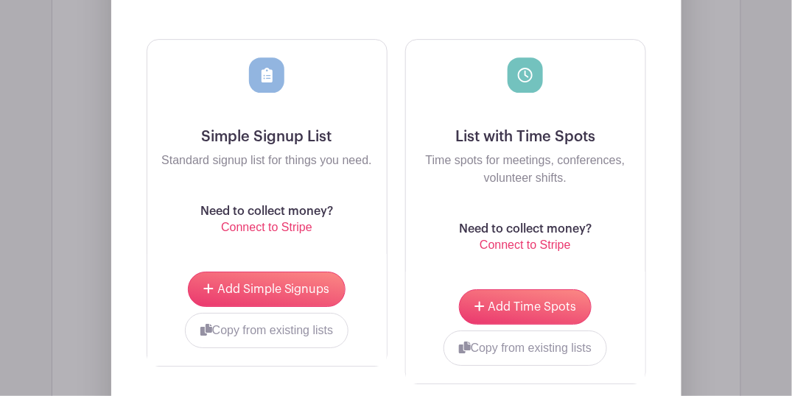
scroll to position [1198, 0]
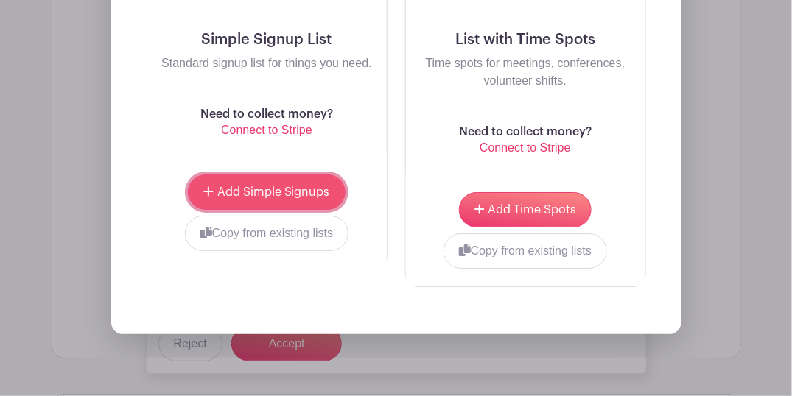
click at [288, 183] on button "Add Simple Signups" at bounding box center [266, 192] width 157 height 35
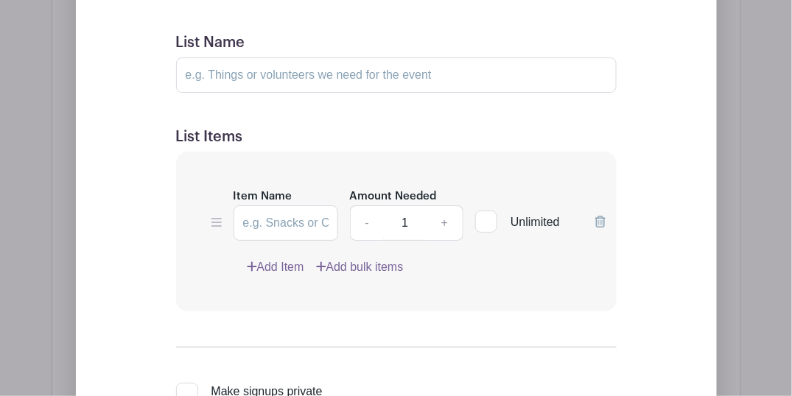
scroll to position [1218, 0]
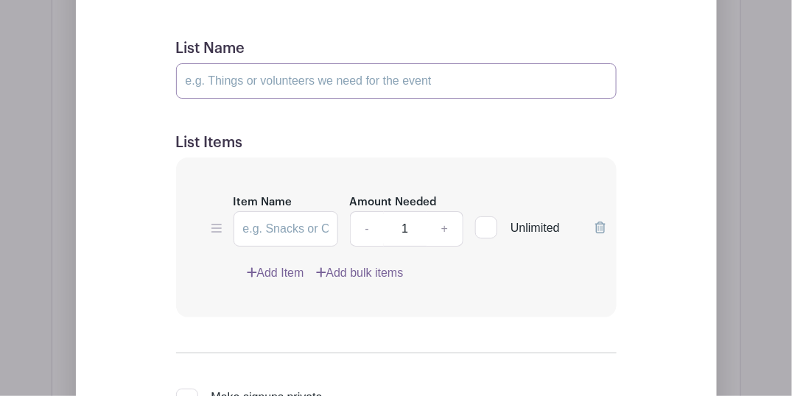
click at [261, 81] on input "List Name" at bounding box center [396, 80] width 440 height 35
type input "Volunteers"
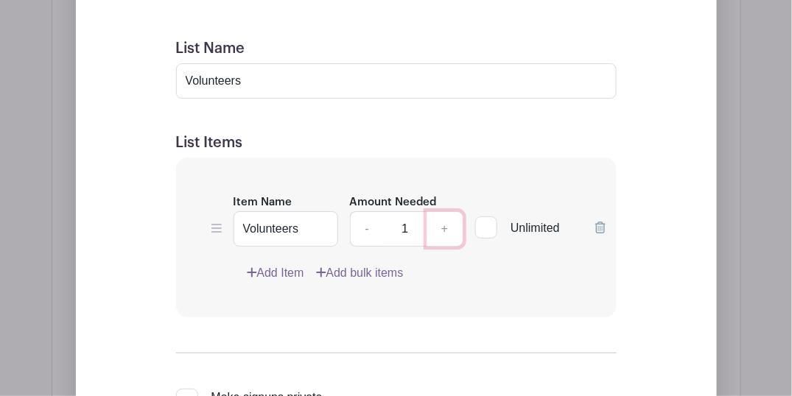
click at [452, 226] on link "+" at bounding box center [444, 228] width 37 height 35
type input "2"
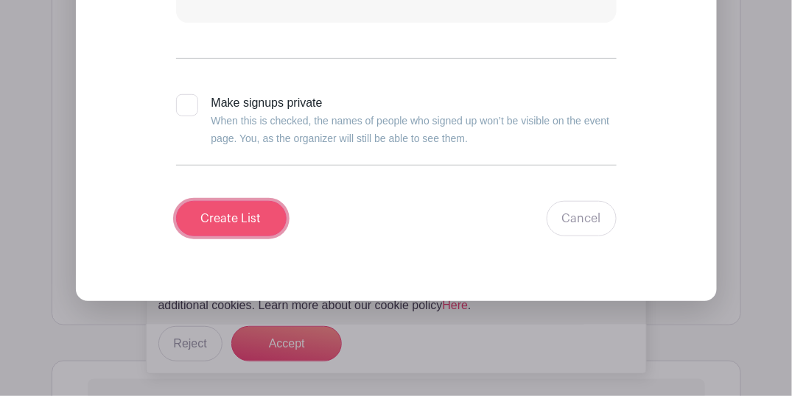
click at [241, 211] on input "Create List" at bounding box center [231, 218] width 110 height 35
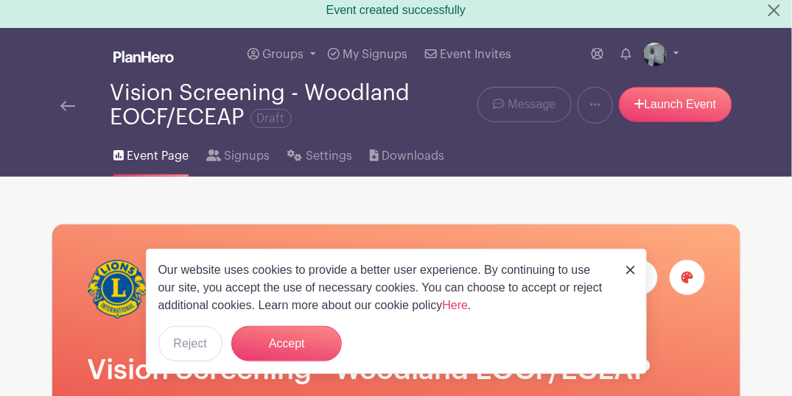
scroll to position [0, 0]
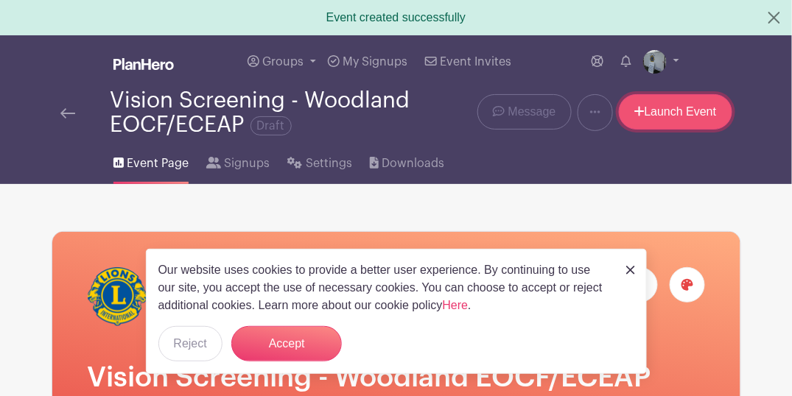
click at [694, 107] on link "Launch Event" at bounding box center [675, 111] width 113 height 35
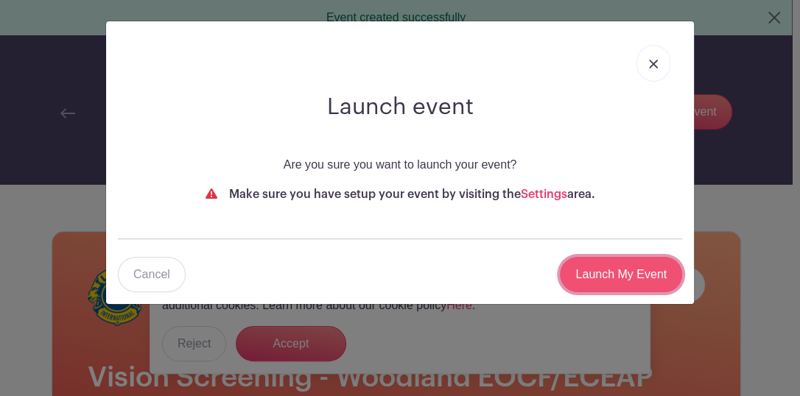
click at [623, 280] on input "Launch My Event" at bounding box center [621, 274] width 122 height 35
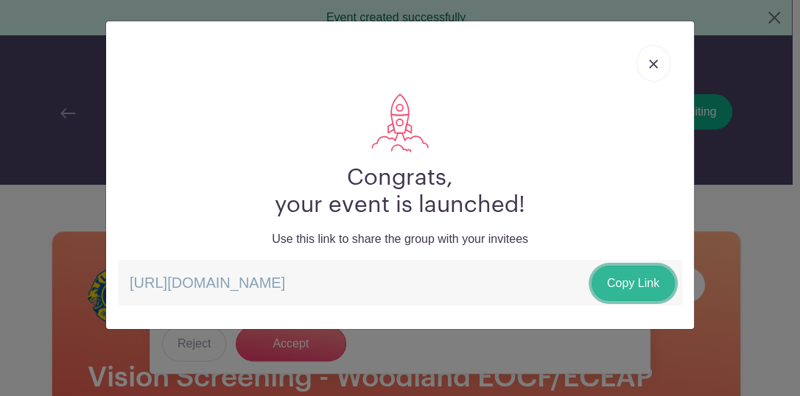
click at [625, 280] on link "Copy Link" at bounding box center [632, 283] width 83 height 35
click at [658, 68] on link at bounding box center [653, 63] width 34 height 37
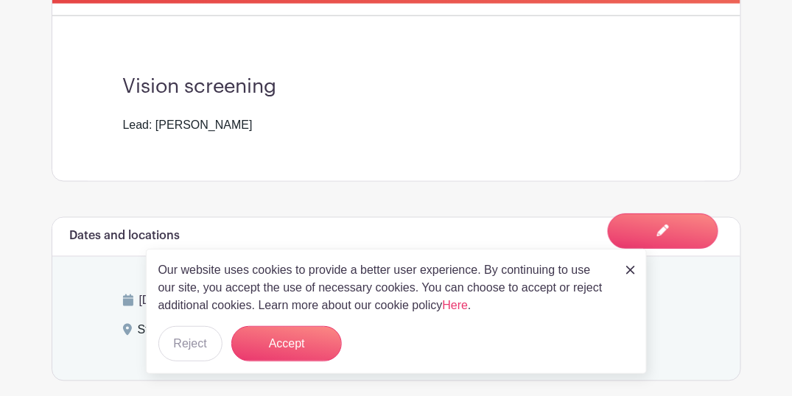
scroll to position [457, 0]
